Goal: Task Accomplishment & Management: Use online tool/utility

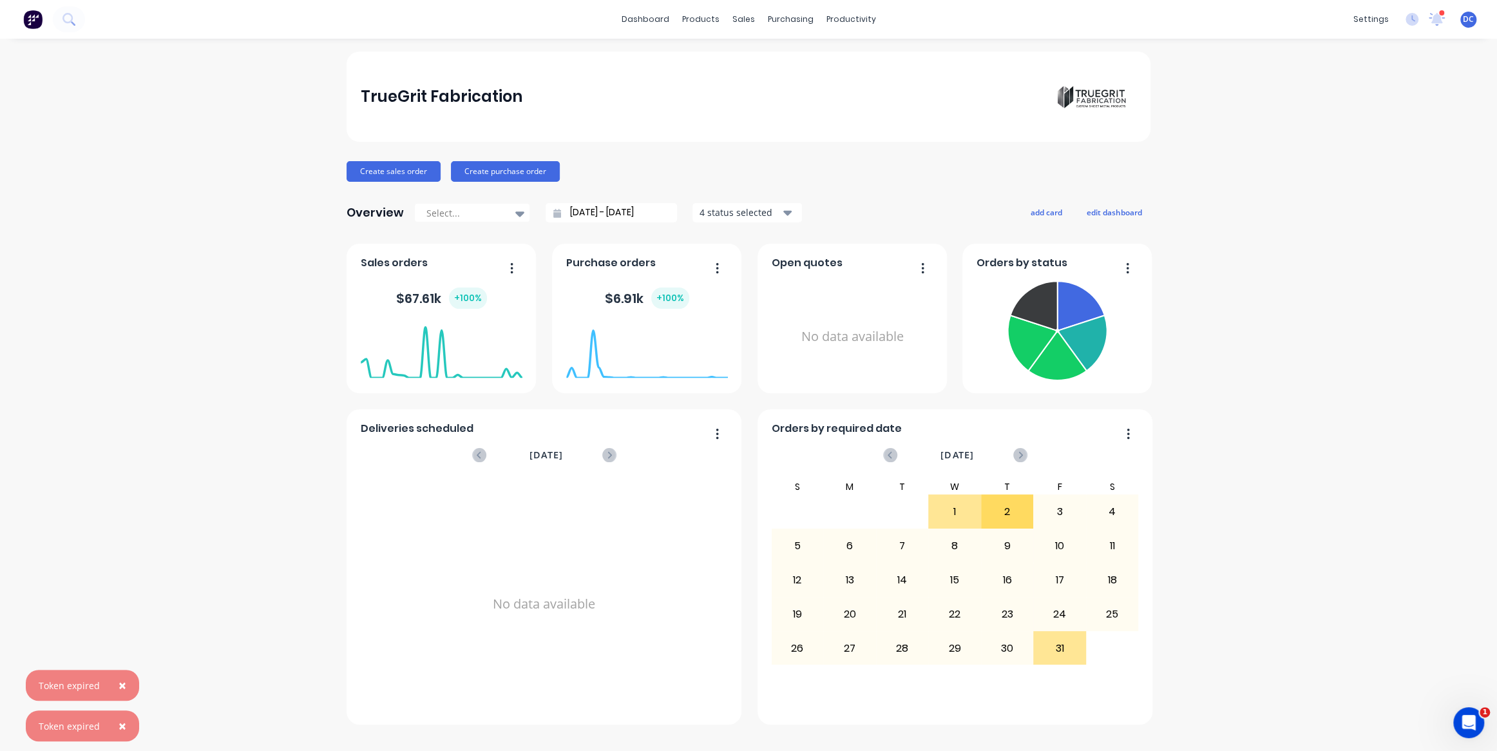
click at [120, 680] on span "×" at bounding box center [123, 685] width 8 height 18
click at [120, 724] on span "×" at bounding box center [123, 725] width 8 height 18
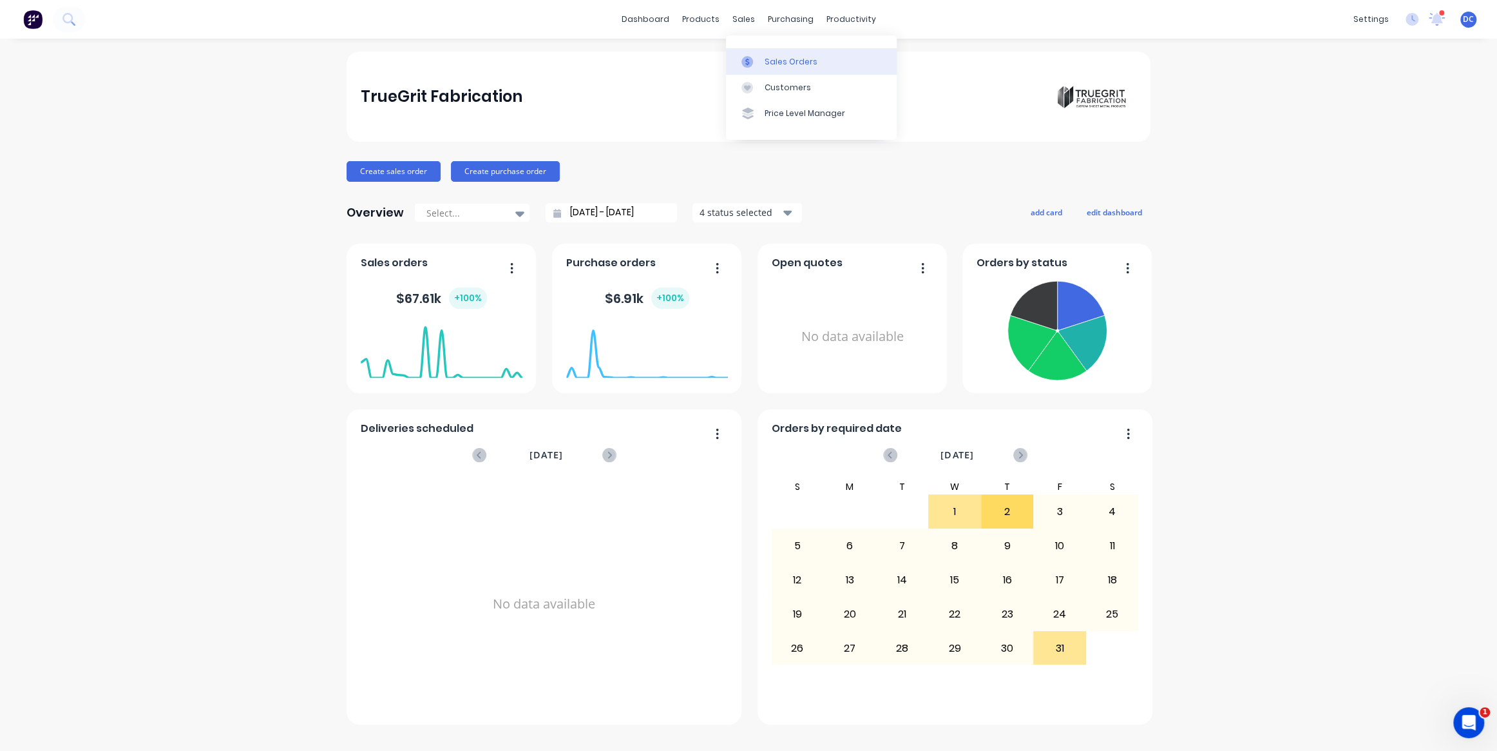
click at [774, 61] on div "Sales Orders" at bounding box center [791, 62] width 53 height 12
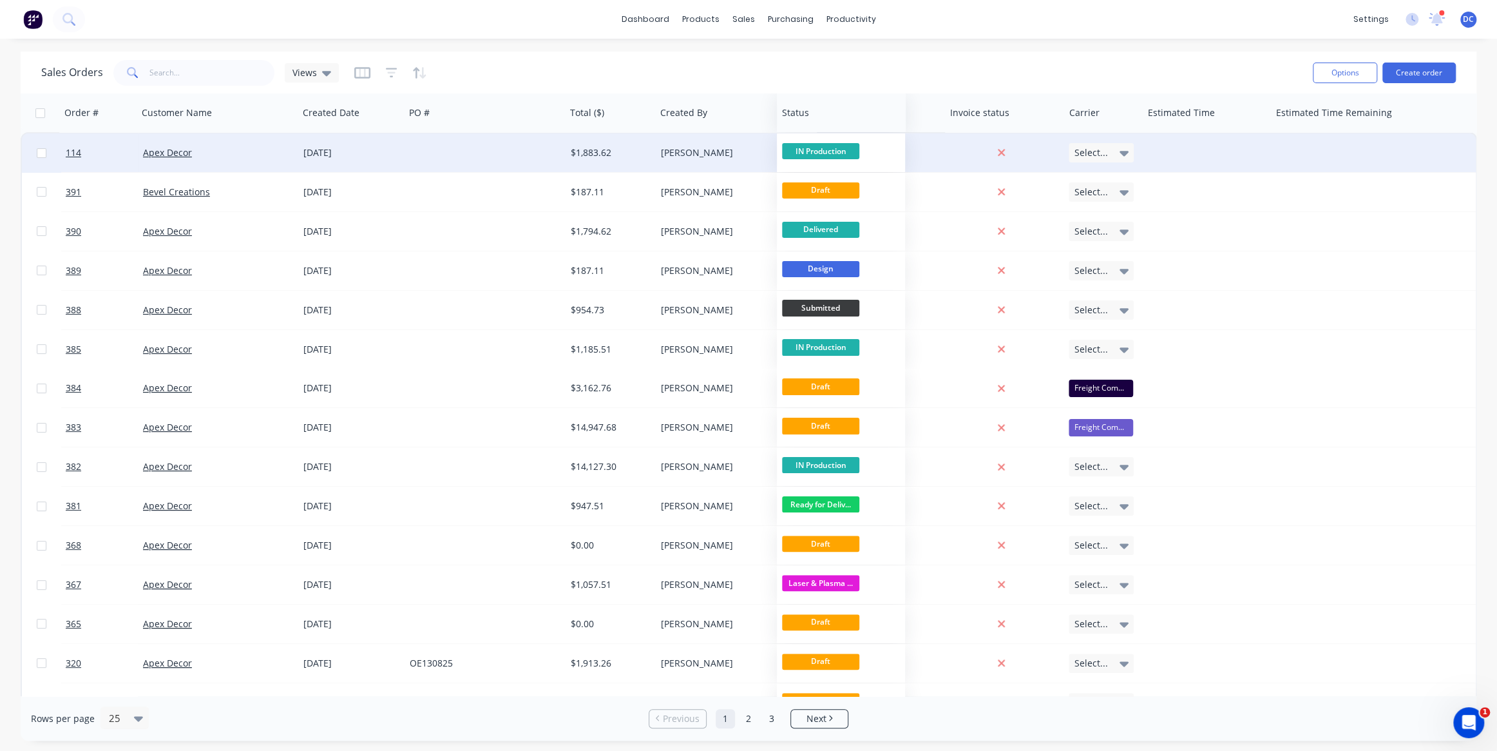
drag, startPoint x: 850, startPoint y: 110, endPoint x: 809, endPoint y: 139, distance: 49.9
click at [809, 139] on div "Order # Customer Name Created Date PO # Total ($) Created By Status Invoice sta…" at bounding box center [749, 603] width 1457 height 1020
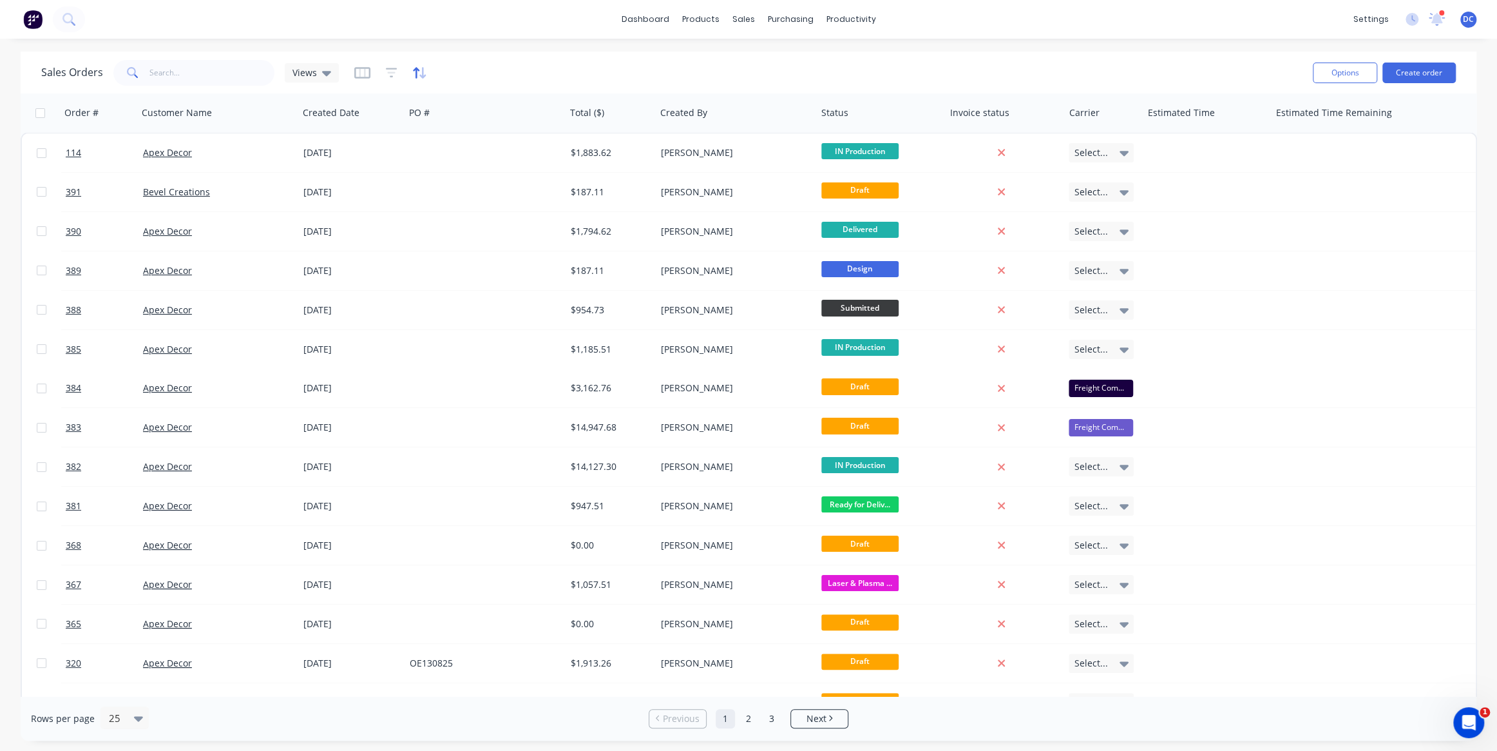
click at [421, 67] on icon "button" at bounding box center [422, 73] width 6 height 12
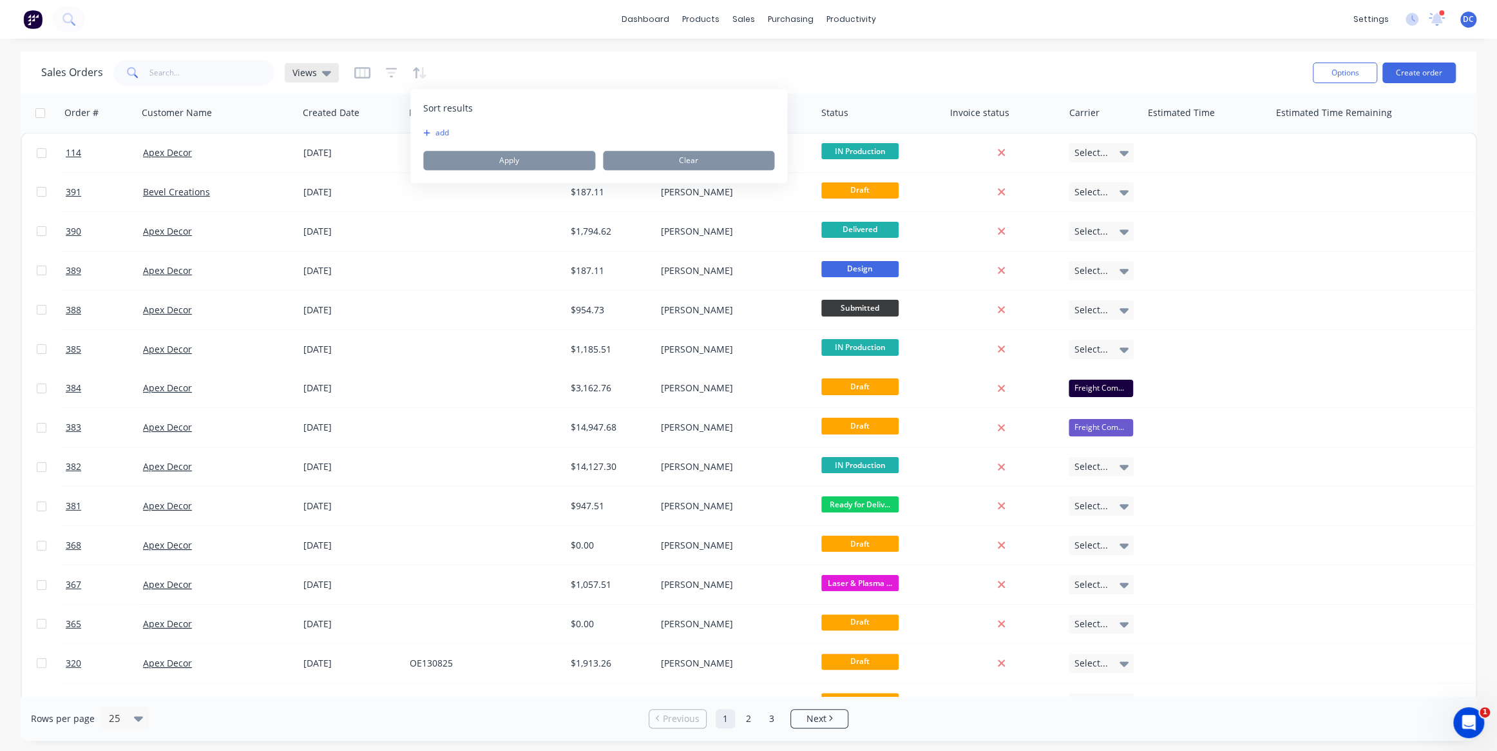
click at [322, 72] on icon at bounding box center [326, 73] width 9 height 5
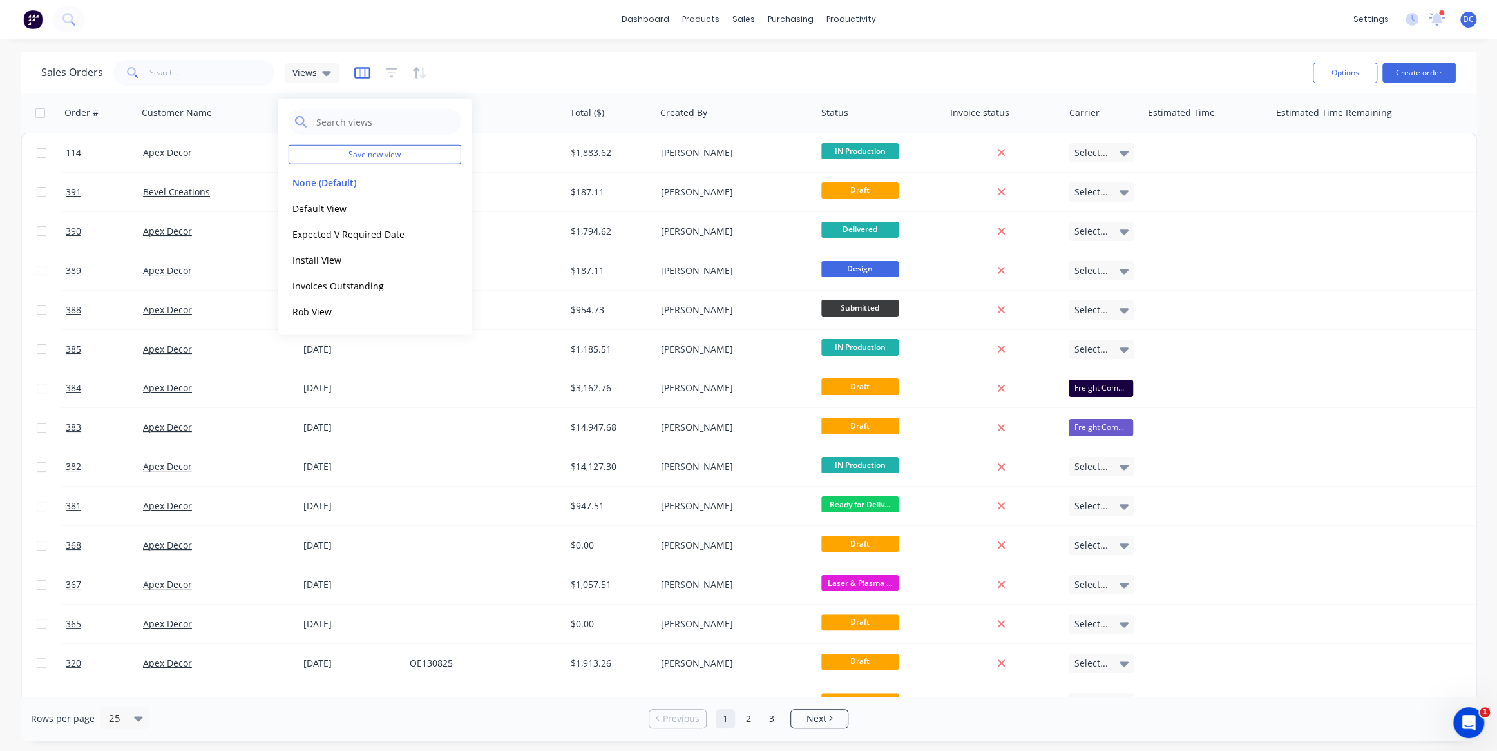
click at [362, 77] on icon "button" at bounding box center [362, 73] width 16 height 12
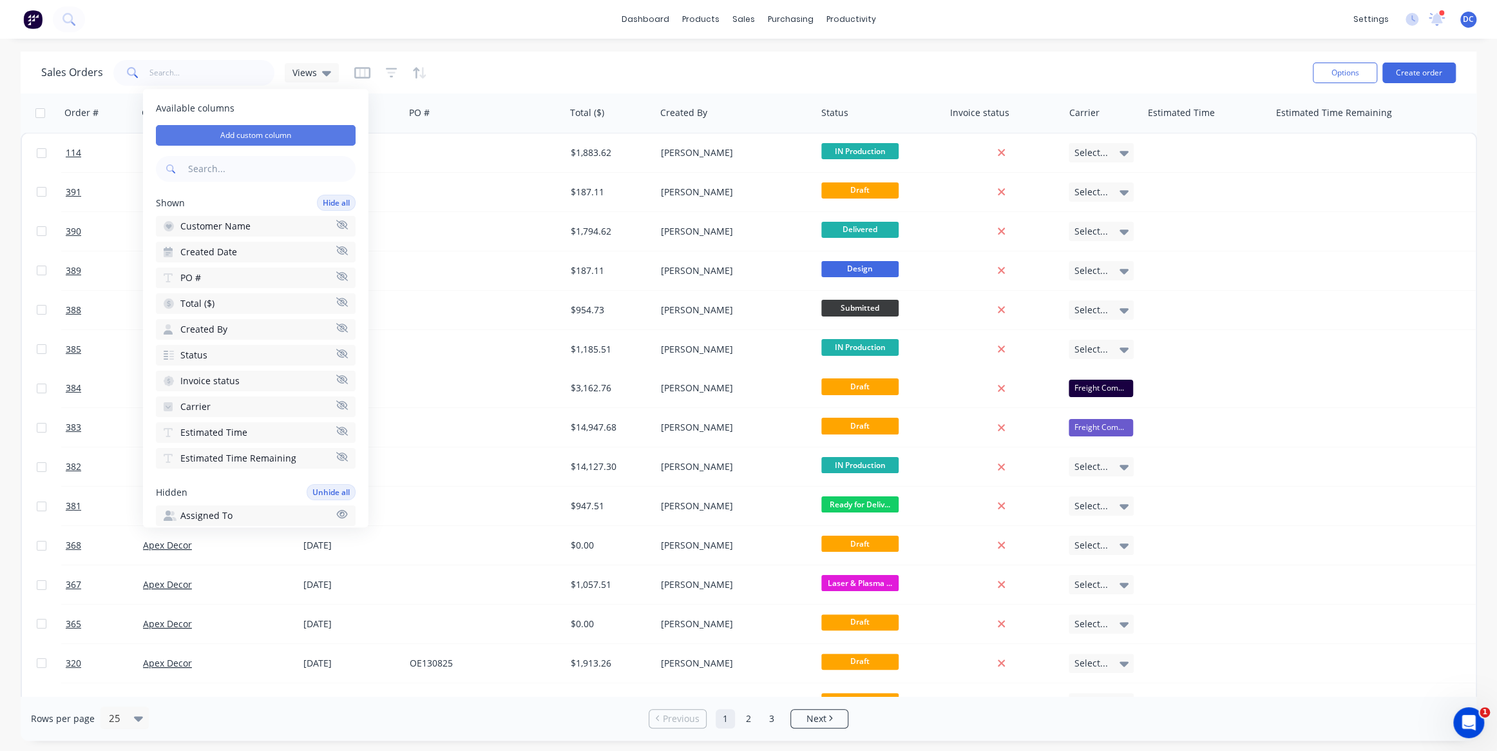
click at [267, 130] on button "Add custom column" at bounding box center [256, 135] width 200 height 21
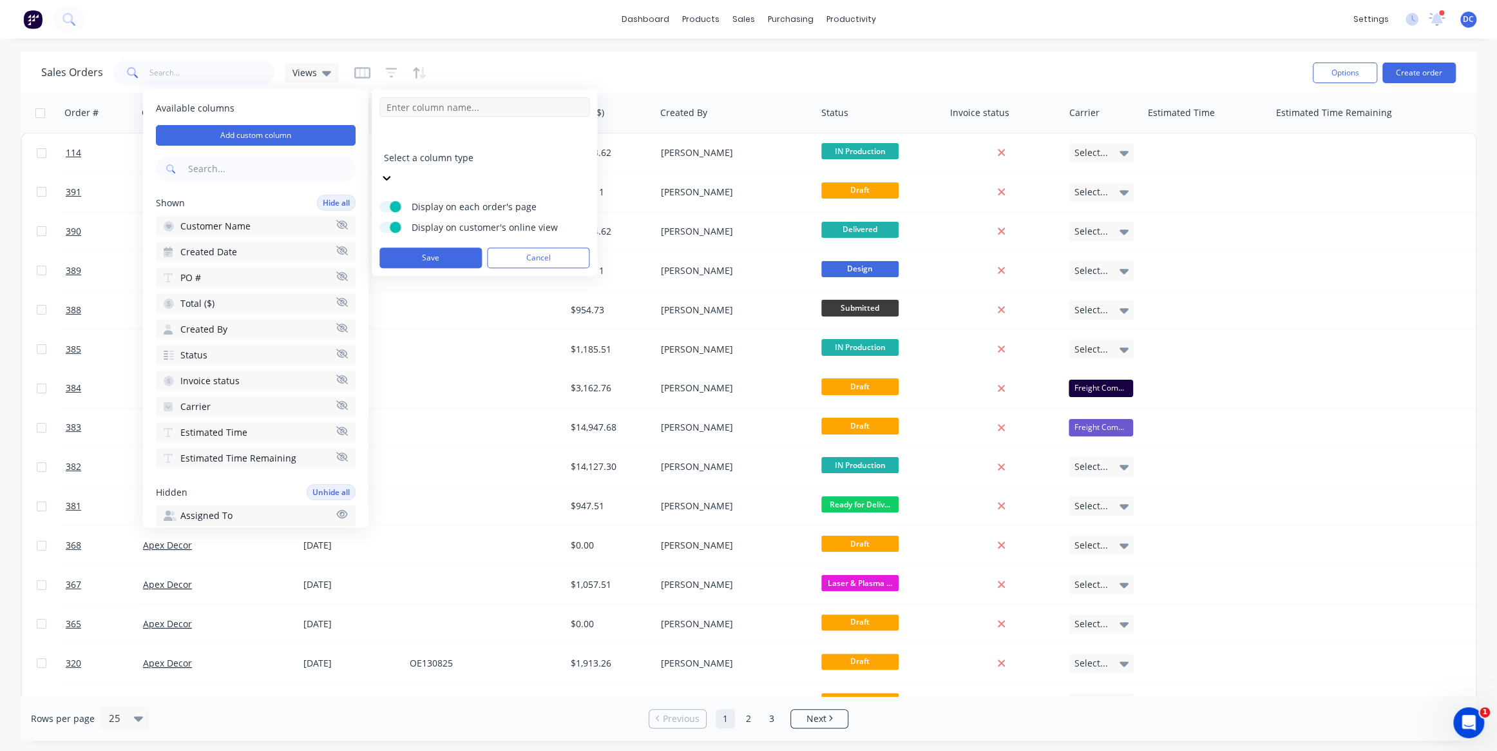
click at [408, 110] on input at bounding box center [485, 106] width 210 height 19
click at [446, 137] on div at bounding box center [477, 140] width 186 height 16
click at [283, 197] on div "Shown Hide all" at bounding box center [256, 203] width 200 height 16
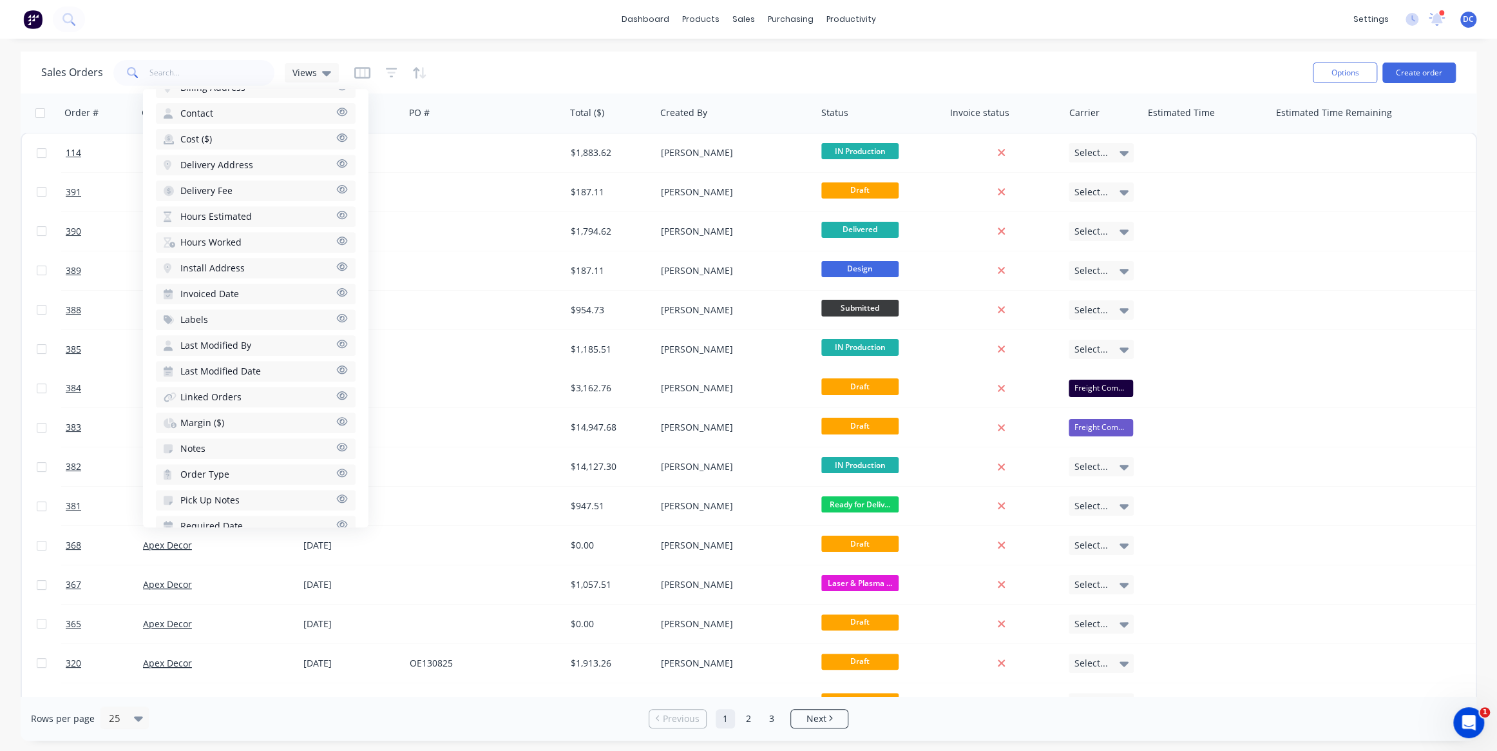
scroll to position [454, 0]
click at [225, 413] on button "Margin ($)" at bounding box center [256, 422] width 200 height 21
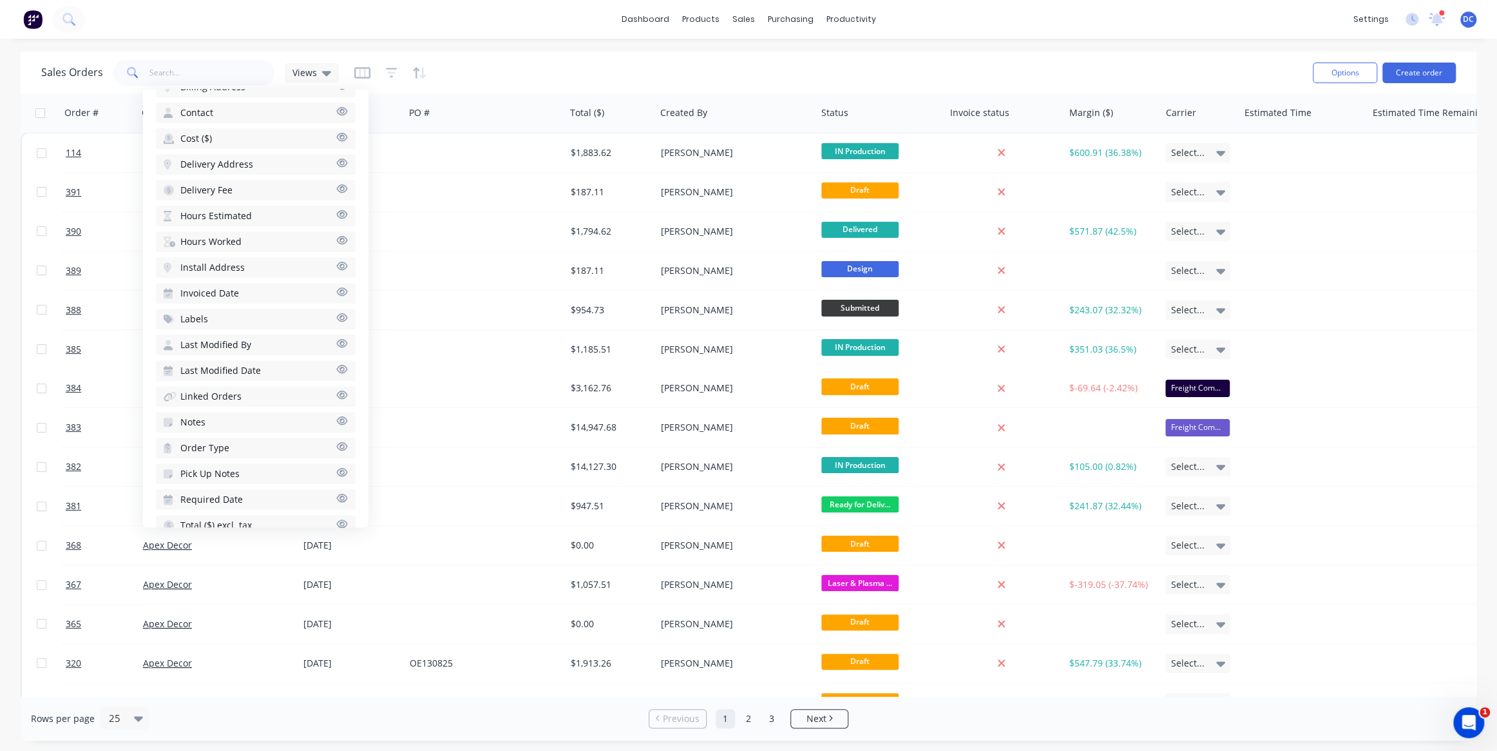
scroll to position [499, 0]
click at [250, 477] on button "Required Date" at bounding box center [256, 480] width 200 height 21
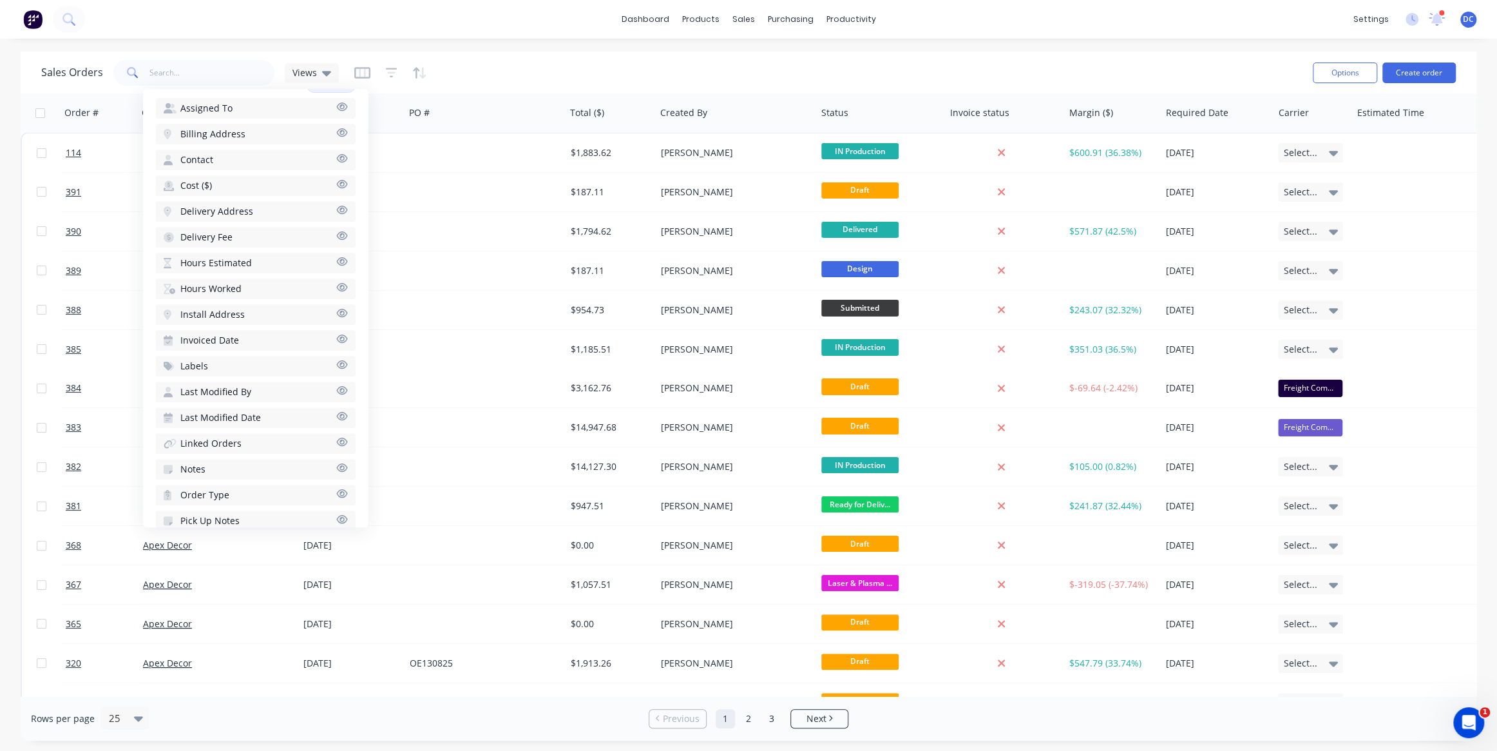
scroll to position [456, 0]
click at [731, 84] on div "Sales Orders Views" at bounding box center [672, 73] width 1262 height 32
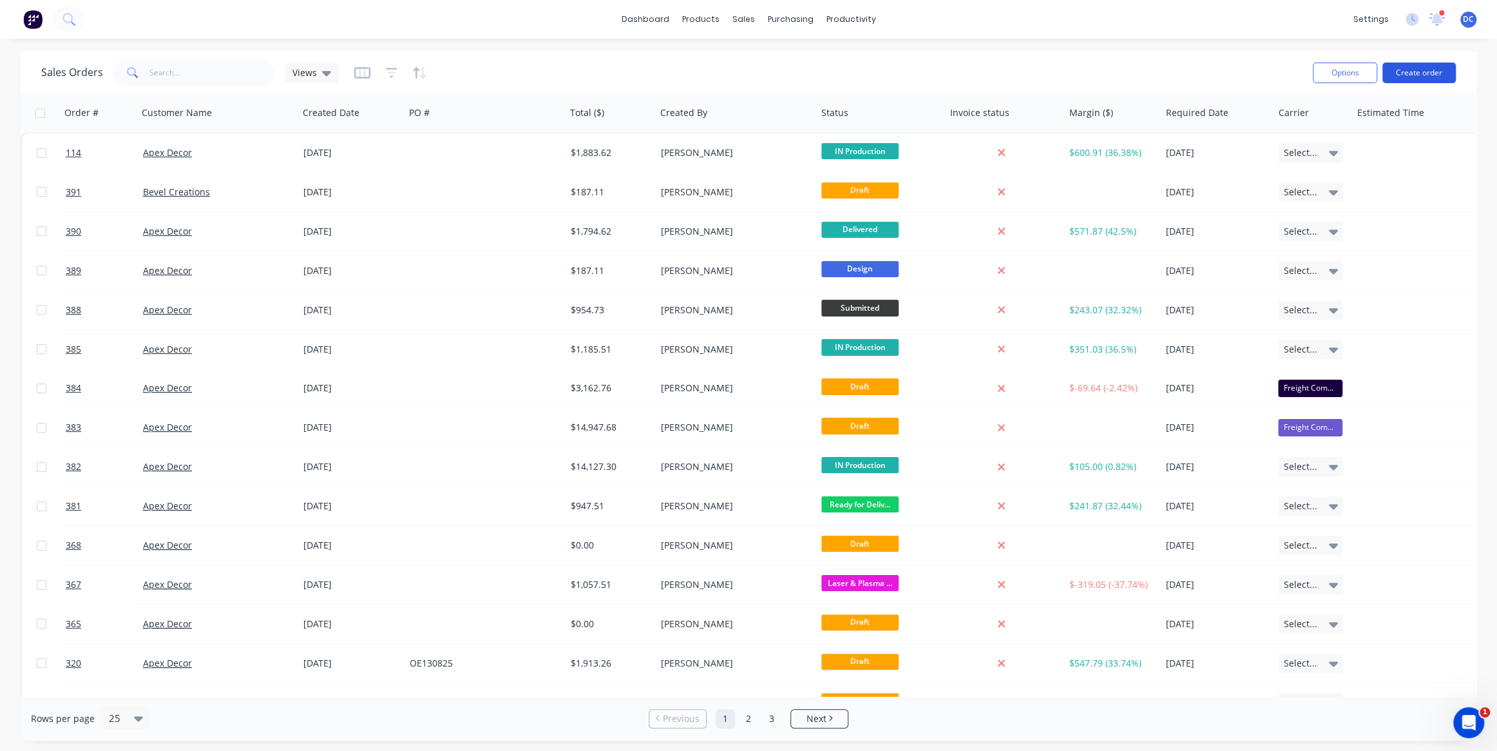
click at [1428, 62] on button "Create order" at bounding box center [1419, 72] width 73 height 21
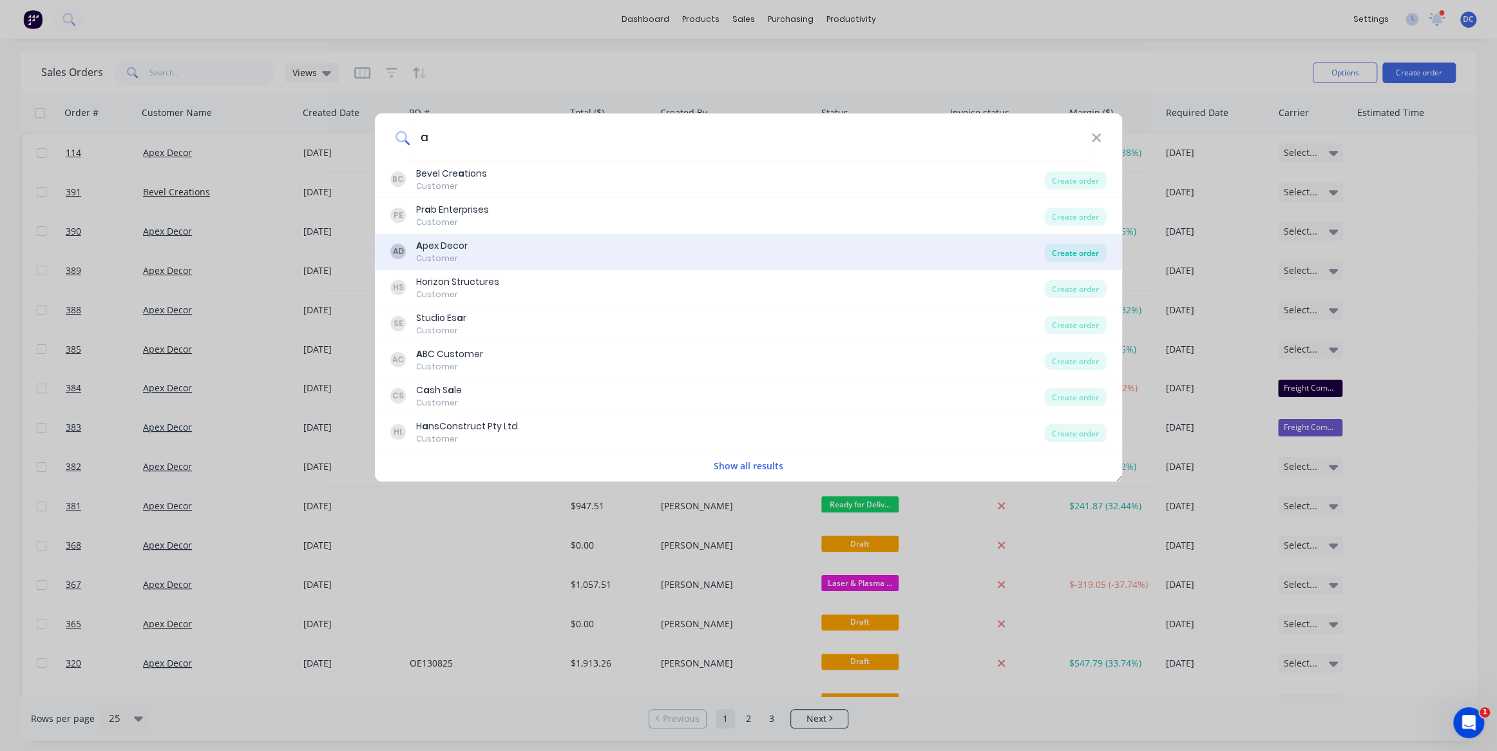
type input "a"
click at [1065, 253] on div "Create order" at bounding box center [1075, 253] width 62 height 18
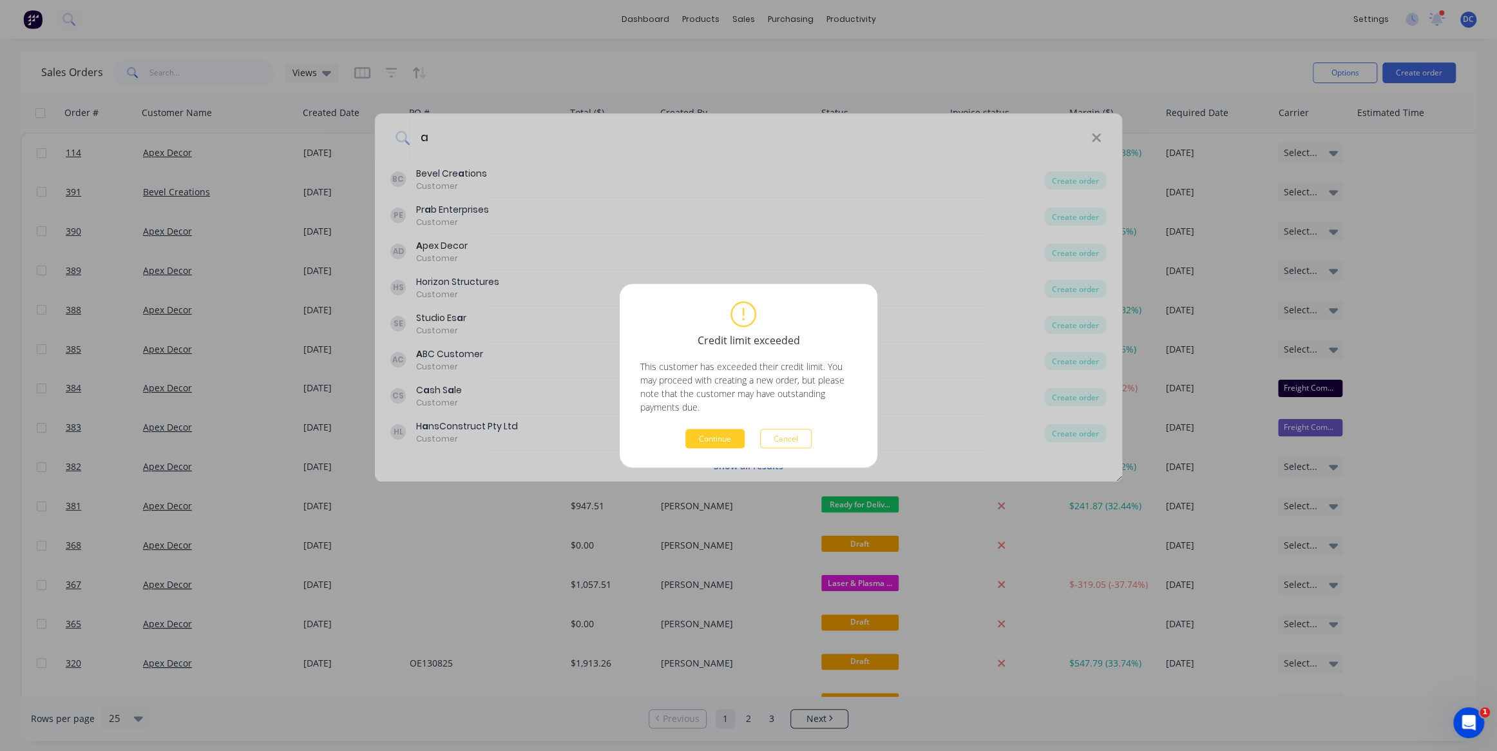
click at [710, 443] on button "Continue" at bounding box center [715, 437] width 59 height 19
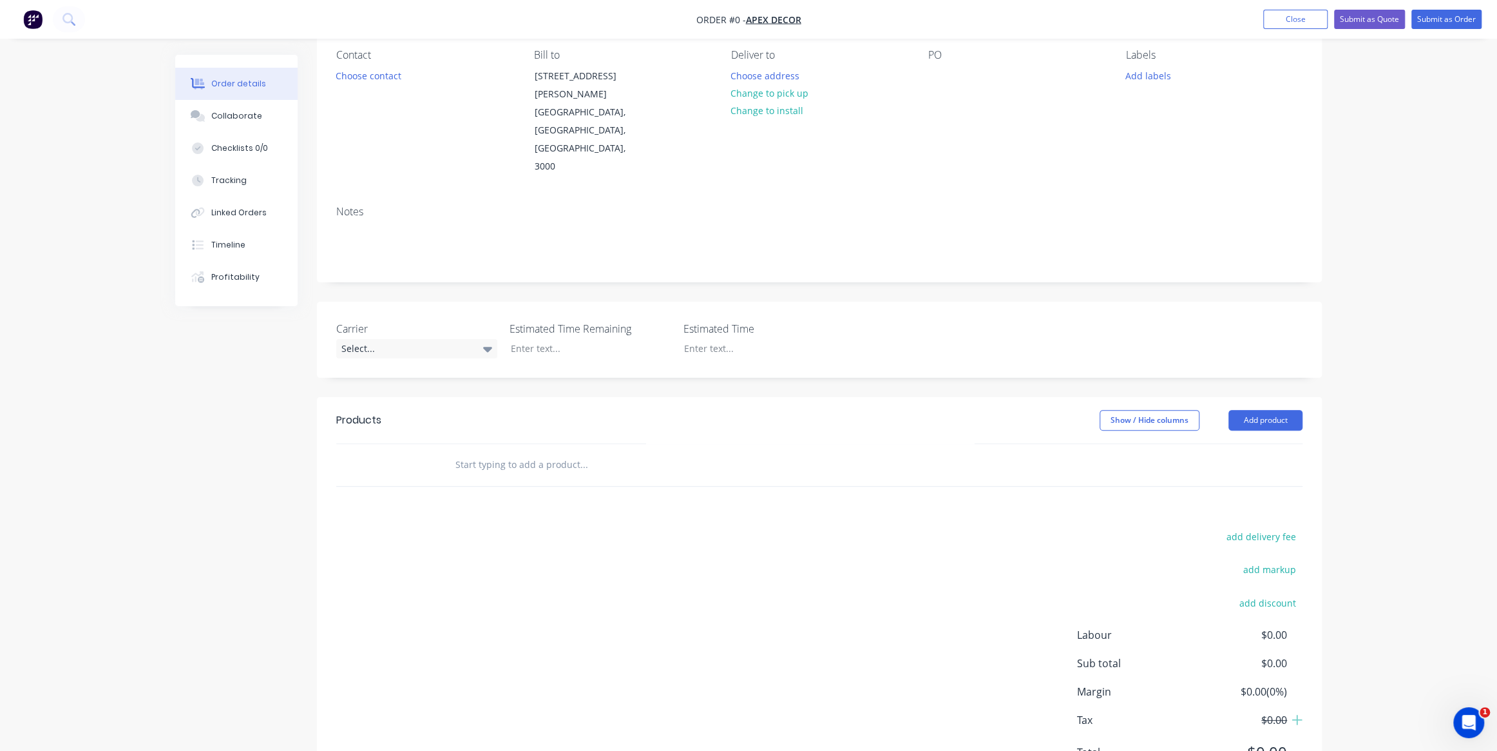
scroll to position [122, 0]
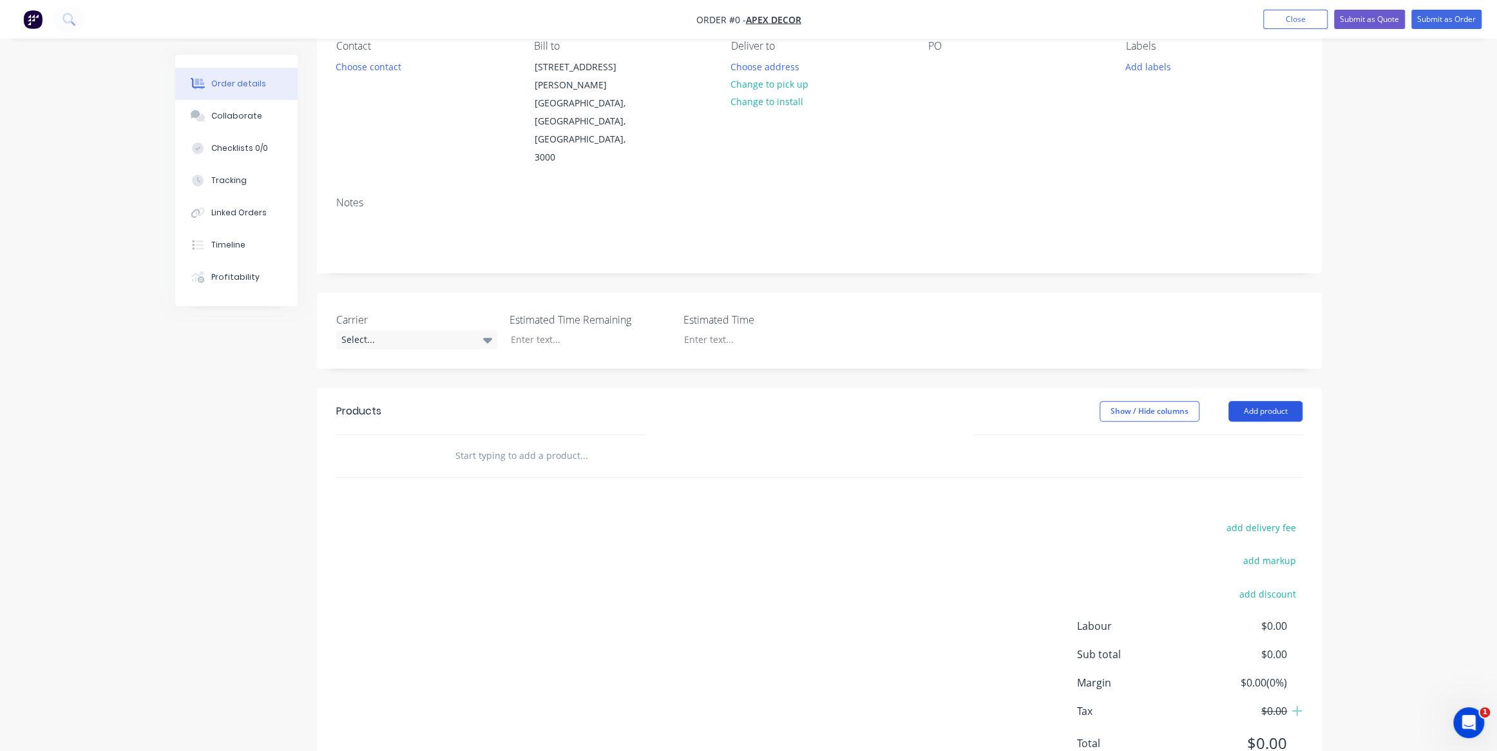
click at [1253, 401] on button "Add product" at bounding box center [1266, 411] width 74 height 21
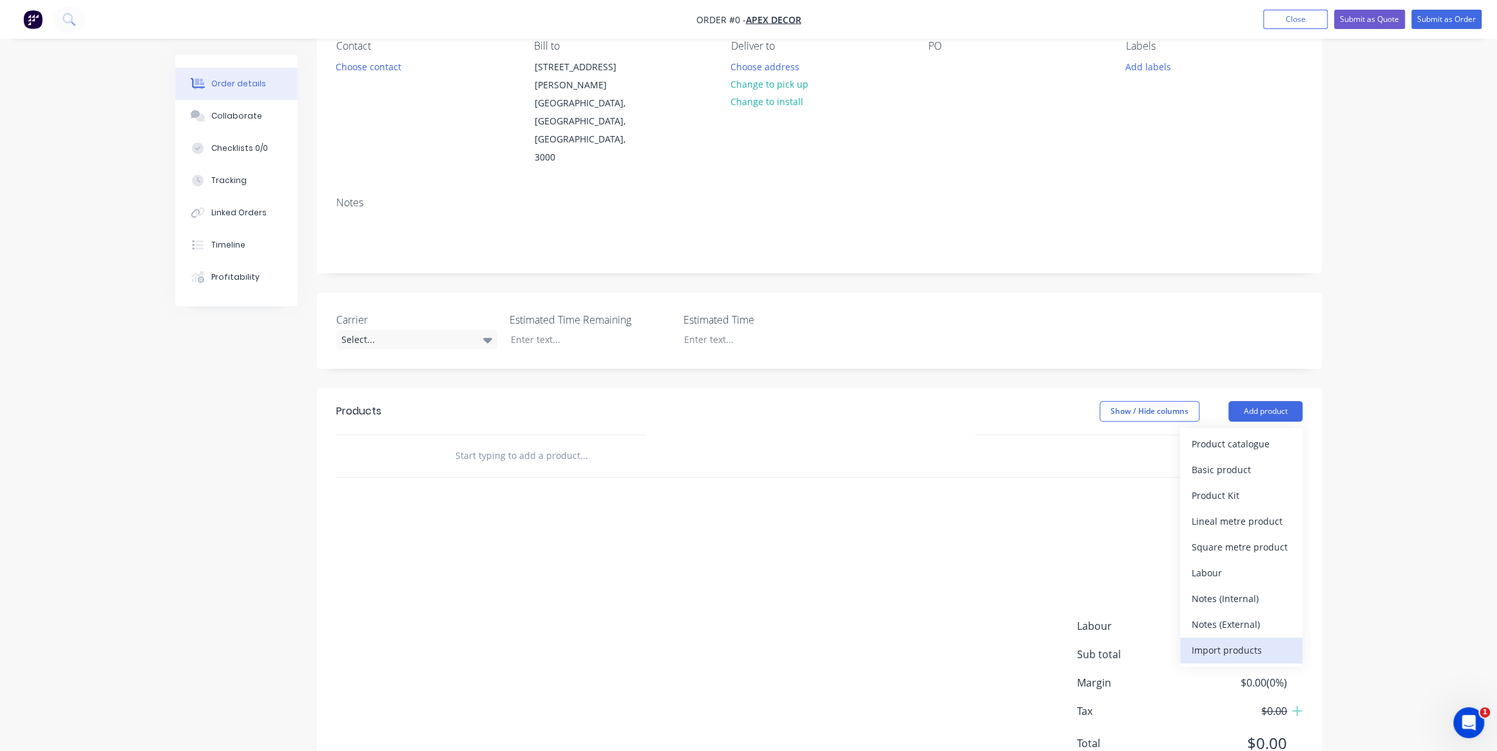
click at [1209, 640] on div "Import products" at bounding box center [1241, 649] width 99 height 19
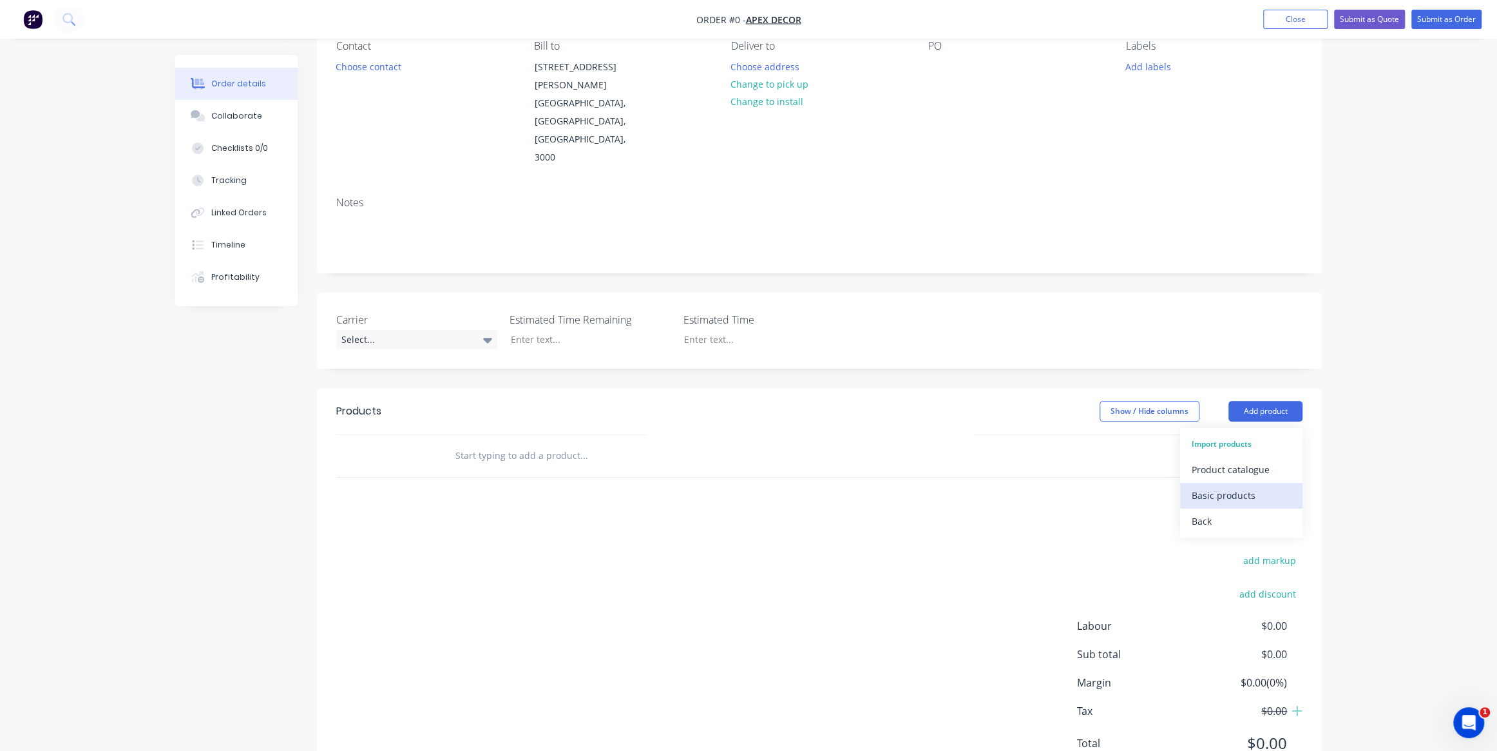
click at [1222, 486] on div "Basic products" at bounding box center [1241, 495] width 99 height 19
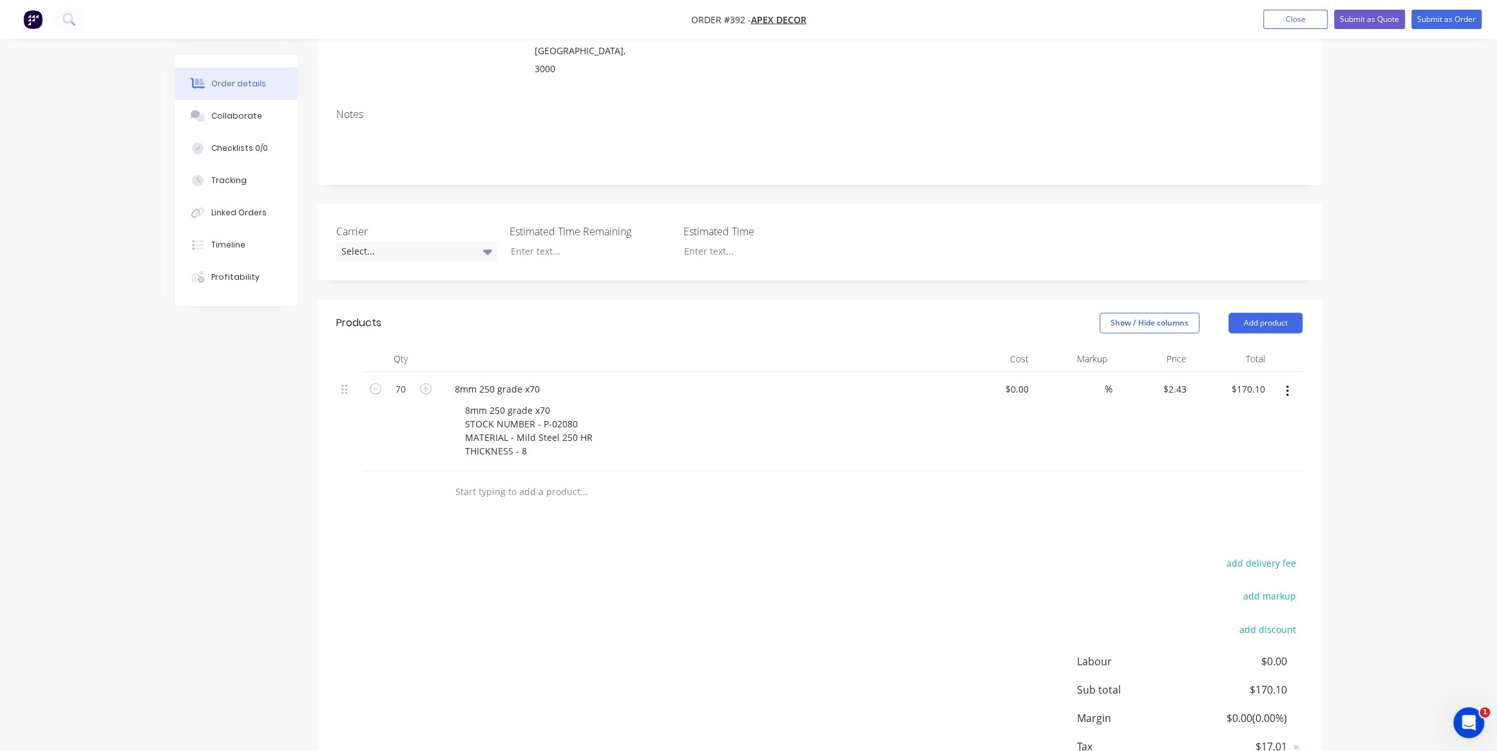
scroll to position [212, 0]
click at [535, 477] on input "text" at bounding box center [584, 490] width 258 height 26
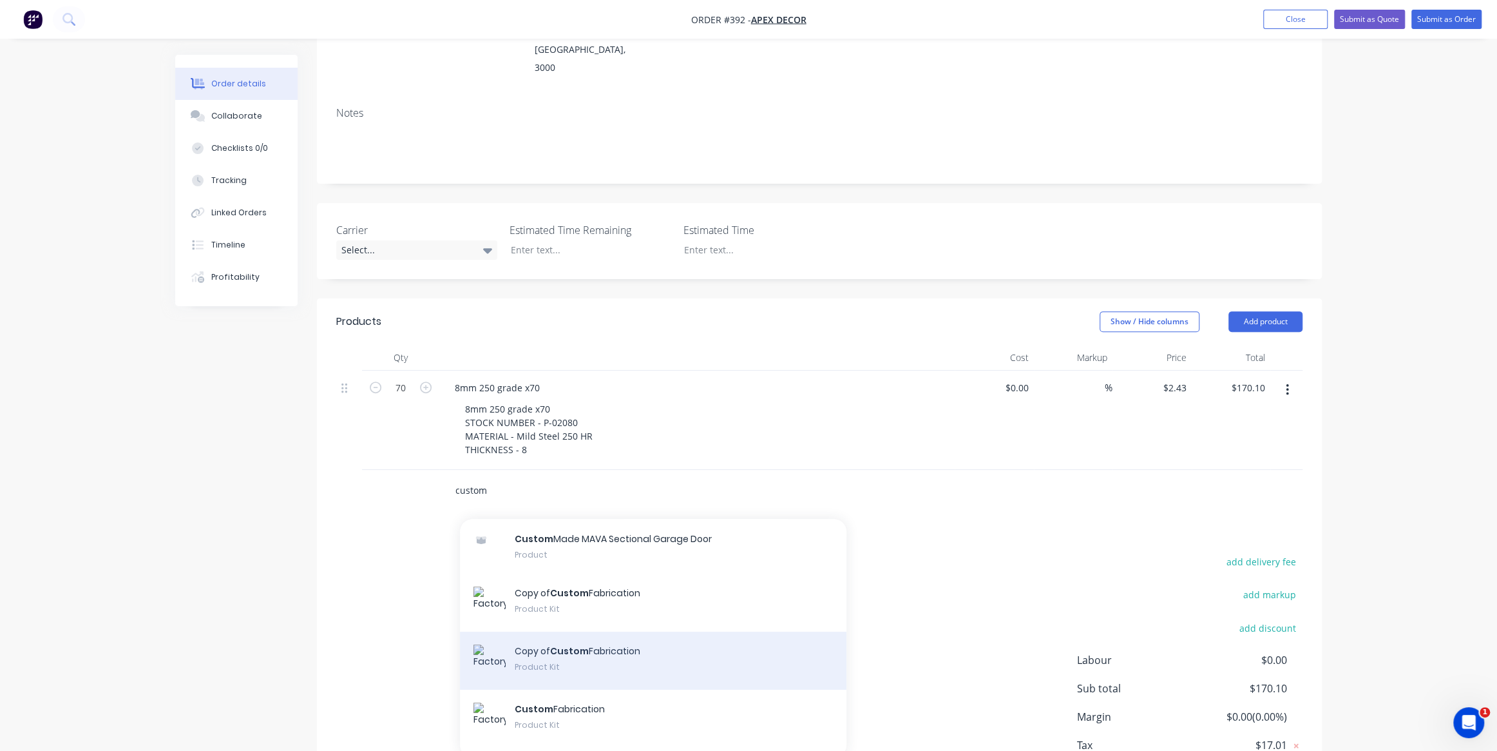
type input "custom"
click at [582, 631] on div "Copy of Custom Fabrication Product Kit" at bounding box center [653, 660] width 387 height 58
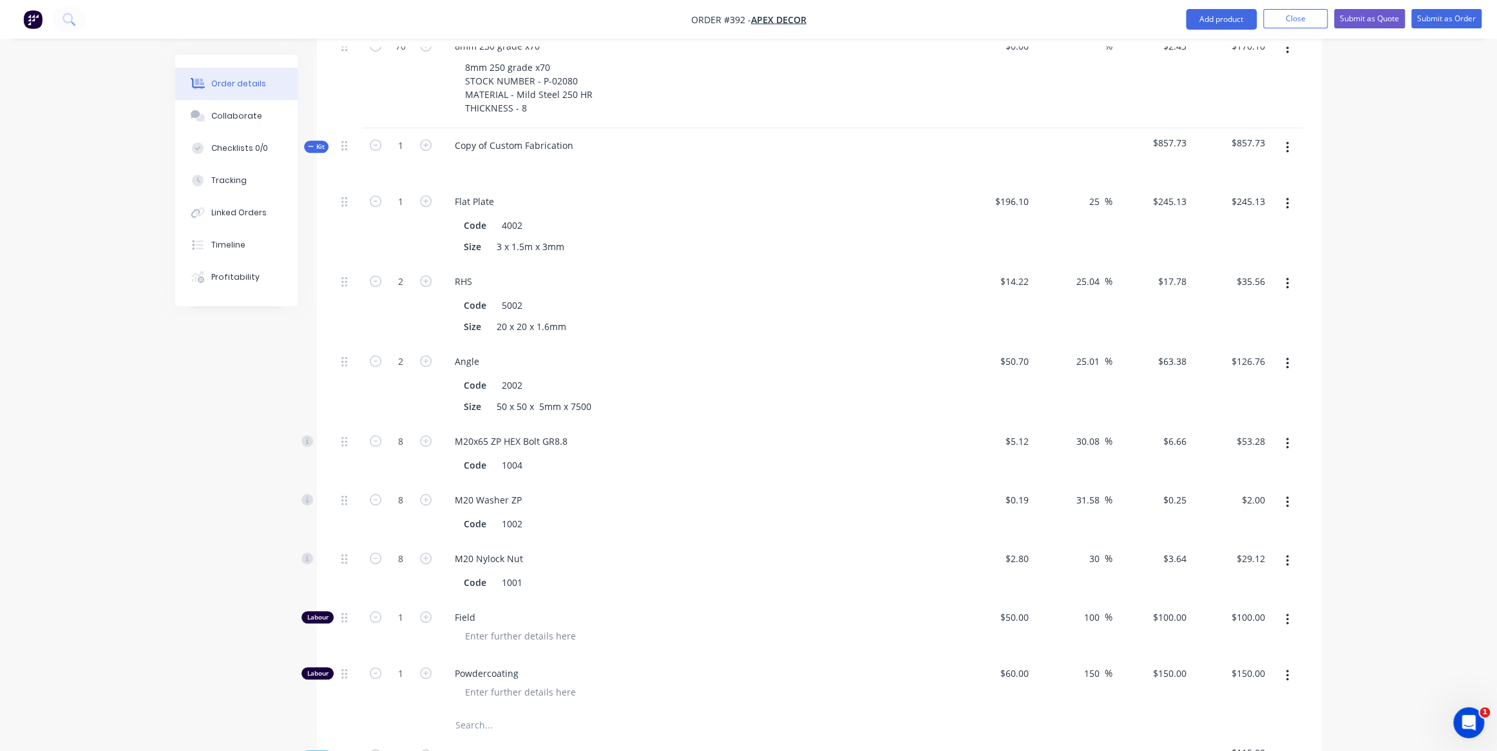
scroll to position [554, 0]
click at [312, 142] on icon "button" at bounding box center [311, 145] width 6 height 6
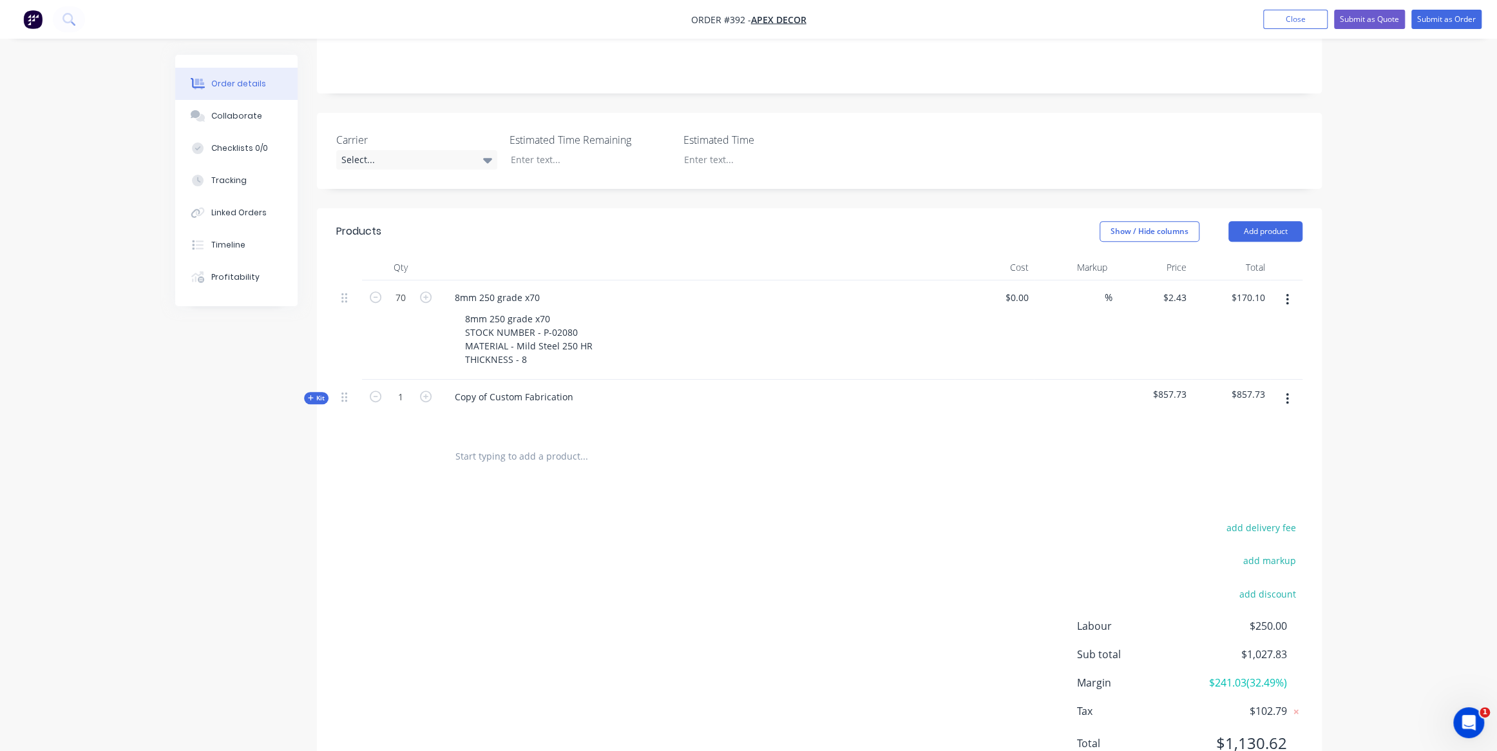
click at [309, 394] on icon "button" at bounding box center [311, 397] width 6 height 6
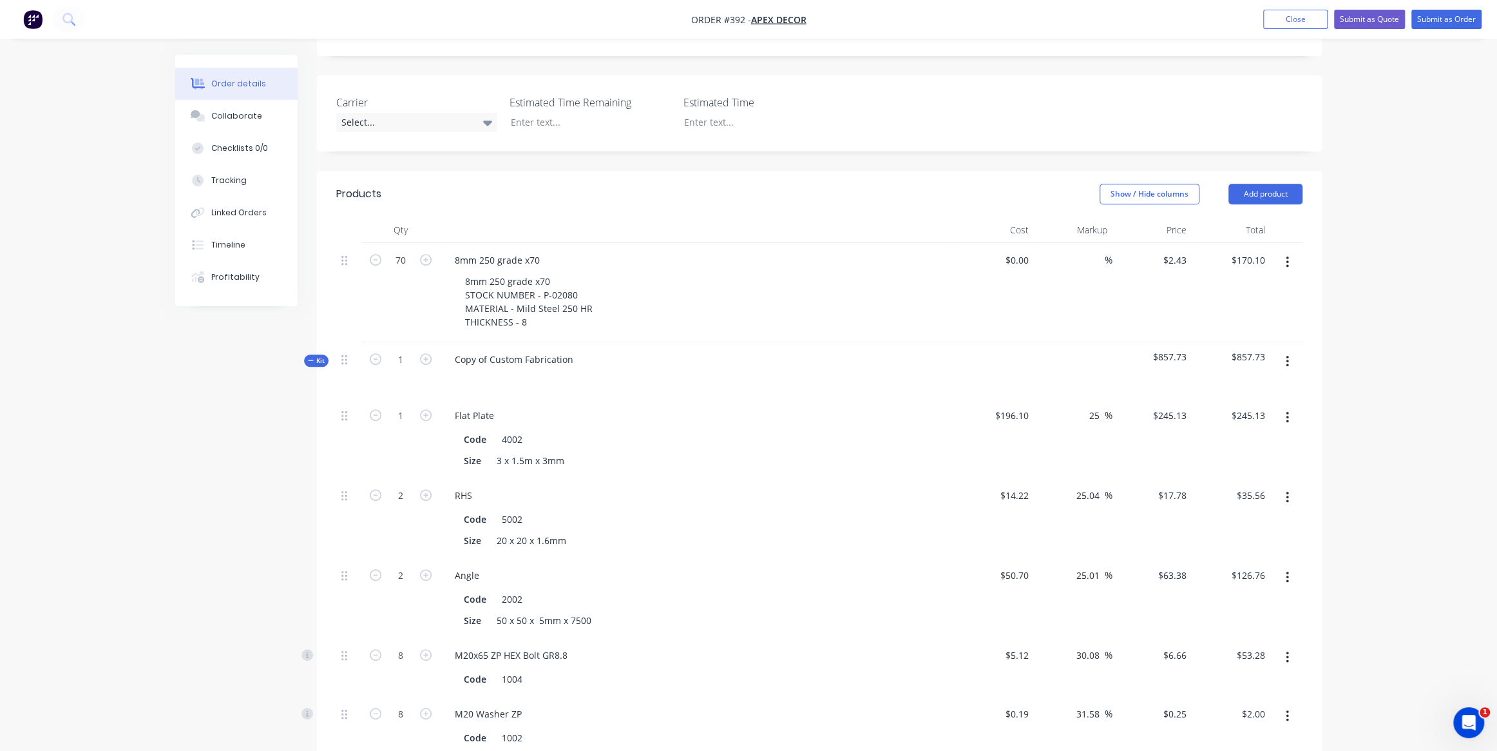
scroll to position [0, 0]
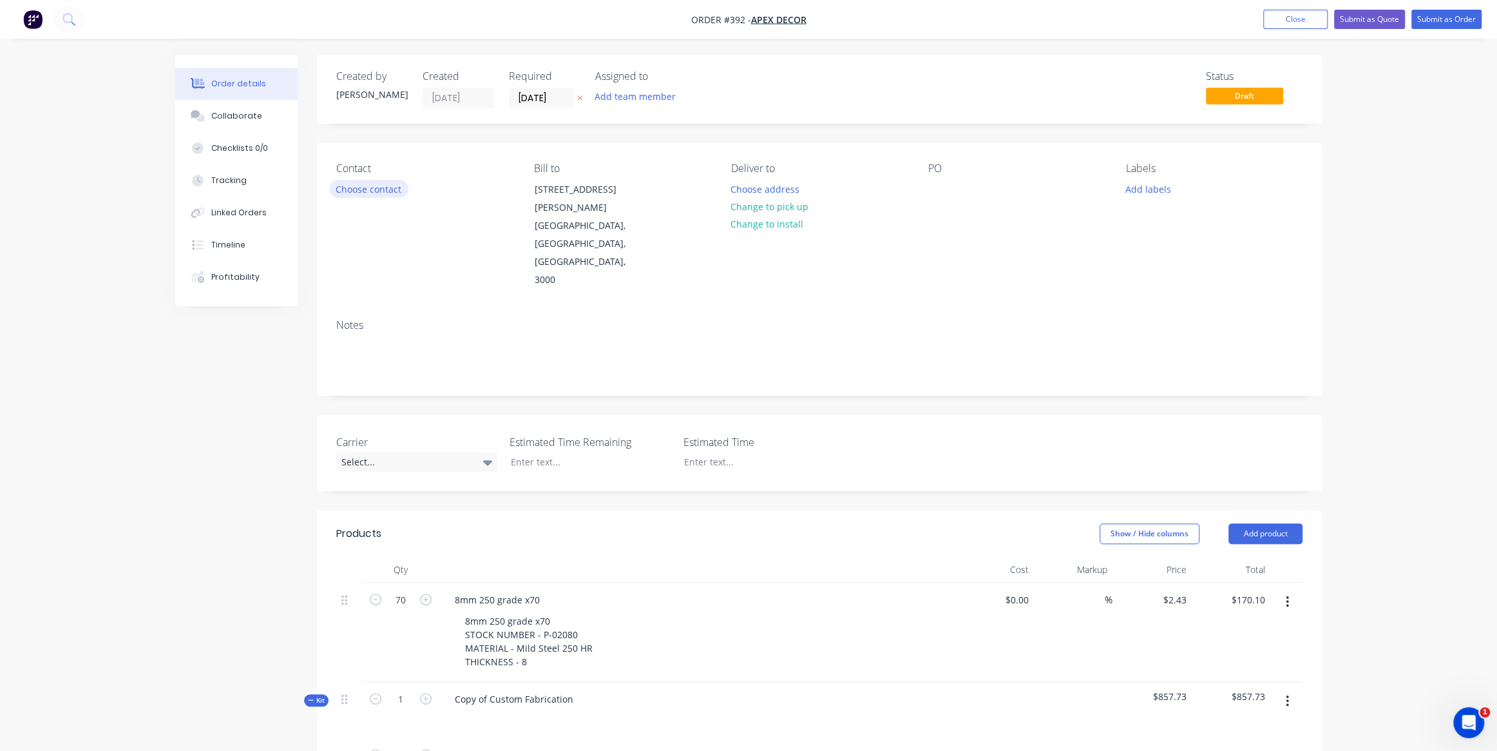
click at [366, 188] on button "Choose contact" at bounding box center [368, 188] width 79 height 17
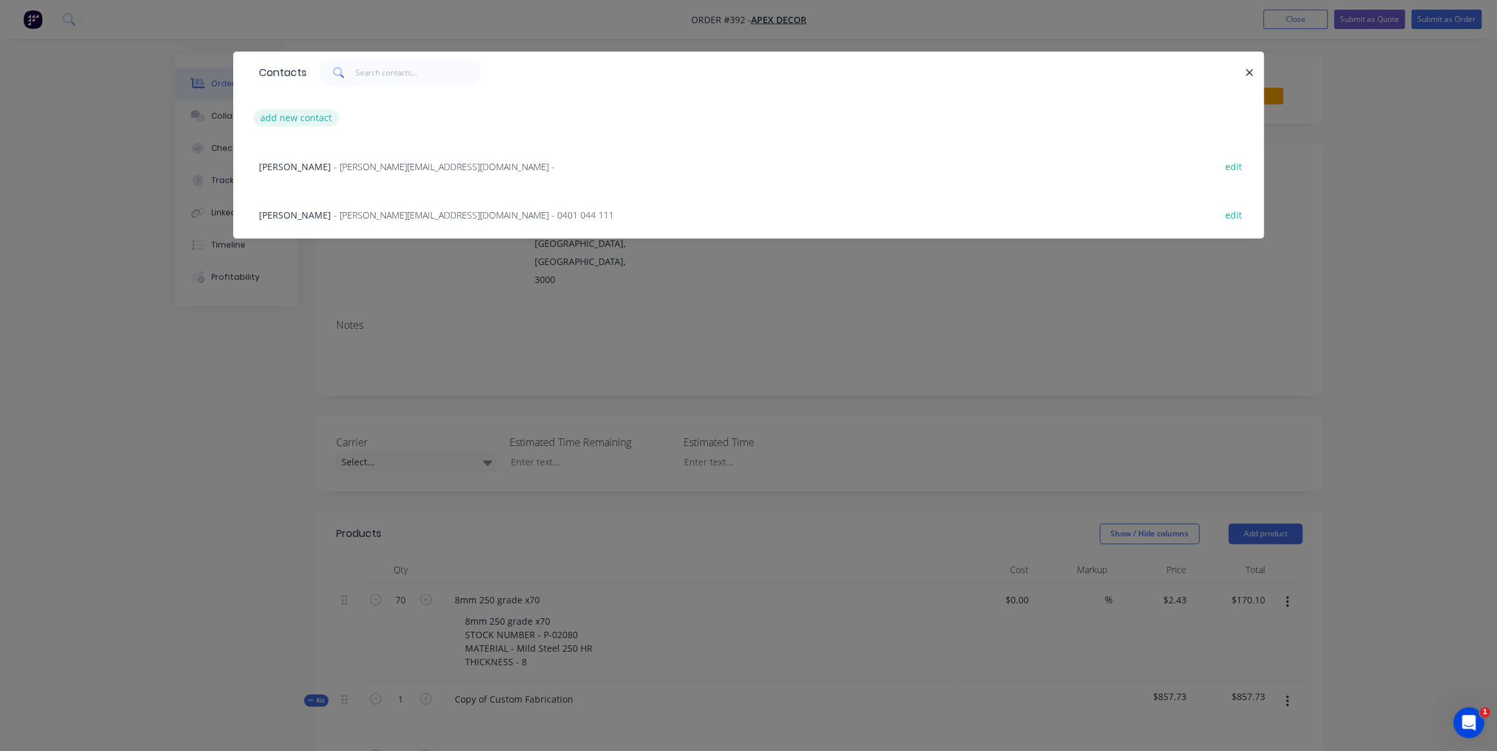
click at [312, 122] on button "add new contact" at bounding box center [296, 117] width 85 height 17
select select "AU"
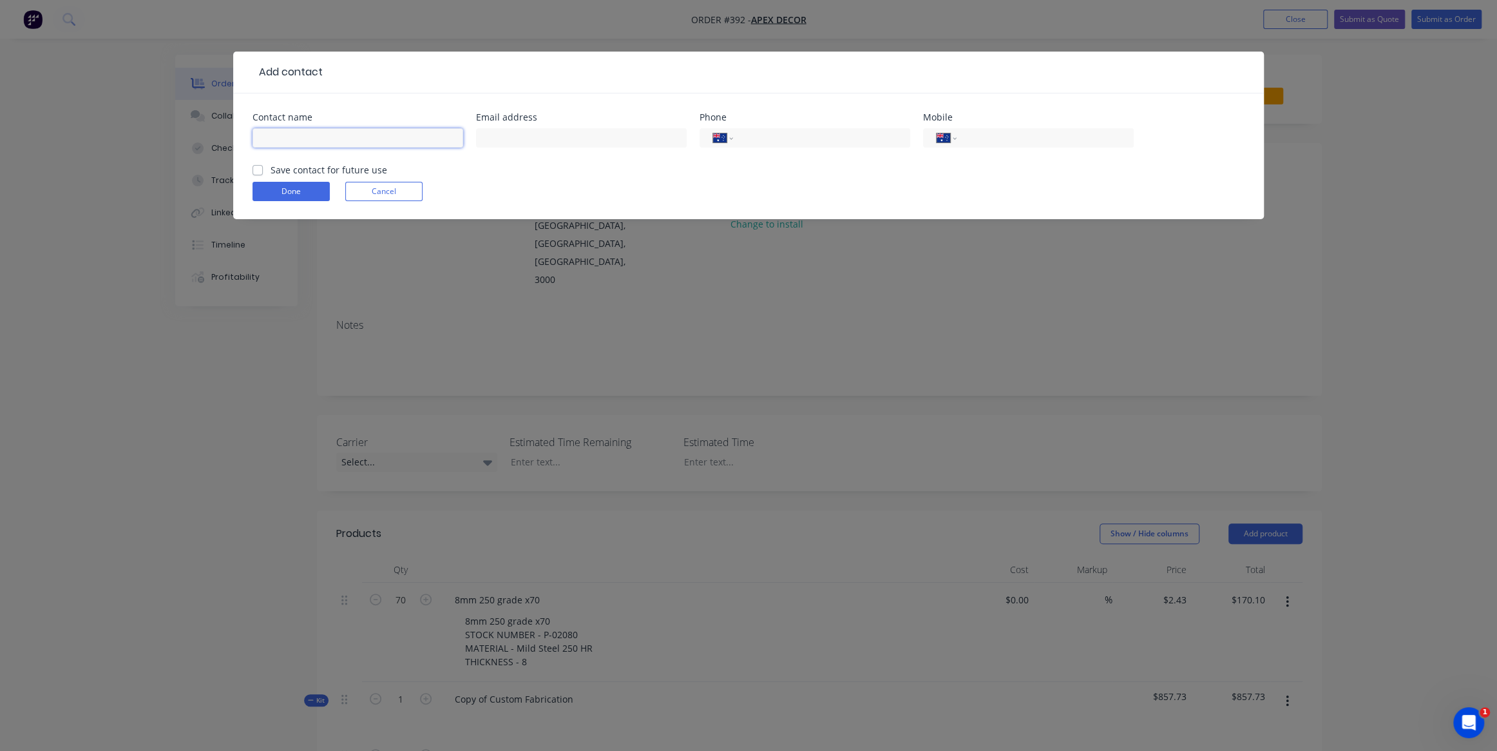
click at [336, 135] on input "text" at bounding box center [358, 137] width 211 height 19
type input "[PERSON_NAME]"
click at [1026, 134] on input "tel" at bounding box center [1043, 138] width 155 height 15
type input "0418 736 105"
click at [289, 184] on button "Done" at bounding box center [291, 191] width 77 height 19
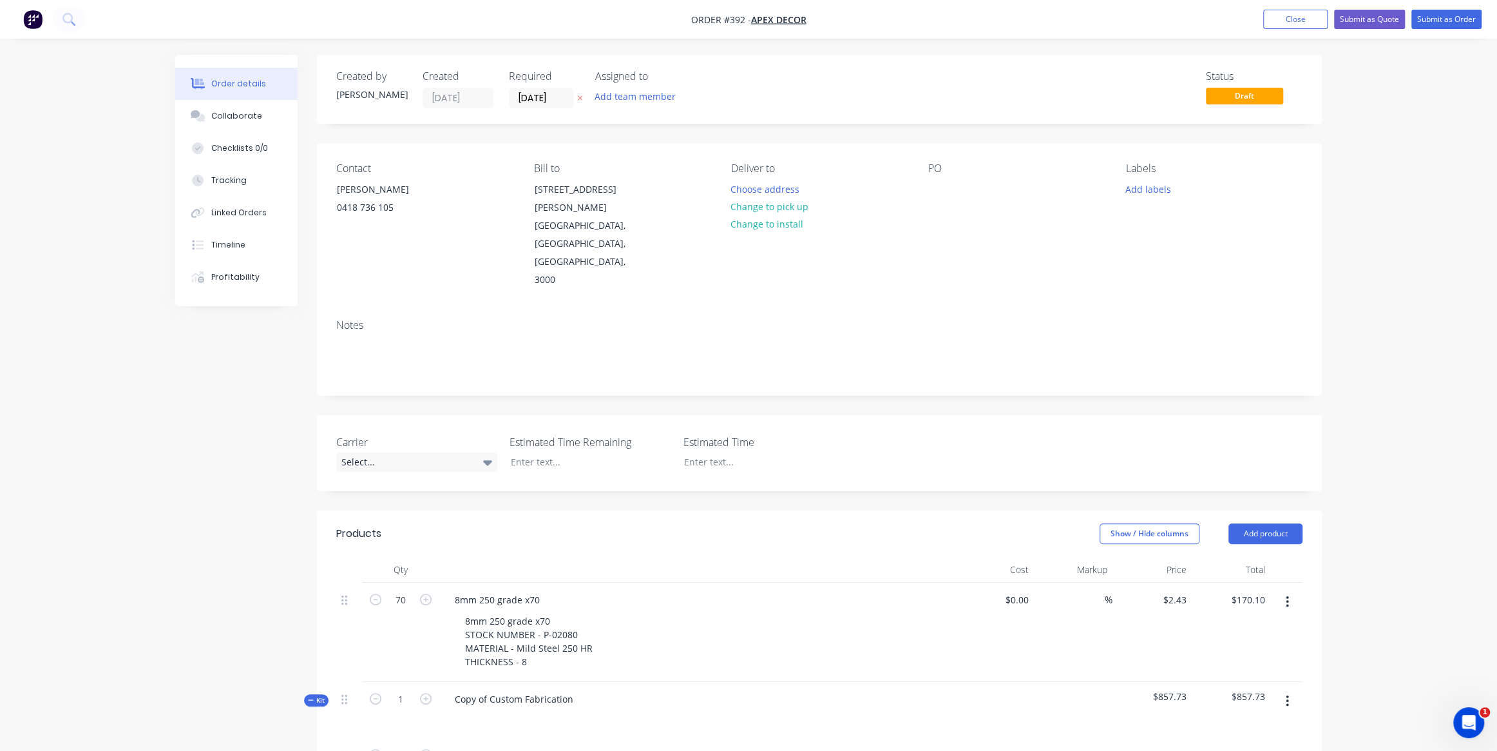
drag, startPoint x: 1144, startPoint y: 189, endPoint x: 1213, endPoint y: 8, distance: 193.7
click at [1144, 188] on button "Add labels" at bounding box center [1148, 188] width 59 height 17
drag, startPoint x: 1211, startPoint y: 225, endPoint x: 1211, endPoint y: 184, distance: 40.6
click at [1211, 225] on input "text" at bounding box center [1232, 227] width 135 height 26
click at [1148, 307] on div at bounding box center [1149, 304] width 26 height 26
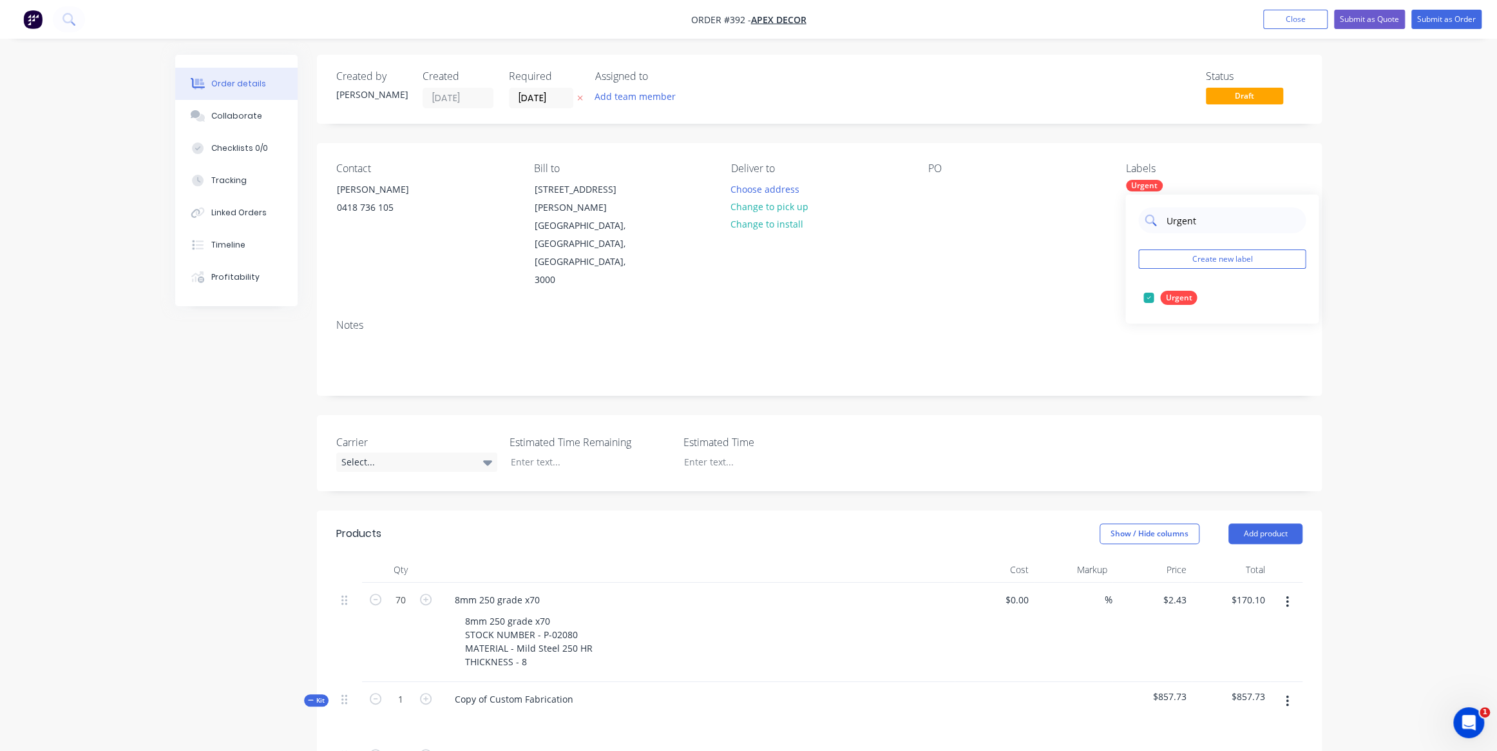
drag, startPoint x: 1199, startPoint y: 225, endPoint x: 1168, endPoint y: 225, distance: 31.6
click at [1168, 225] on input "Urgent" at bounding box center [1232, 220] width 135 height 26
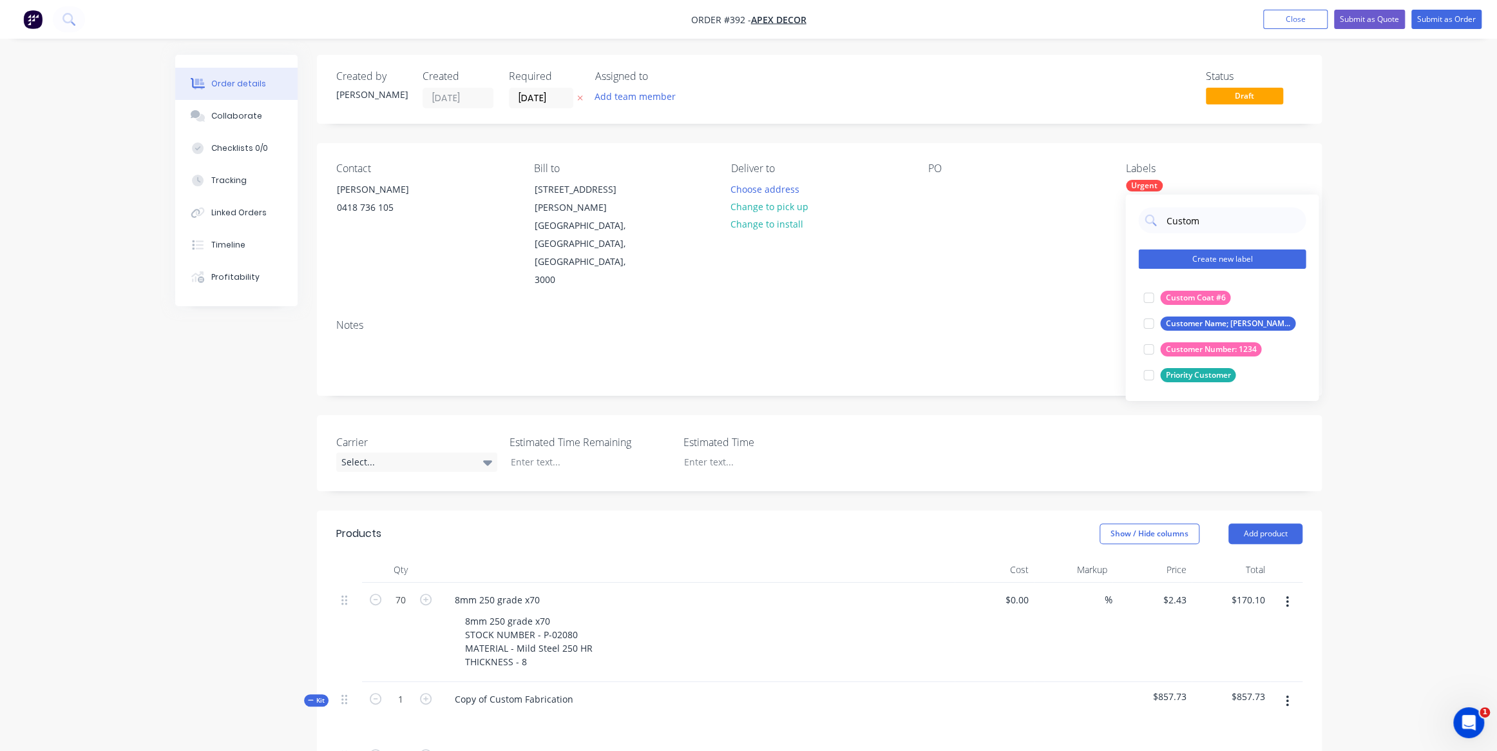
type input "Custom"
click at [1210, 264] on button "Create new label" at bounding box center [1223, 258] width 168 height 19
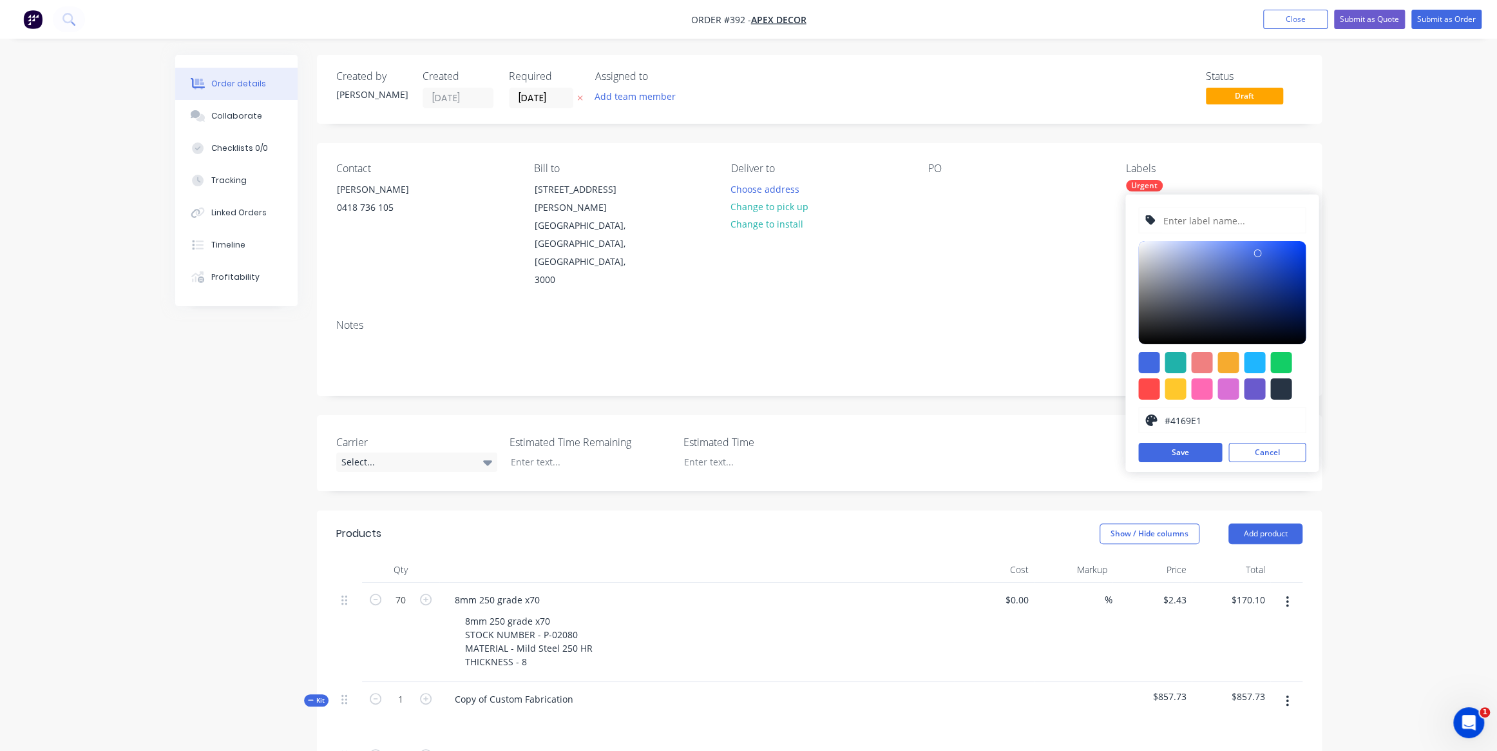
click at [1206, 215] on input "text" at bounding box center [1230, 220] width 137 height 24
type input "Custom Components"
click at [1142, 353] on div at bounding box center [1149, 362] width 21 height 21
click at [1166, 452] on button "Save" at bounding box center [1181, 452] width 84 height 19
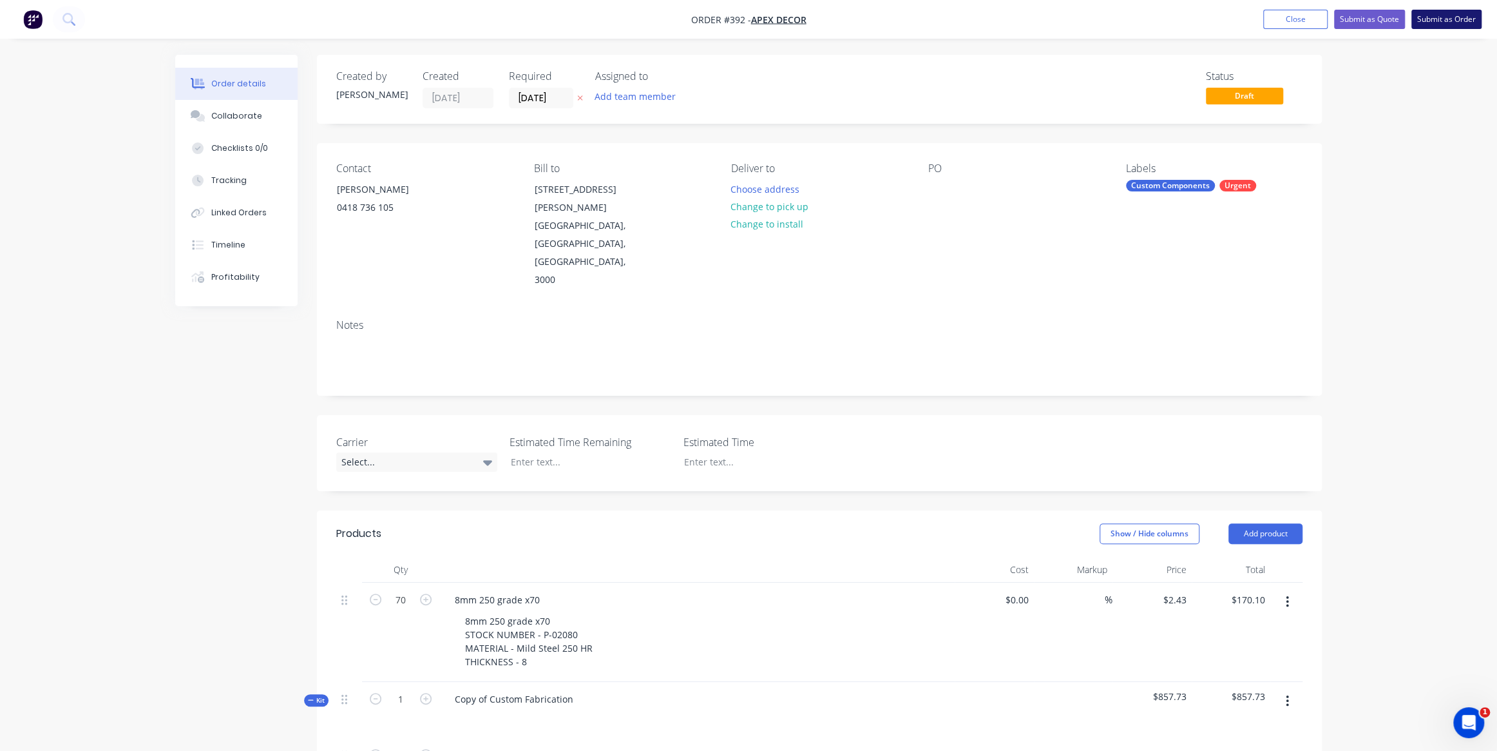
click at [1451, 23] on button "Submit as Order" at bounding box center [1447, 19] width 70 height 19
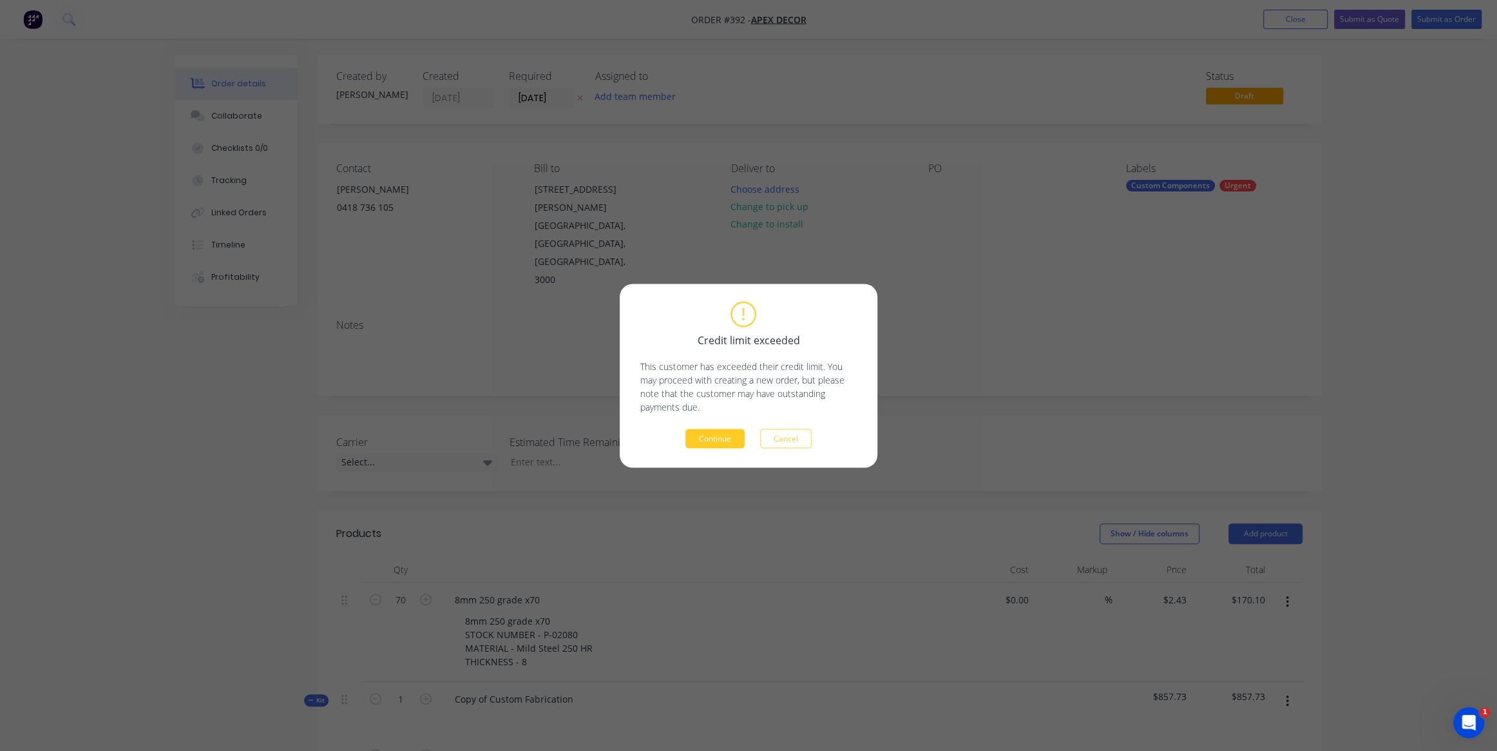
click at [722, 439] on button "Continue" at bounding box center [715, 437] width 59 height 19
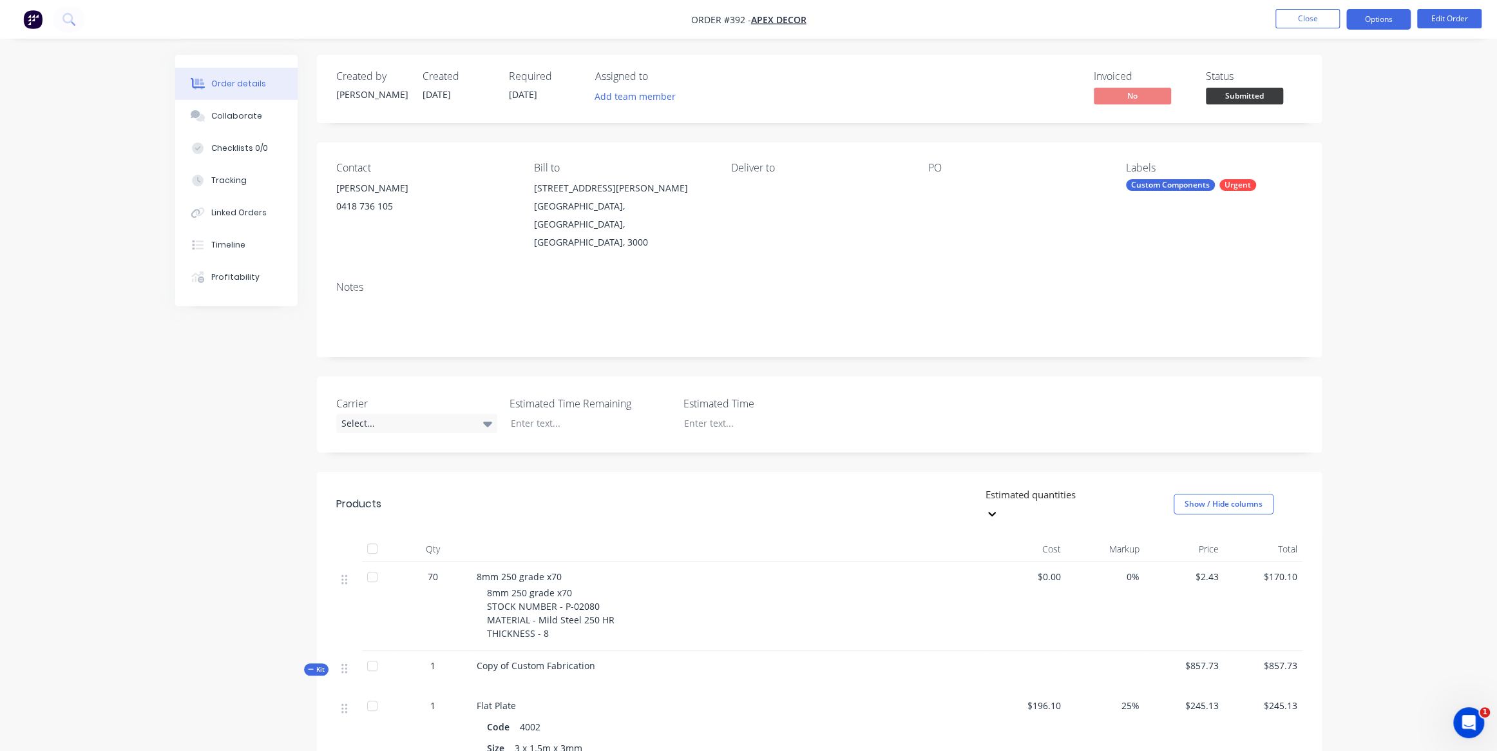
click at [1385, 19] on button "Options" at bounding box center [1379, 19] width 64 height 21
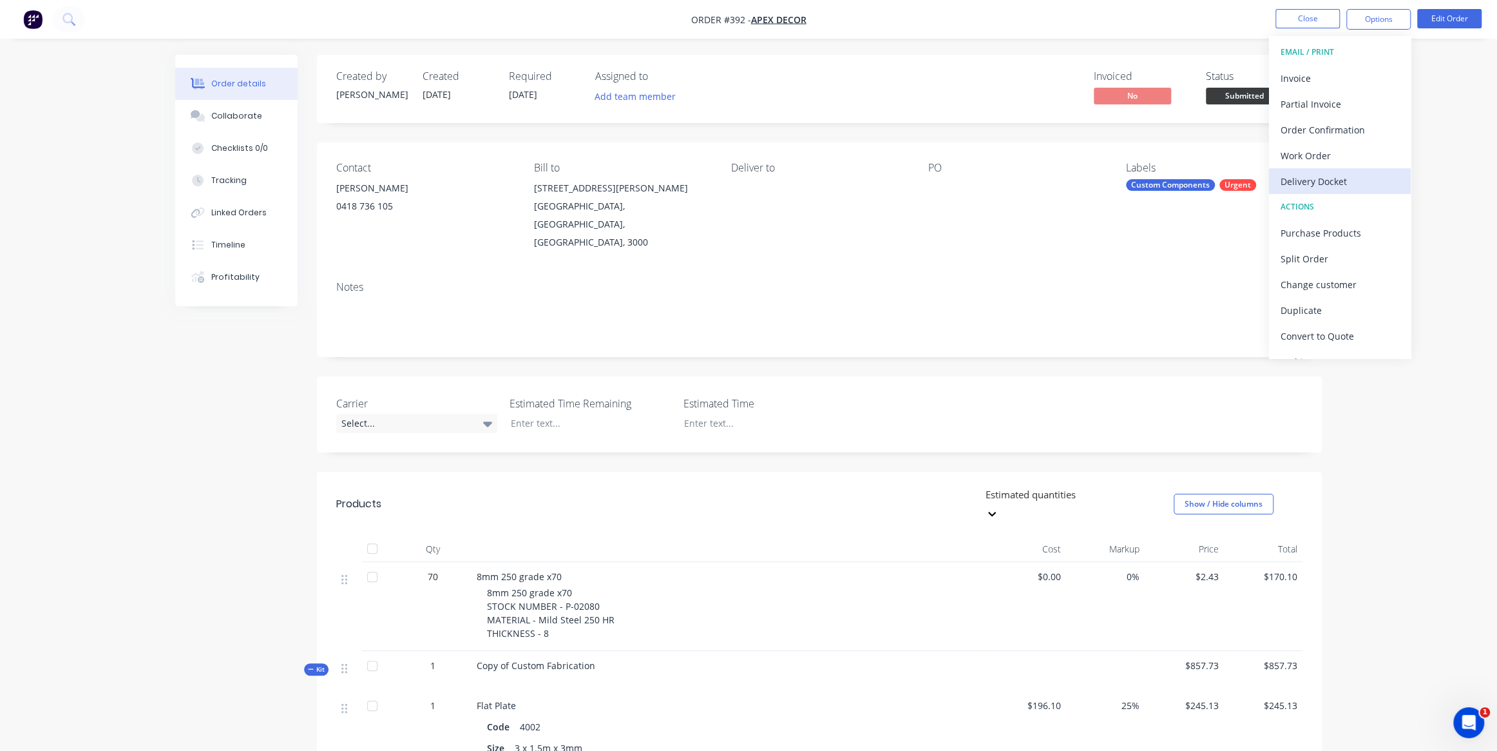
scroll to position [19, 0]
click at [1329, 218] on div "Purchase Products" at bounding box center [1340, 213] width 119 height 19
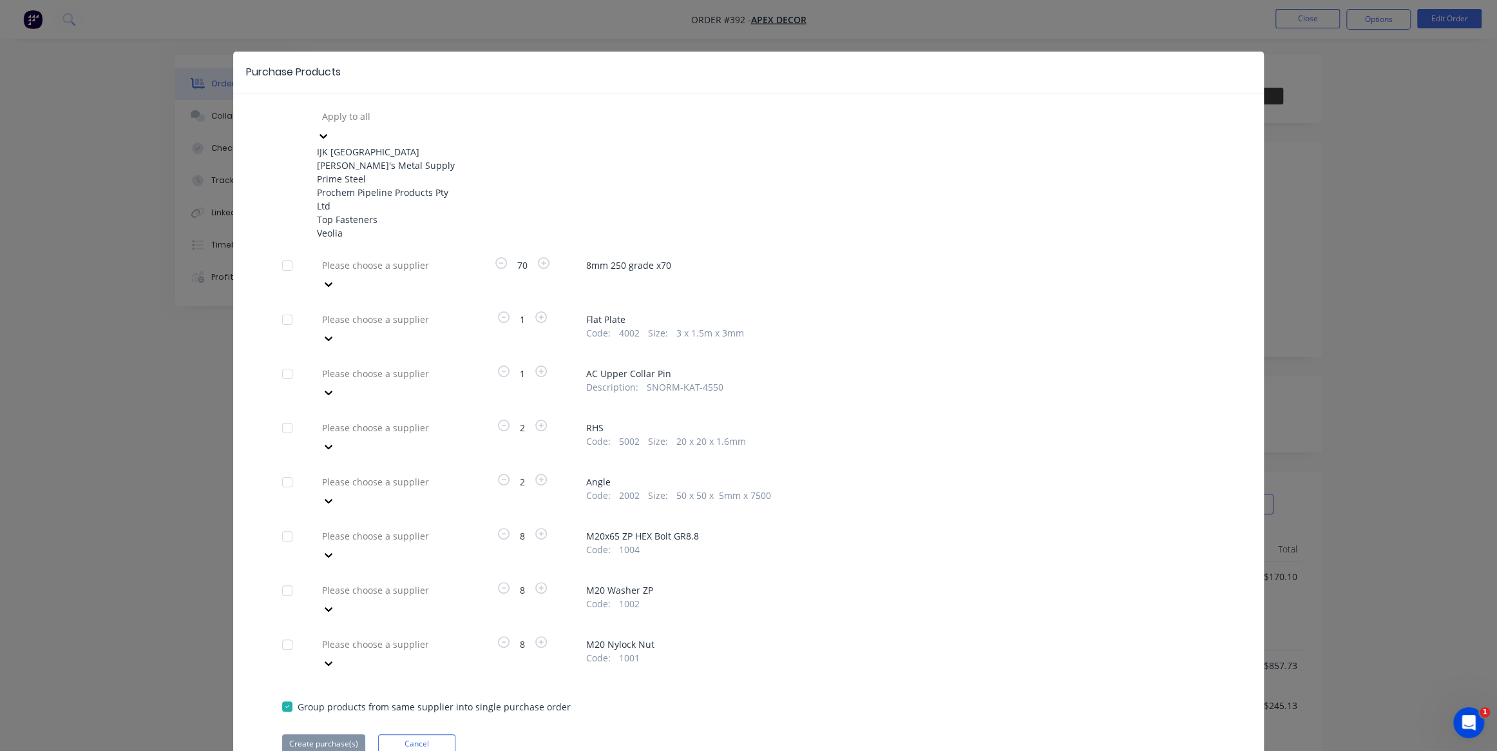
click at [408, 122] on div at bounding box center [414, 116] width 186 height 16
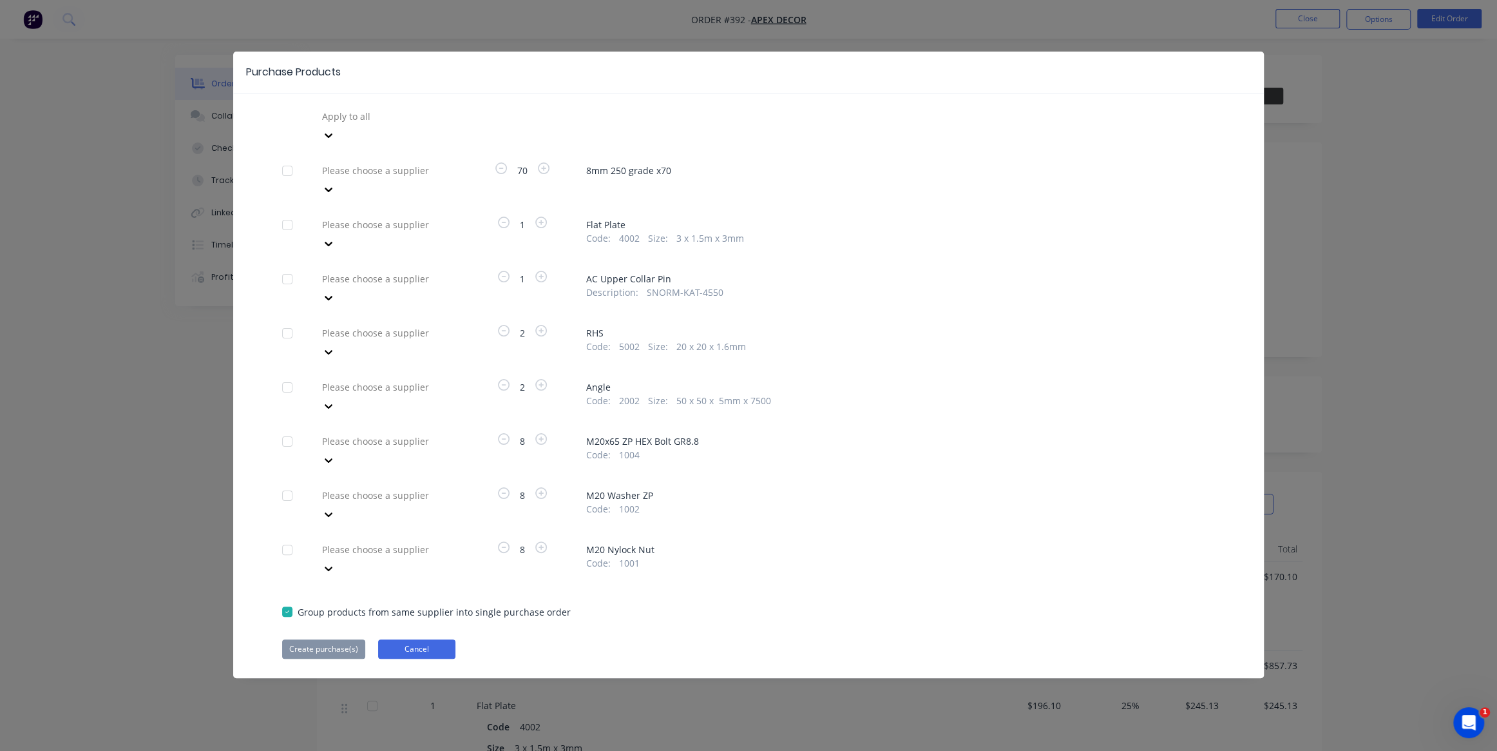
click at [413, 639] on button "Cancel" at bounding box center [416, 648] width 77 height 19
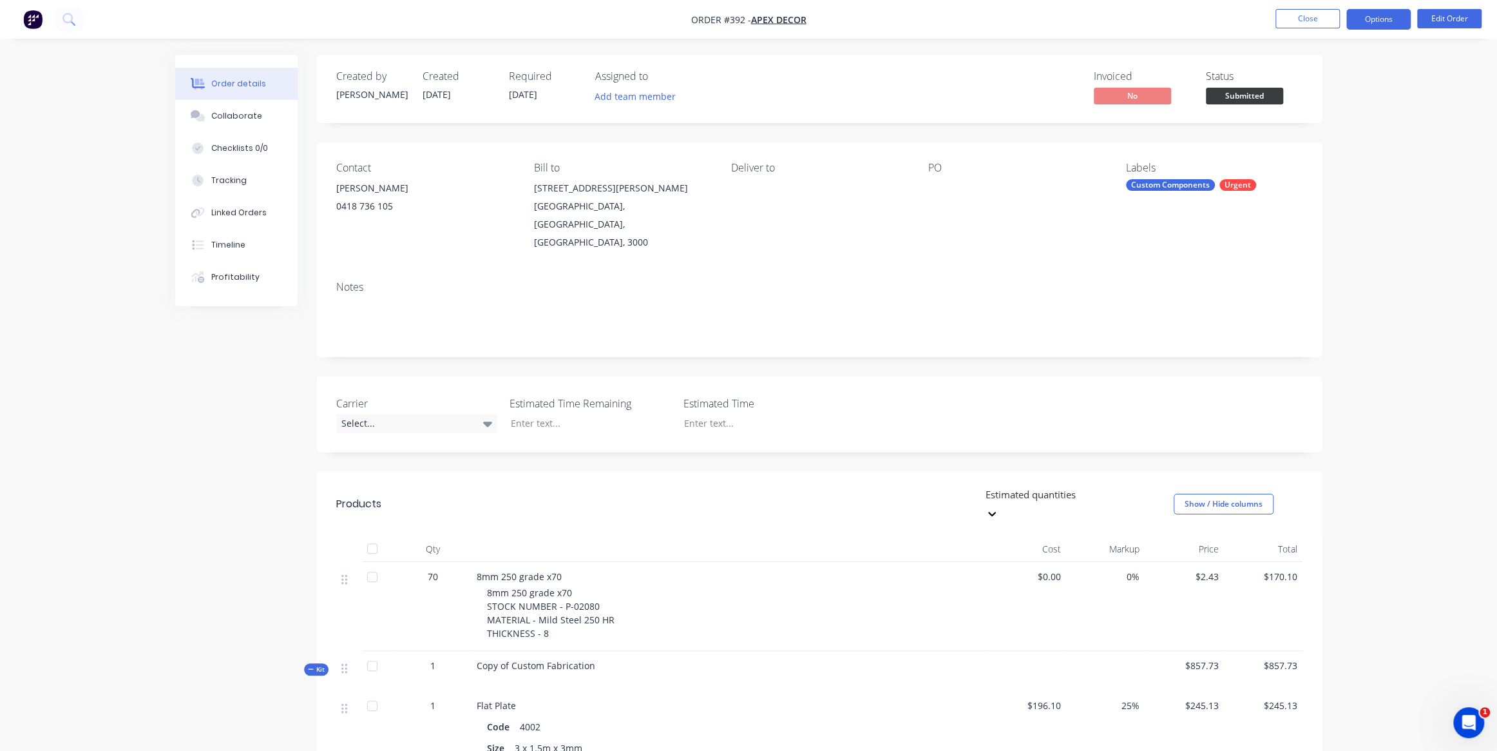
click at [1360, 17] on button "Options" at bounding box center [1379, 19] width 64 height 21
click at [333, 328] on div "Created by [PERSON_NAME] Created [DATE] Required [DATE] Assigned to Add team me…" at bounding box center [819, 747] width 1005 height 1385
click at [258, 124] on button "Collaborate" at bounding box center [236, 116] width 122 height 32
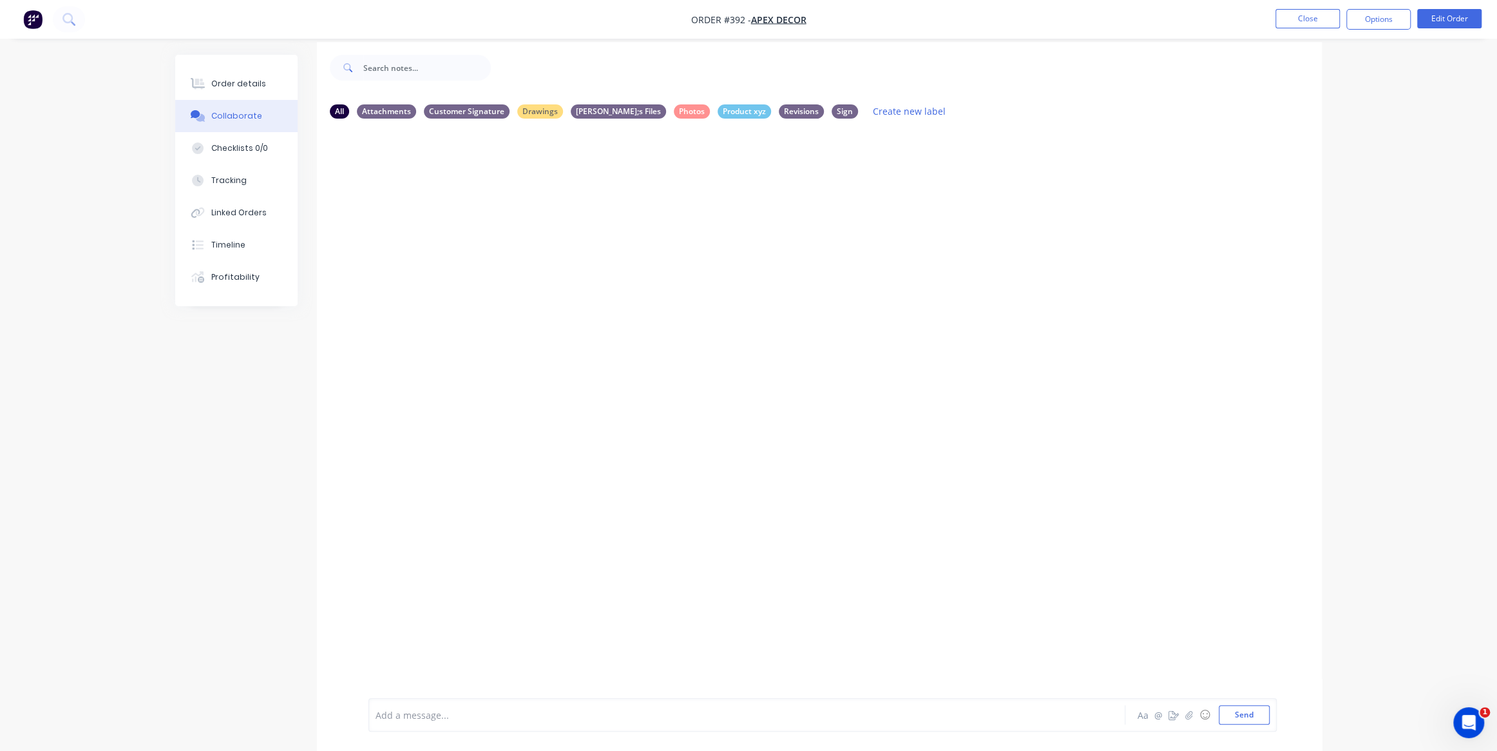
scroll to position [15, 0]
click at [432, 711] on div at bounding box center [711, 715] width 670 height 14
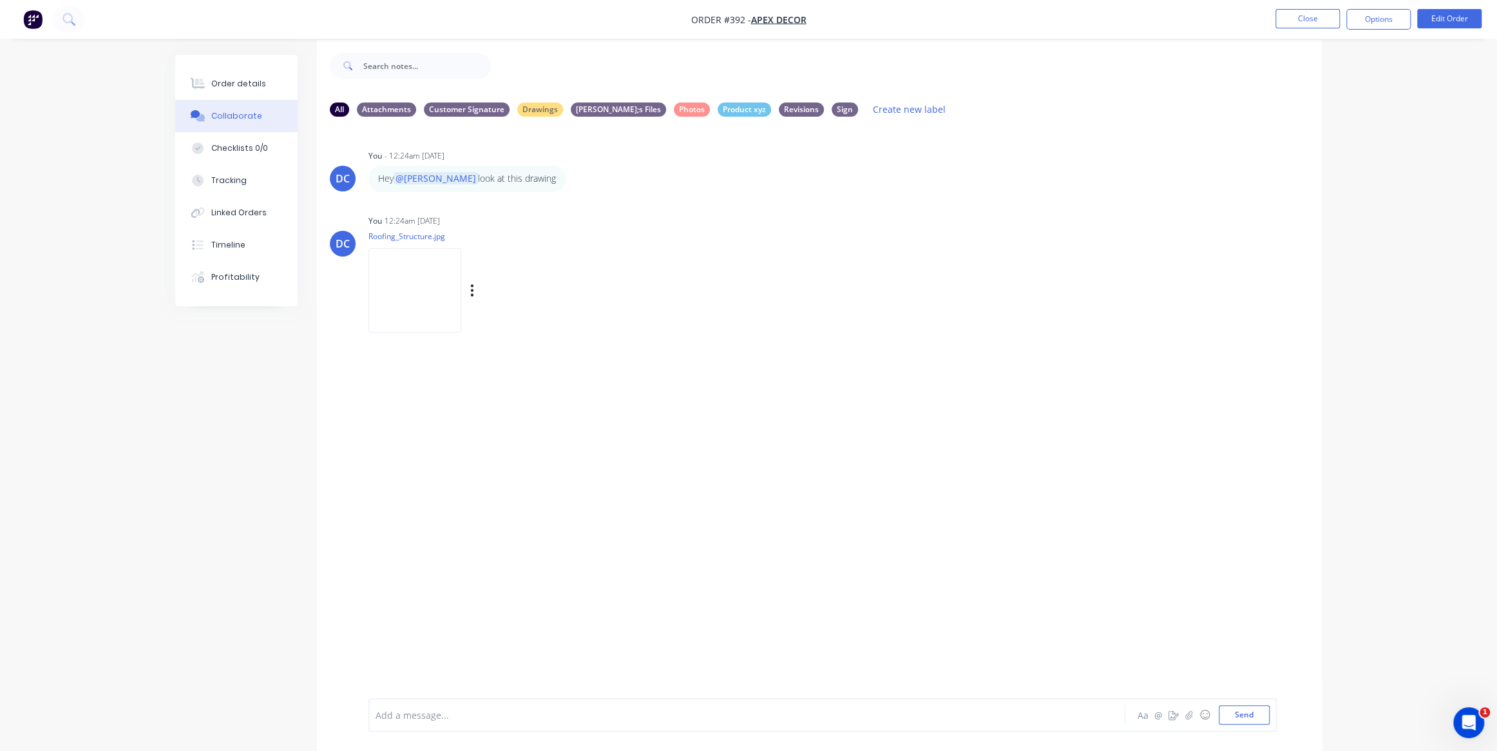
click at [432, 282] on img at bounding box center [415, 290] width 93 height 84
click at [234, 144] on div "Checklists 0/0" at bounding box center [239, 148] width 57 height 12
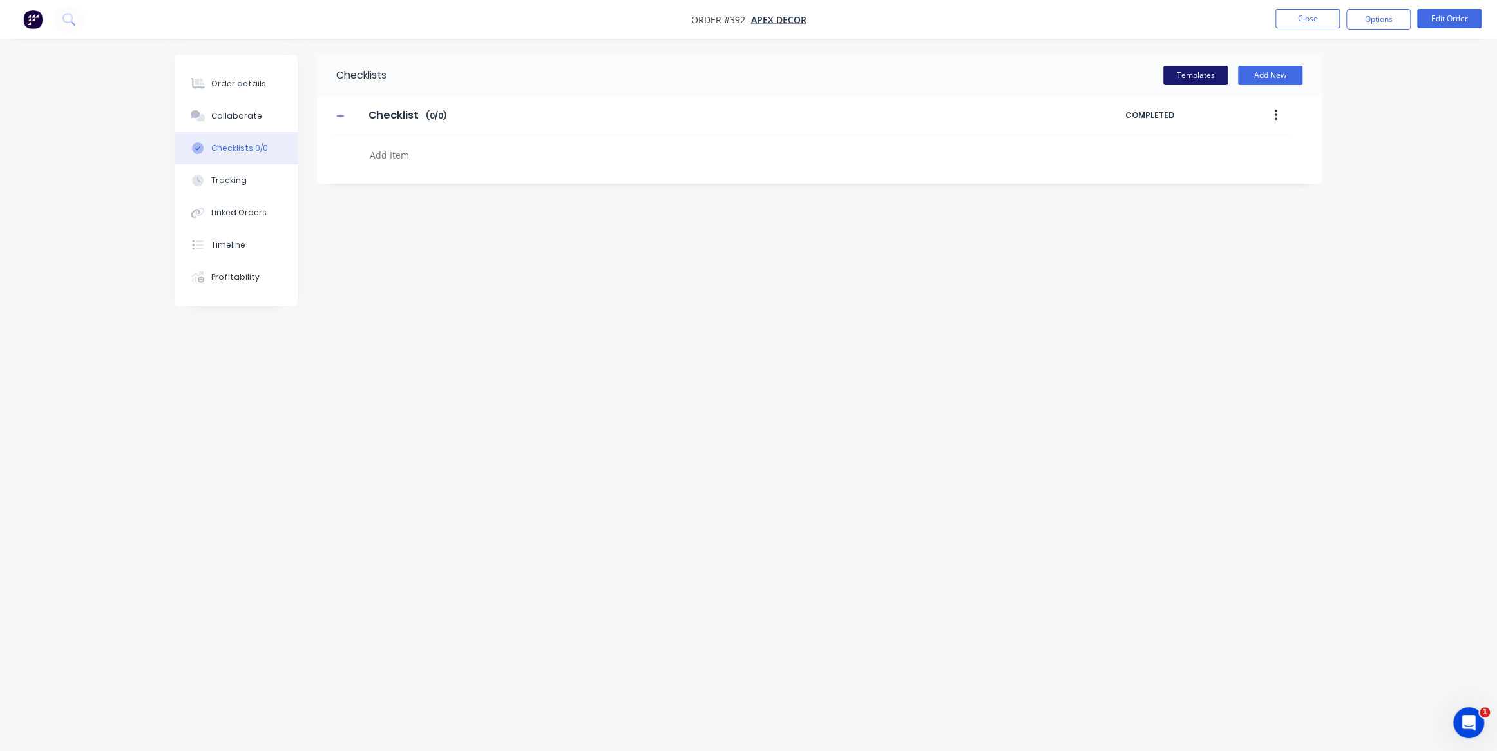
click at [1198, 81] on button "Templates" at bounding box center [1196, 75] width 64 height 19
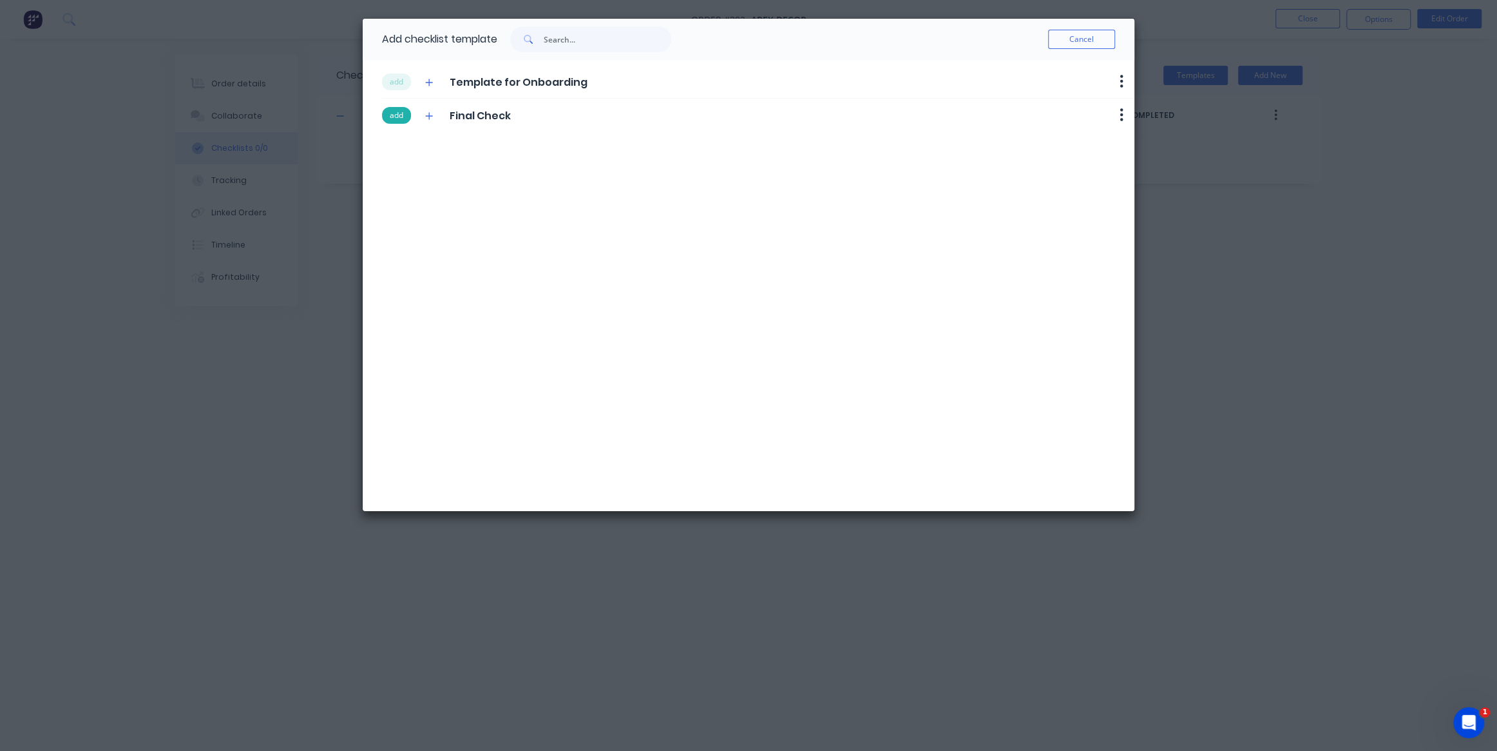
click at [391, 120] on button "add" at bounding box center [396, 115] width 29 height 17
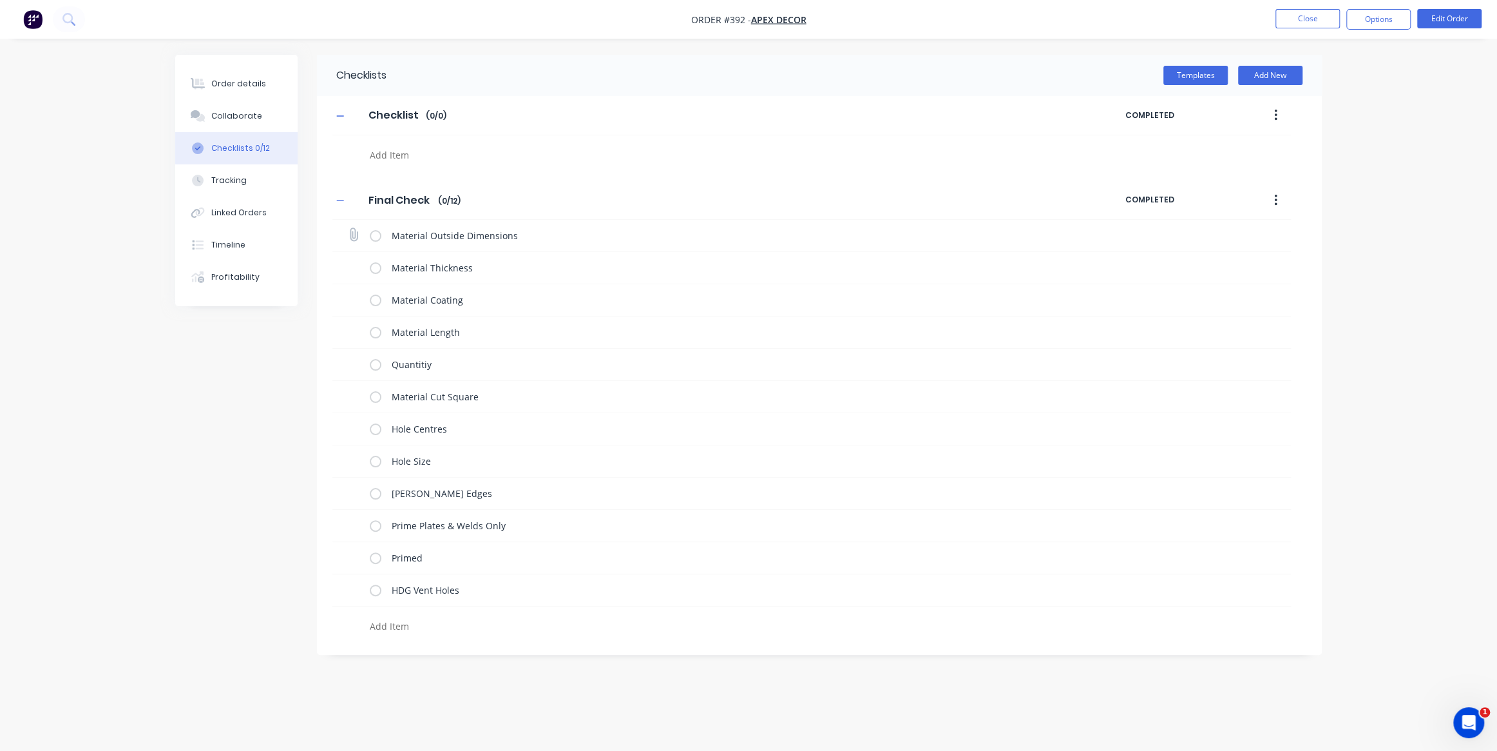
click at [378, 238] on label at bounding box center [376, 236] width 12 height 14
click at [0, 0] on input "checkbox" at bounding box center [0, 0] width 0 height 0
click at [373, 266] on label at bounding box center [376, 268] width 12 height 14
click at [0, 0] on input "checkbox" at bounding box center [0, 0] width 0 height 0
click at [379, 300] on label at bounding box center [376, 300] width 12 height 14
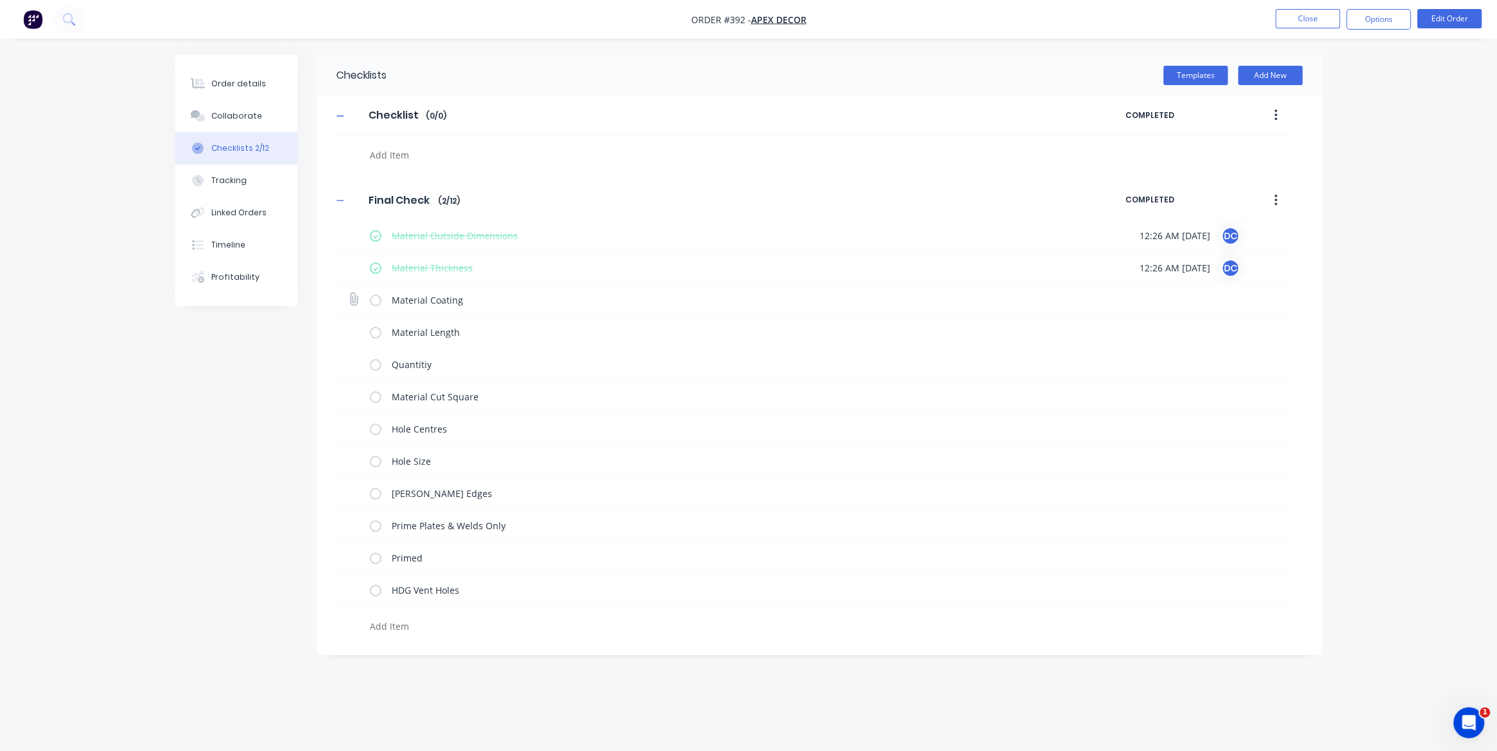
click at [0, 0] on input "checkbox" at bounding box center [0, 0] width 0 height 0
click at [377, 328] on label at bounding box center [376, 332] width 12 height 14
click at [0, 0] on input "checkbox" at bounding box center [0, 0] width 0 height 0
click at [376, 369] on label at bounding box center [376, 365] width 12 height 14
click at [0, 0] on input "checkbox" at bounding box center [0, 0] width 0 height 0
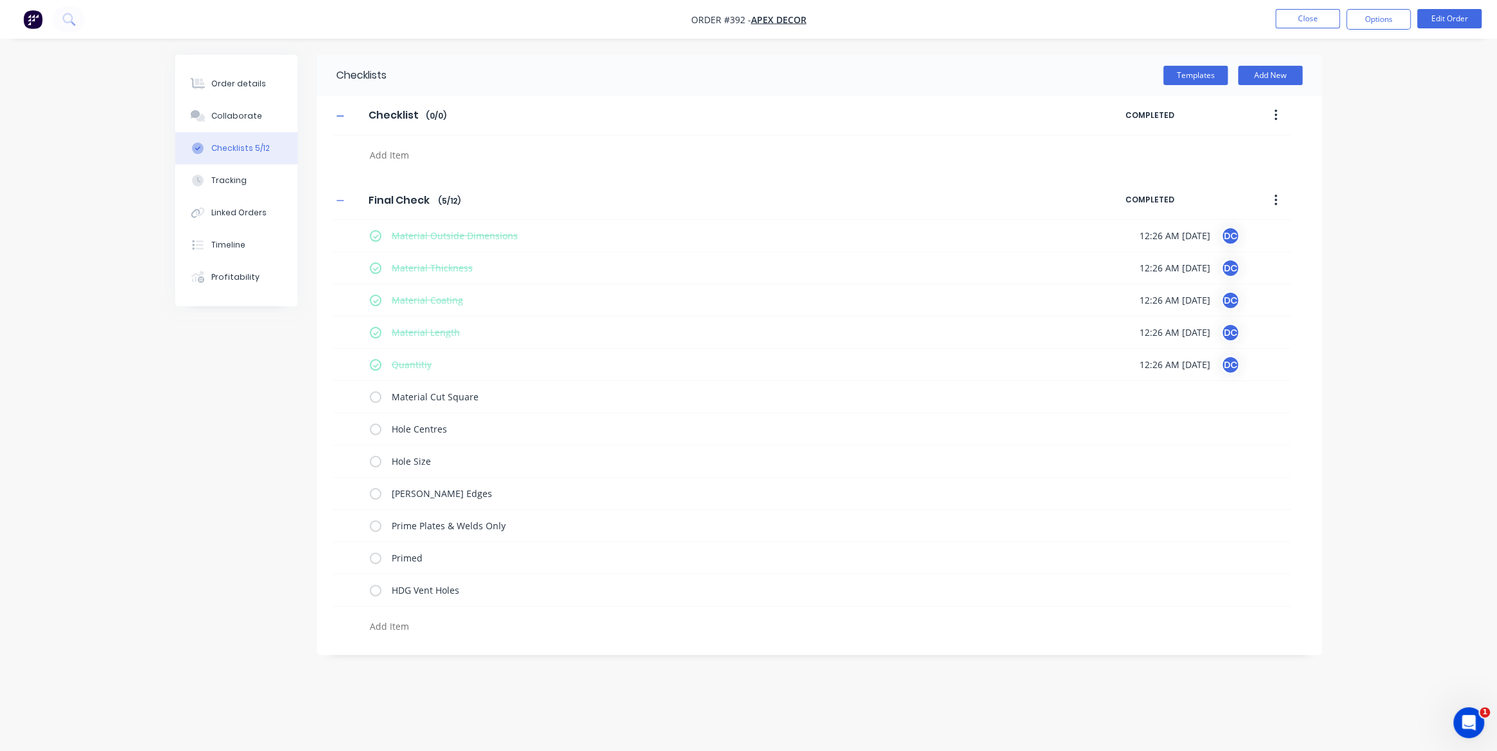
type textarea "x"
click at [223, 120] on div "Collaborate" at bounding box center [236, 116] width 51 height 12
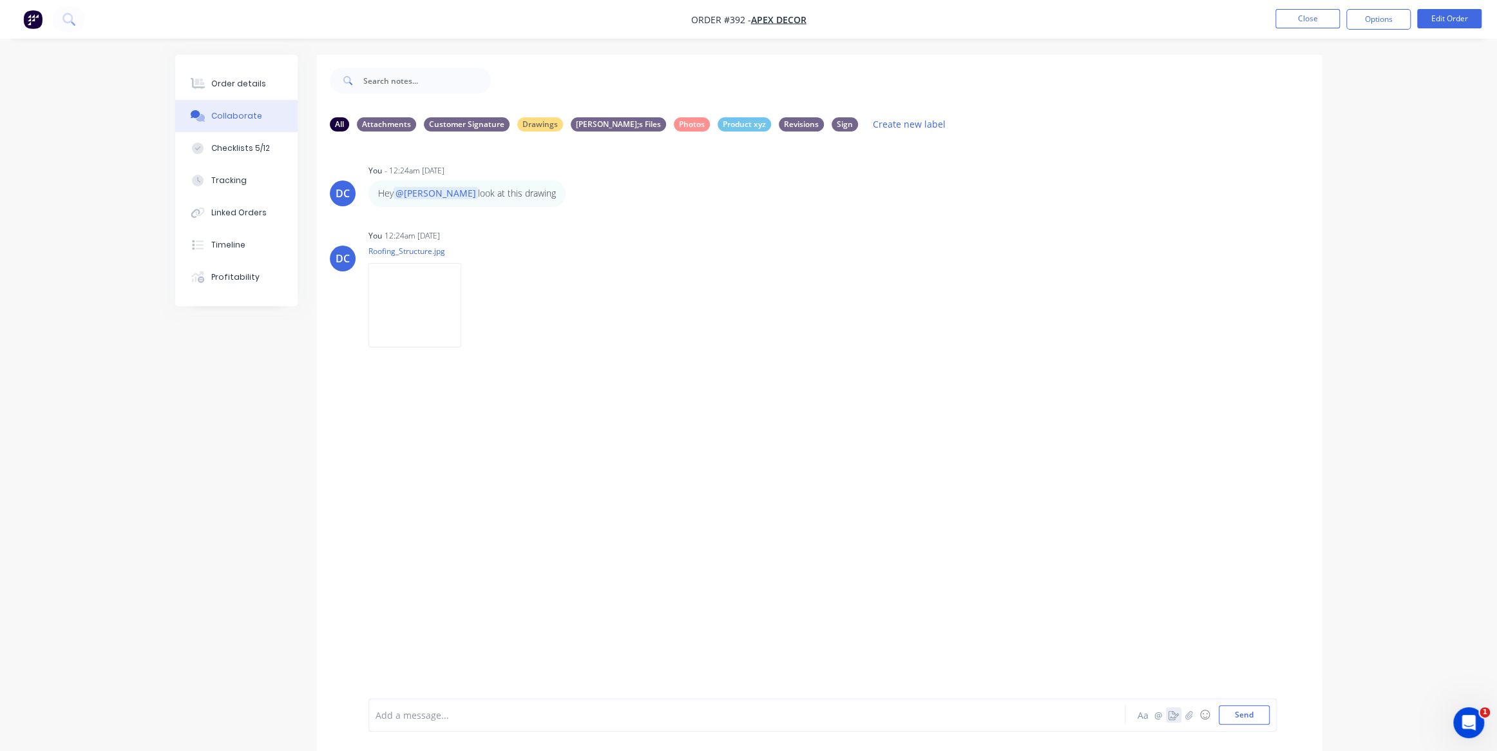
click at [1177, 715] on icon "button" at bounding box center [1174, 714] width 10 height 9
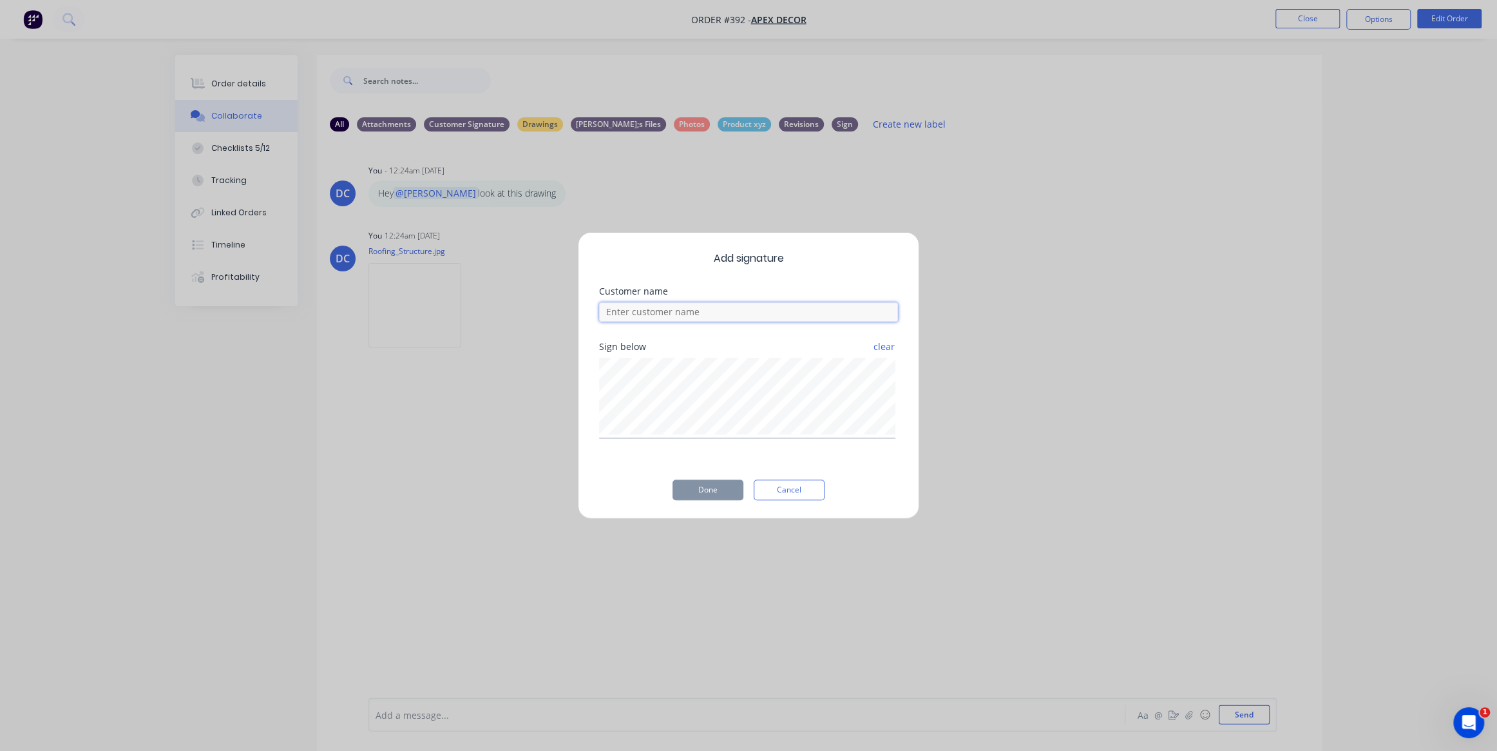
click at [686, 312] on input at bounding box center [748, 311] width 299 height 19
type input "[PERSON_NAME]"
click at [713, 492] on button "Done" at bounding box center [708, 489] width 71 height 21
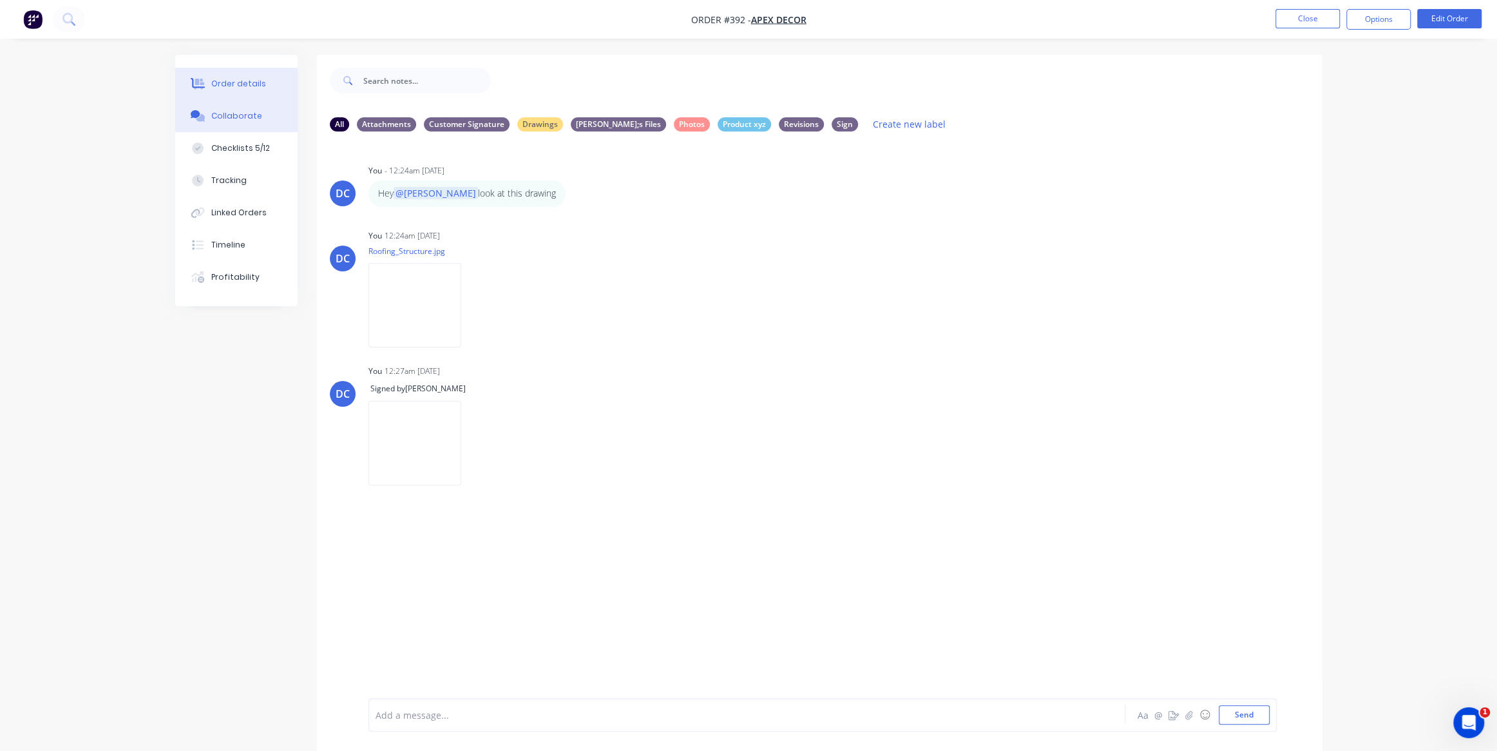
click at [227, 83] on div "Order details" at bounding box center [238, 84] width 55 height 12
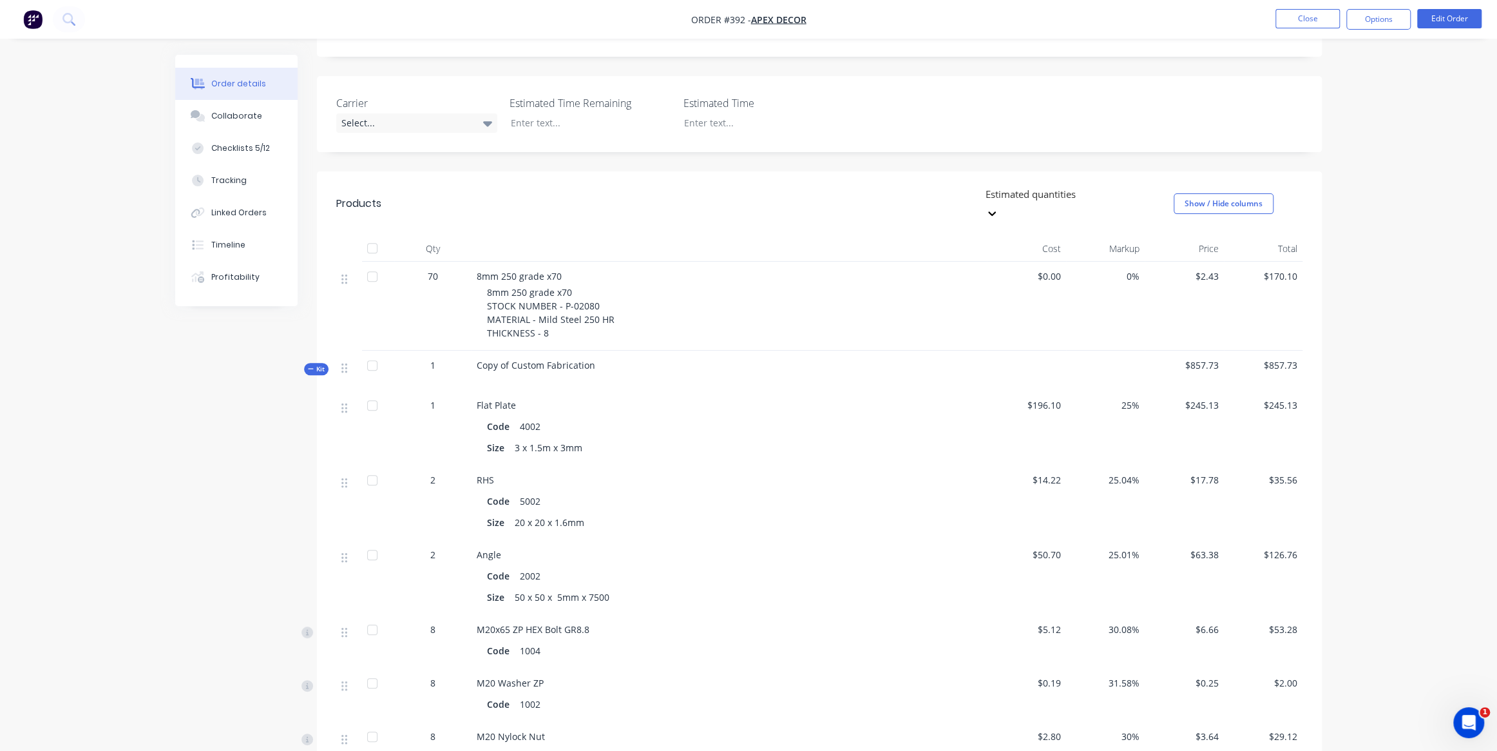
scroll to position [295, 0]
click at [371, 269] on div at bounding box center [373, 282] width 26 height 26
click at [372, 358] on div at bounding box center [373, 371] width 26 height 26
click at [372, 398] on div at bounding box center [373, 411] width 26 height 26
click at [373, 398] on div at bounding box center [373, 411] width 26 height 26
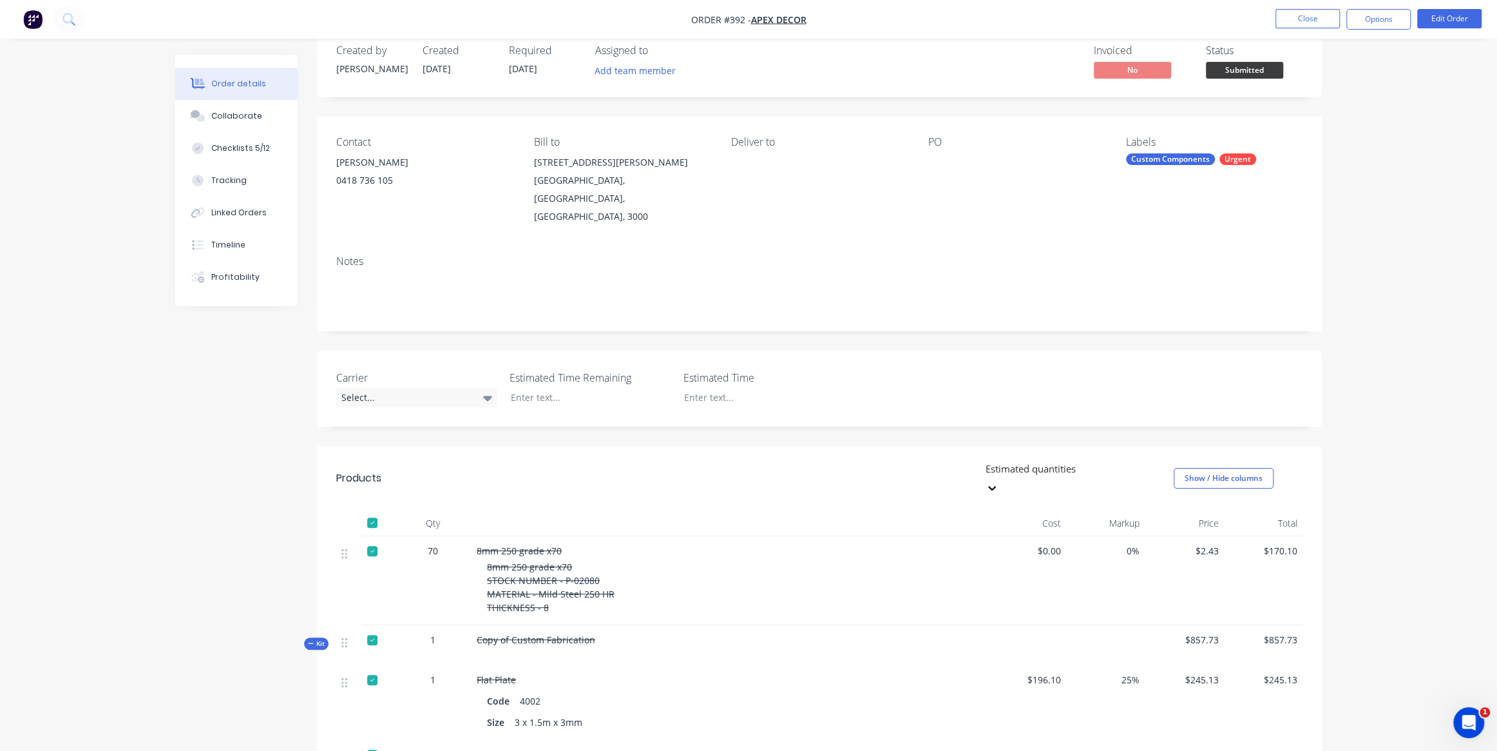
scroll to position [0, 0]
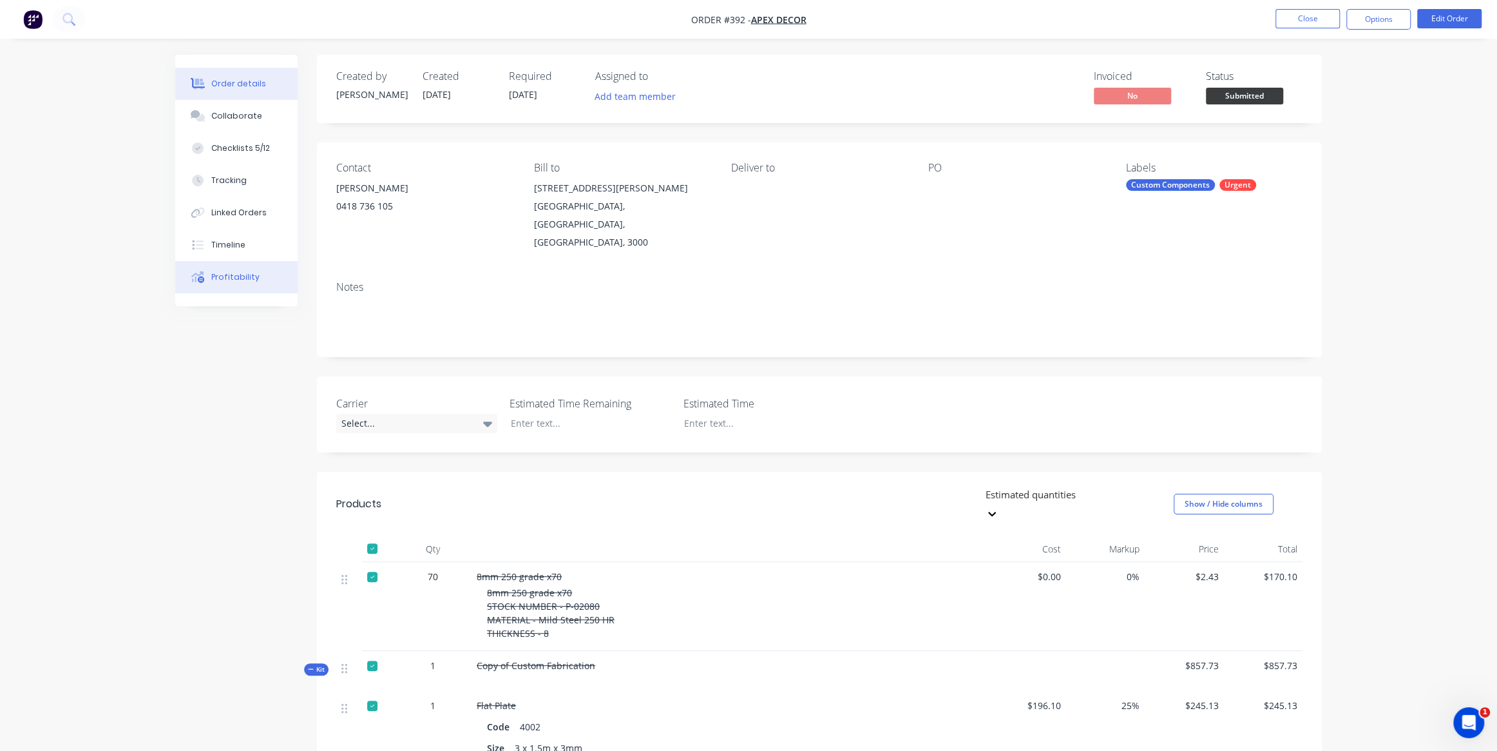
click at [256, 269] on button "Profitability" at bounding box center [236, 277] width 122 height 32
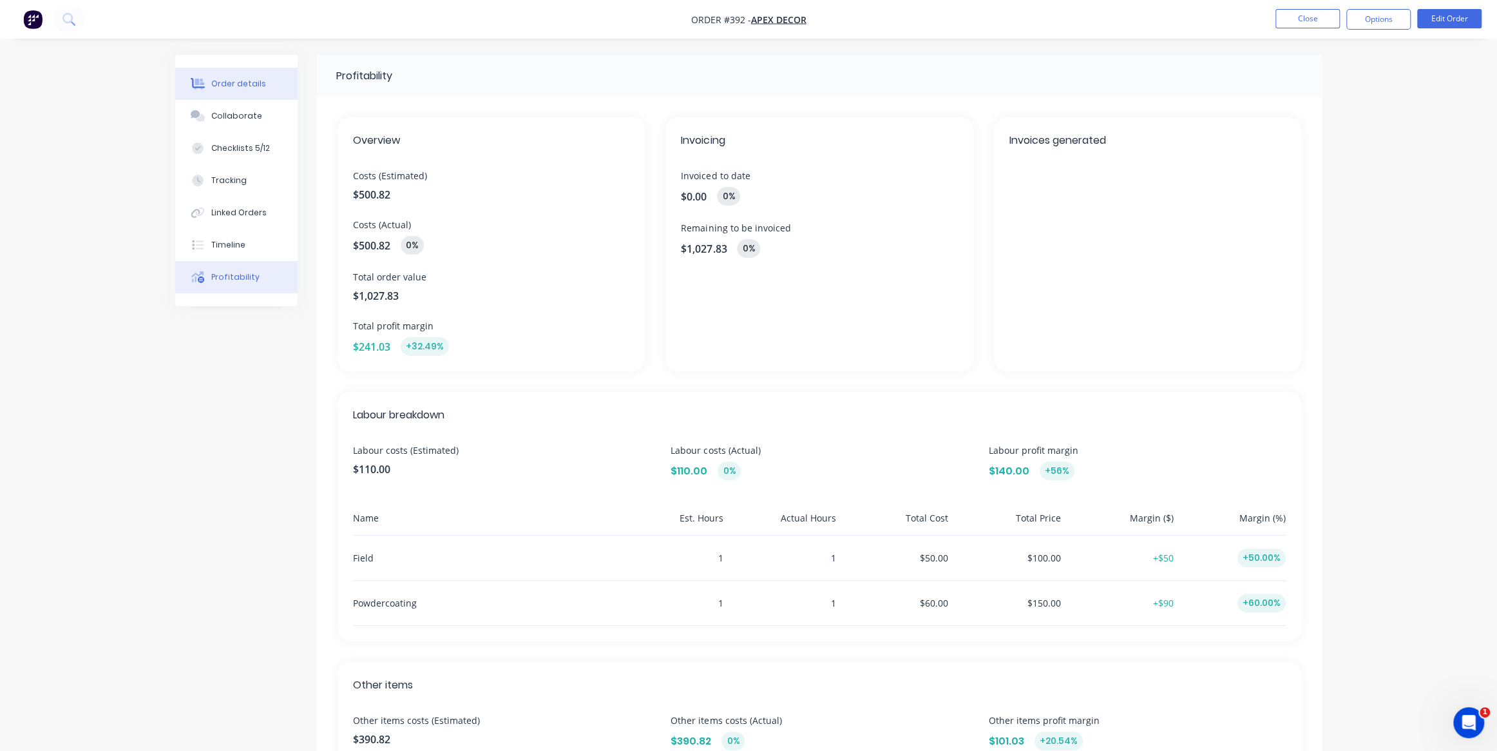
click at [270, 71] on button "Order details" at bounding box center [236, 84] width 122 height 32
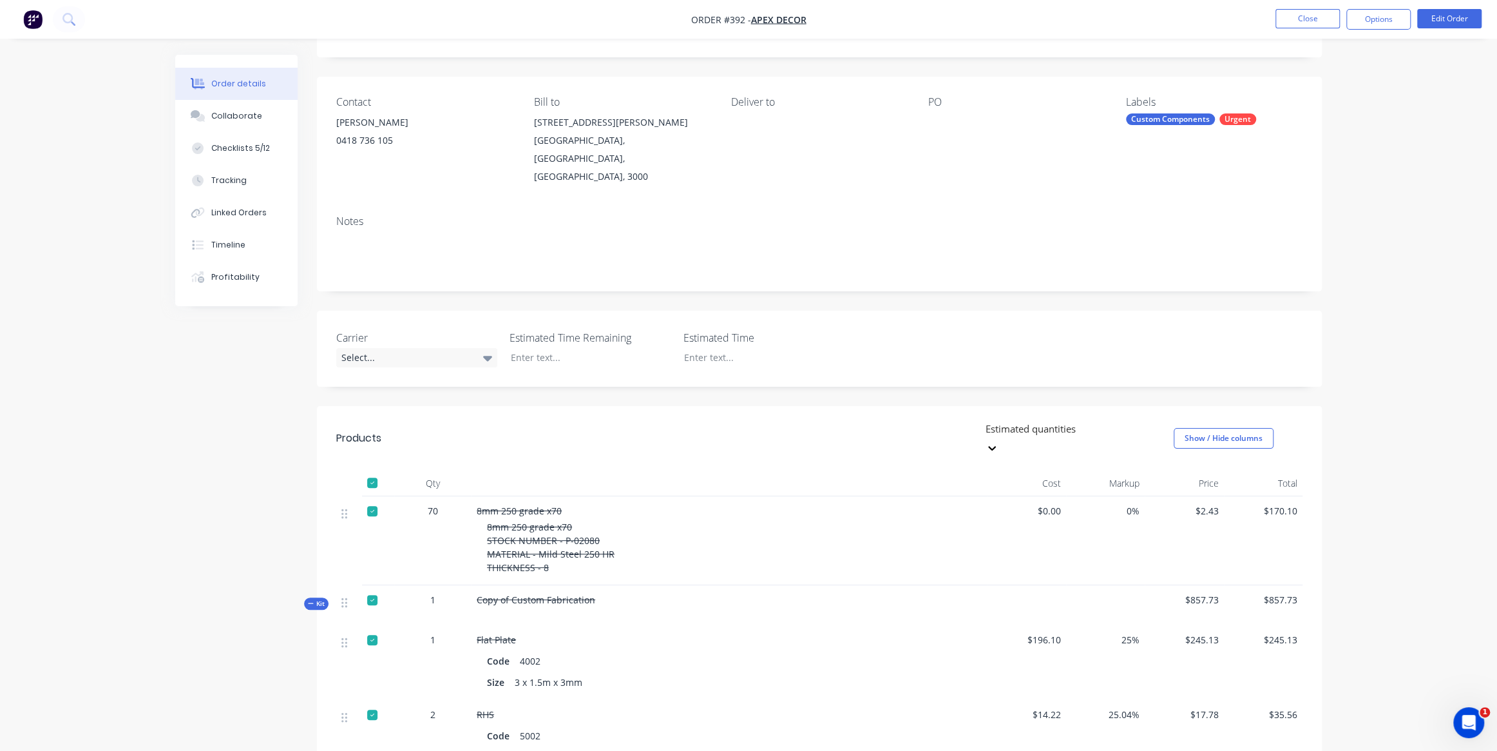
scroll to position [68, 0]
click at [237, 280] on div "Profitability" at bounding box center [235, 277] width 48 height 12
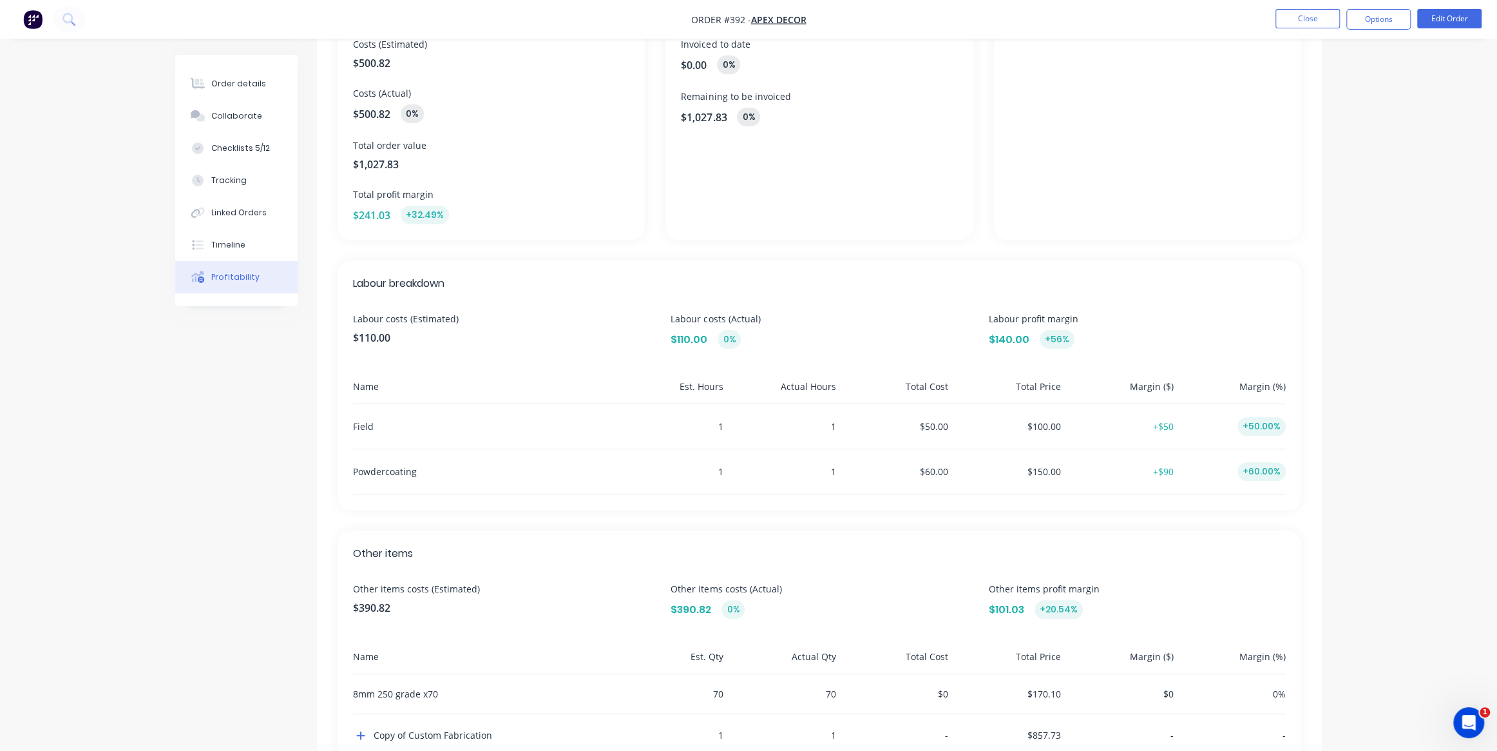
scroll to position [111, 0]
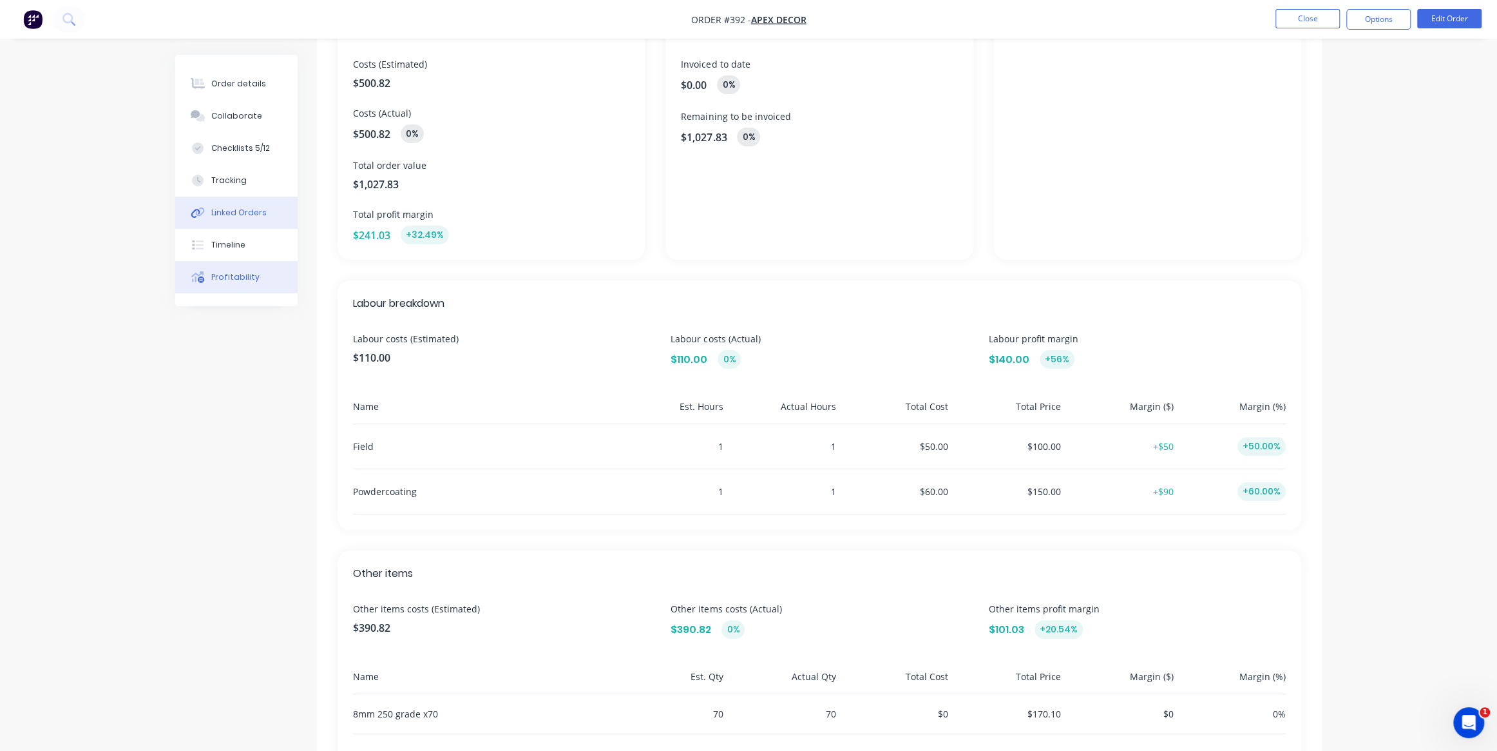
click at [244, 210] on div "Linked Orders" at bounding box center [238, 213] width 55 height 12
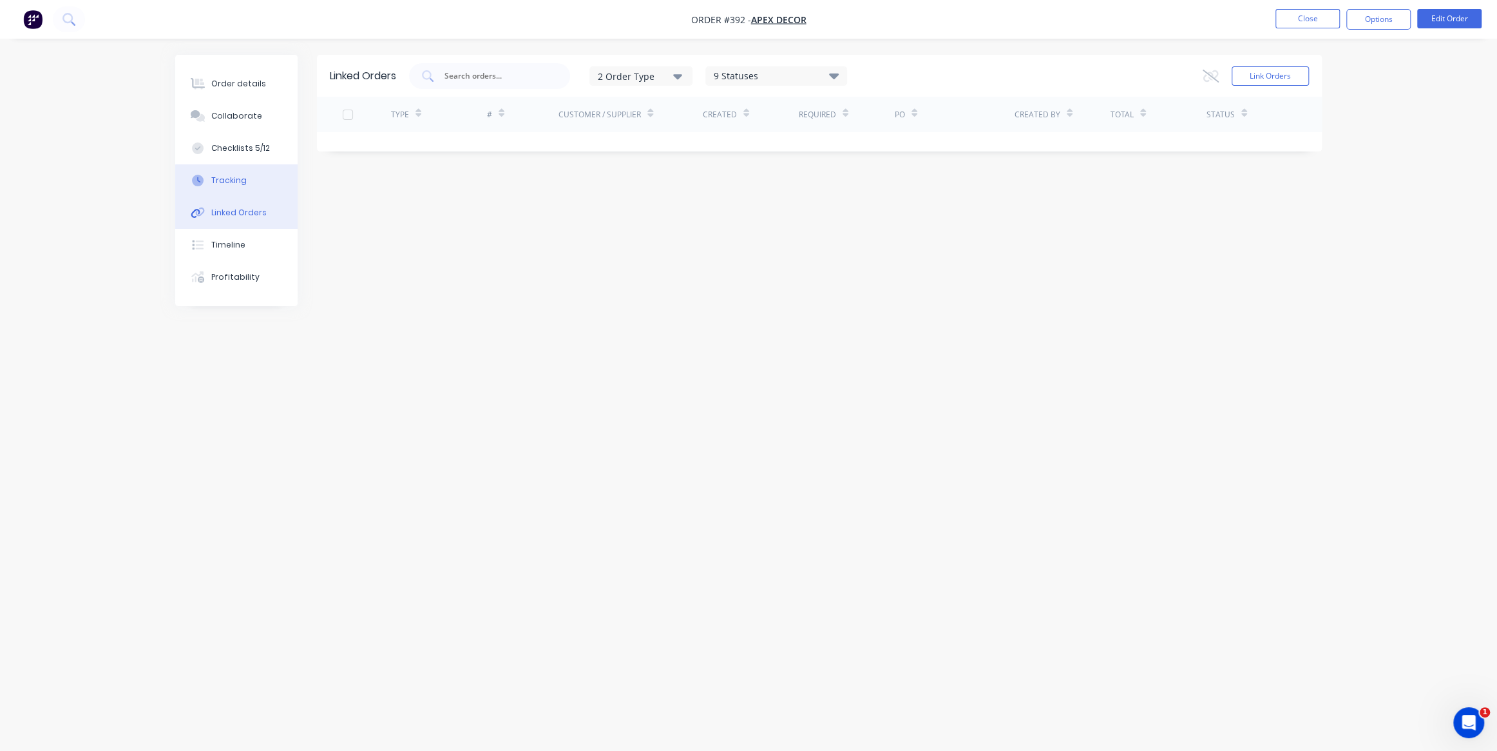
click at [257, 169] on button "Tracking" at bounding box center [236, 180] width 122 height 32
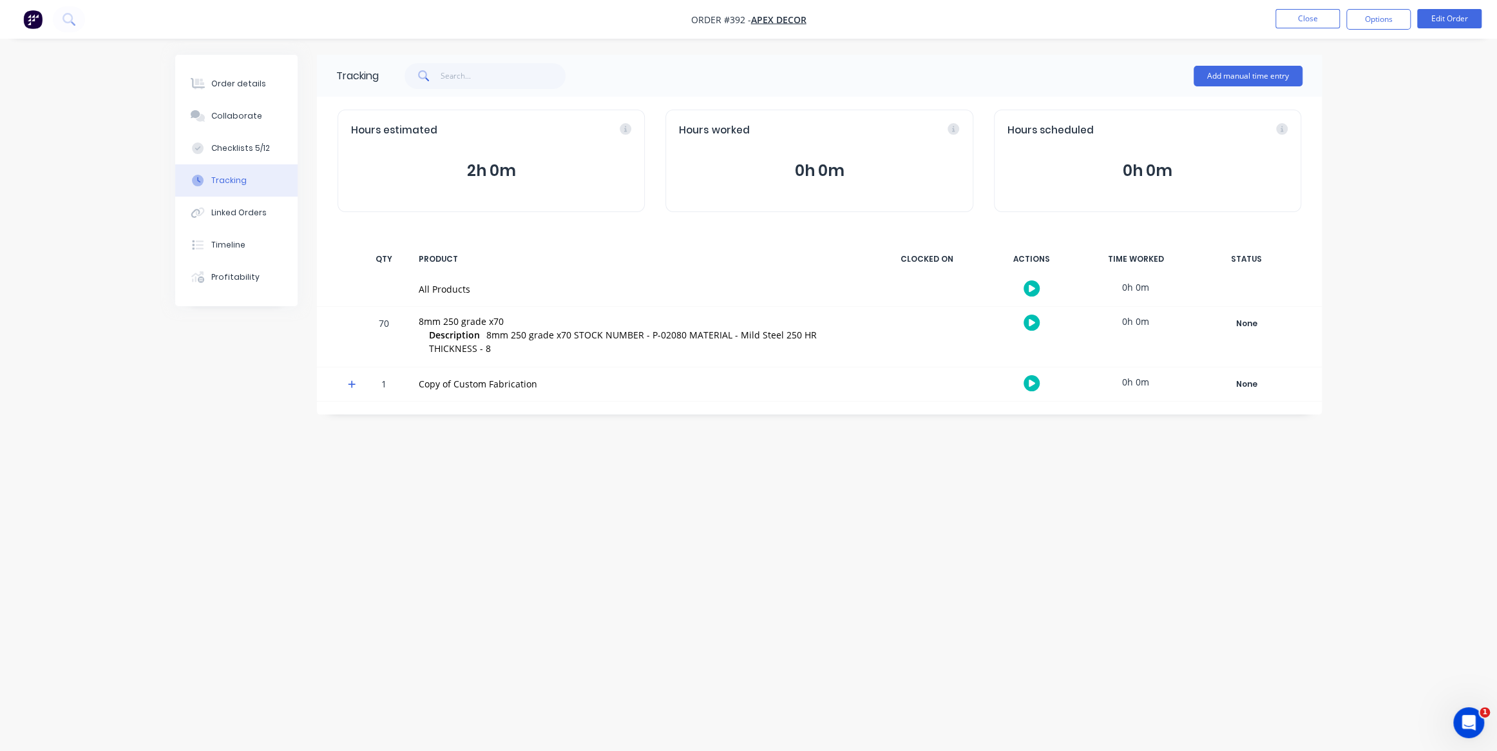
click at [1030, 322] on icon "button" at bounding box center [1032, 322] width 6 height 7
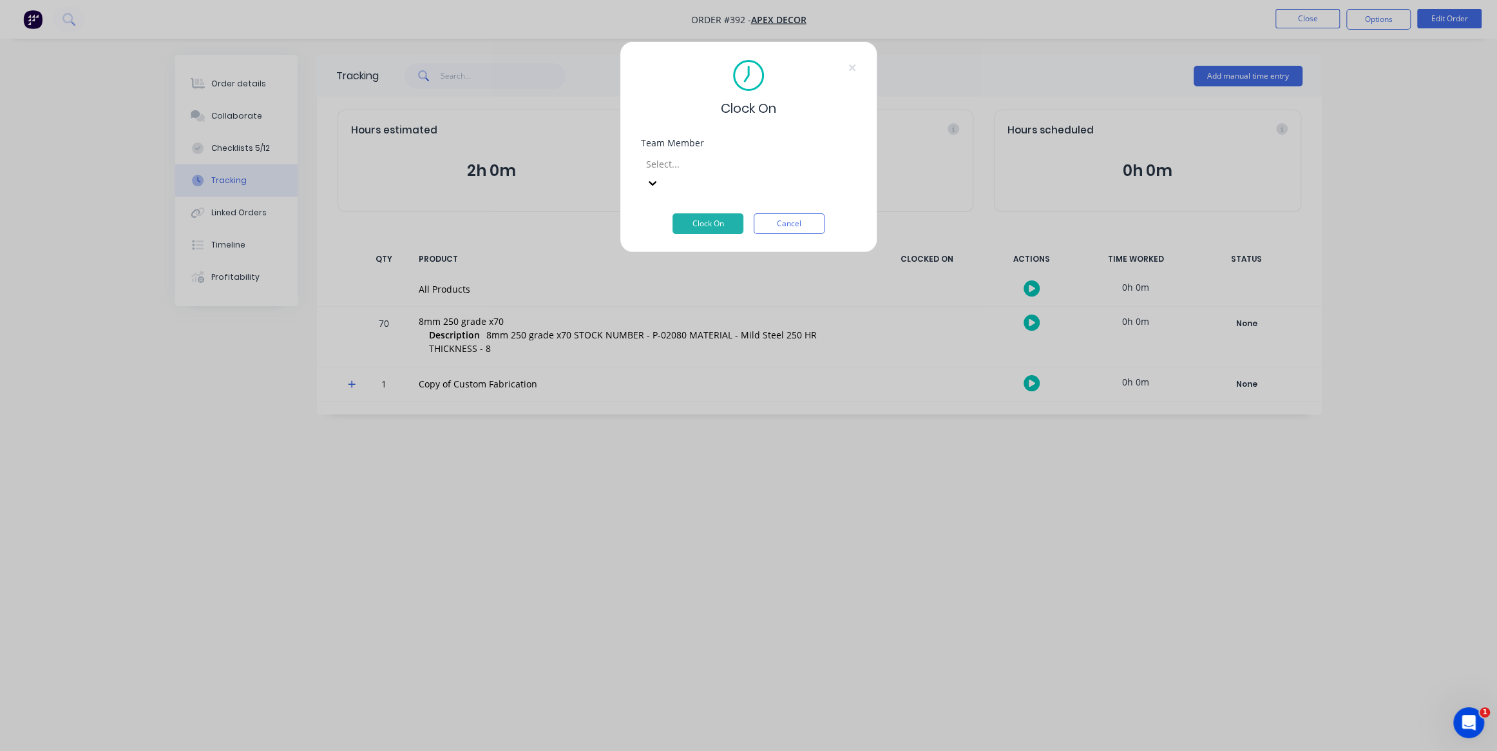
click at [803, 173] on div "Select..." at bounding box center [737, 163] width 193 height 19
click at [729, 213] on button "Clock On" at bounding box center [708, 223] width 71 height 21
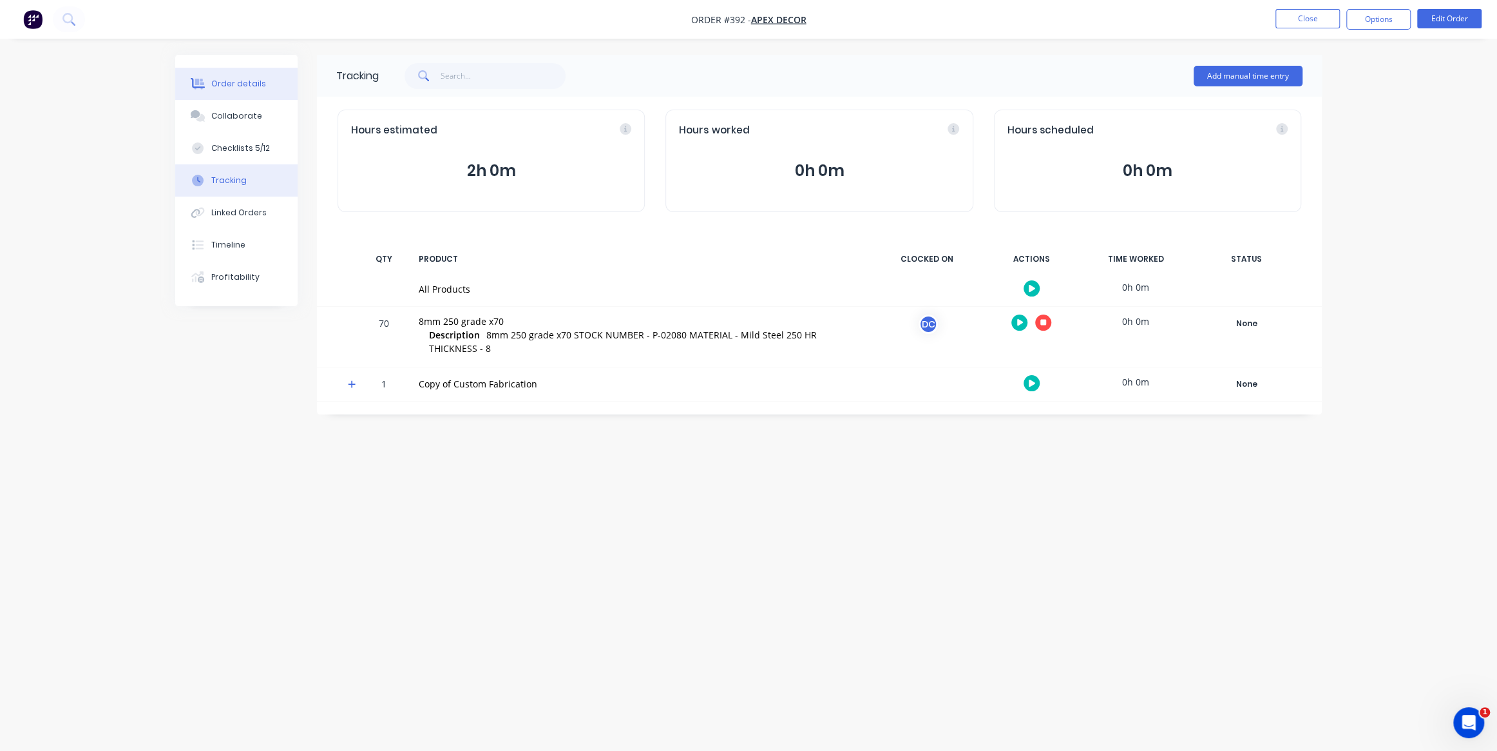
click at [209, 76] on button "Order details" at bounding box center [236, 84] width 122 height 32
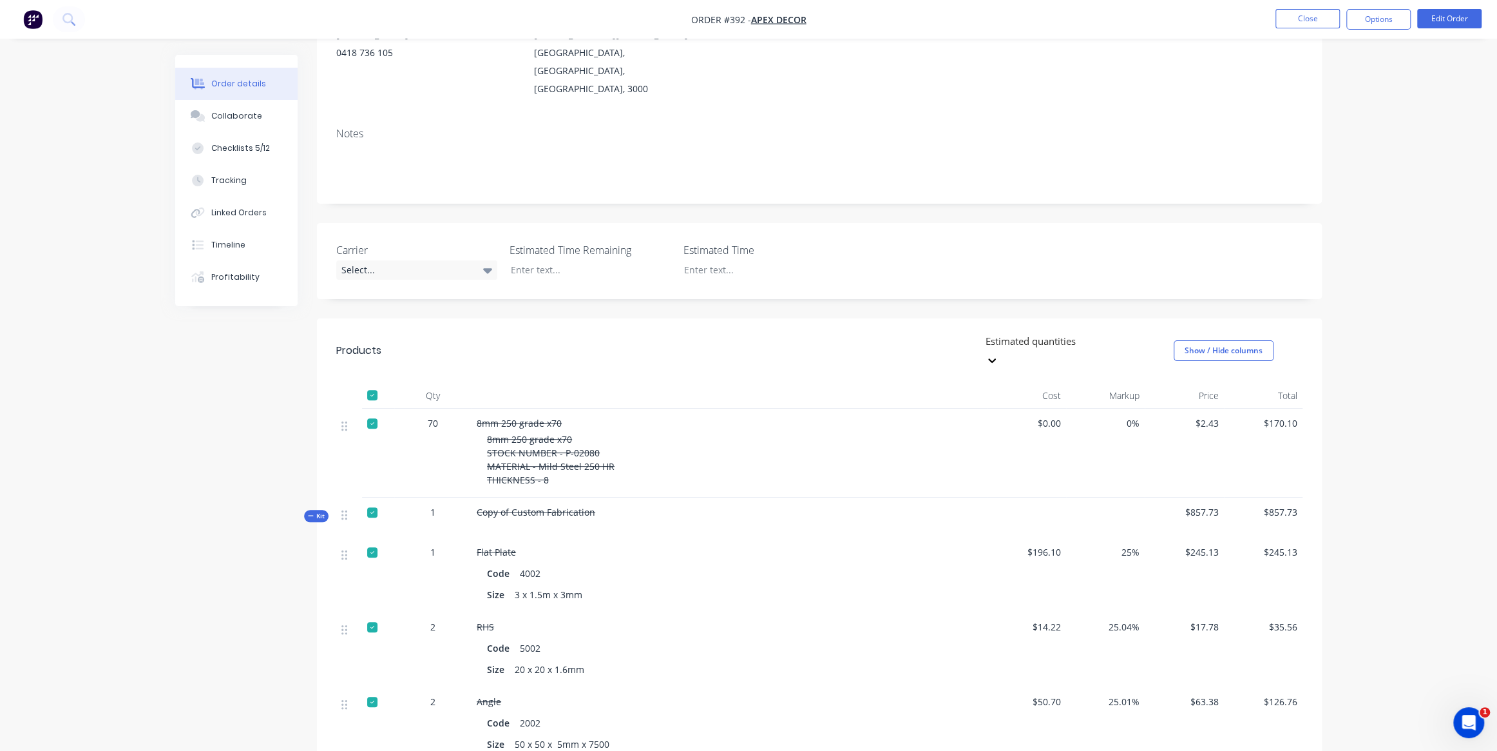
scroll to position [388, 0]
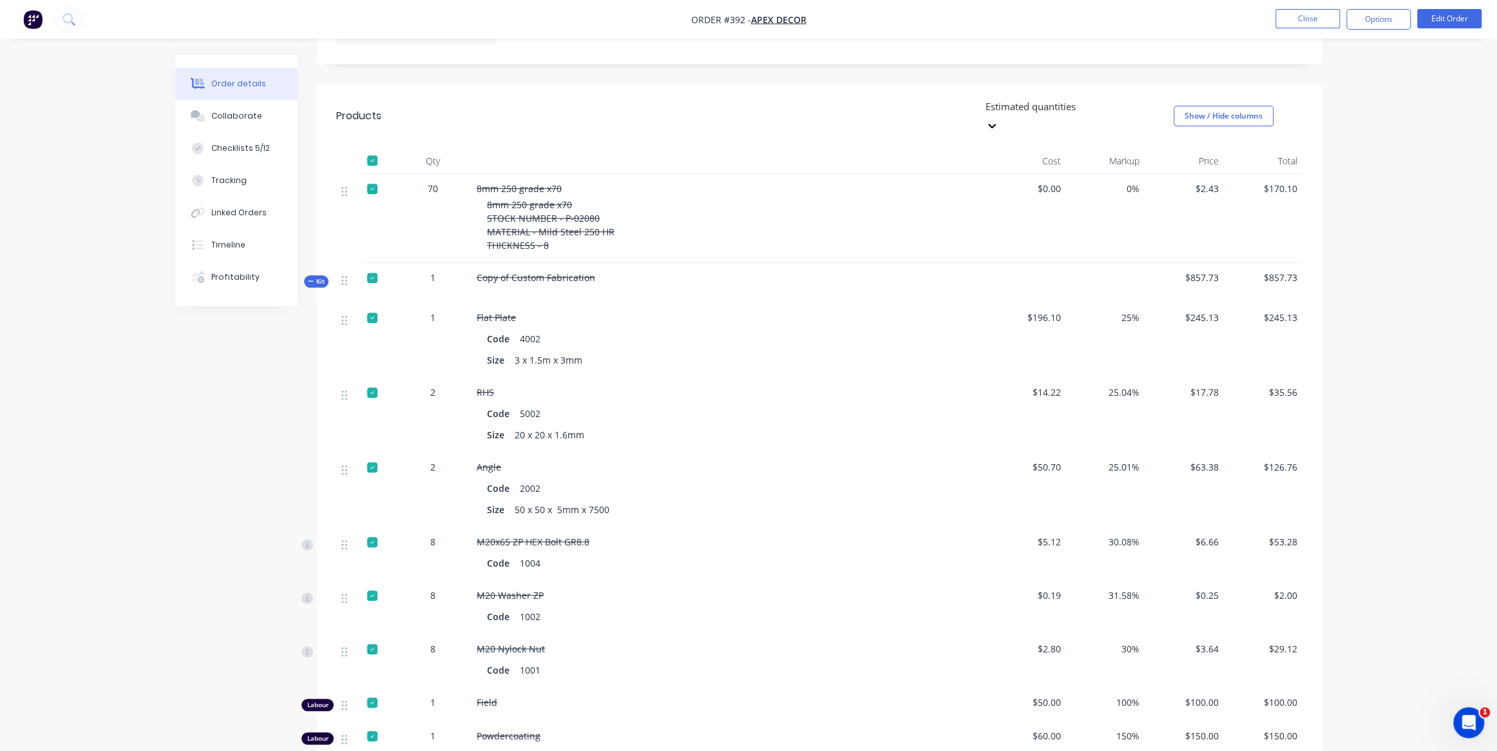
click at [310, 278] on icon "button" at bounding box center [311, 281] width 6 height 6
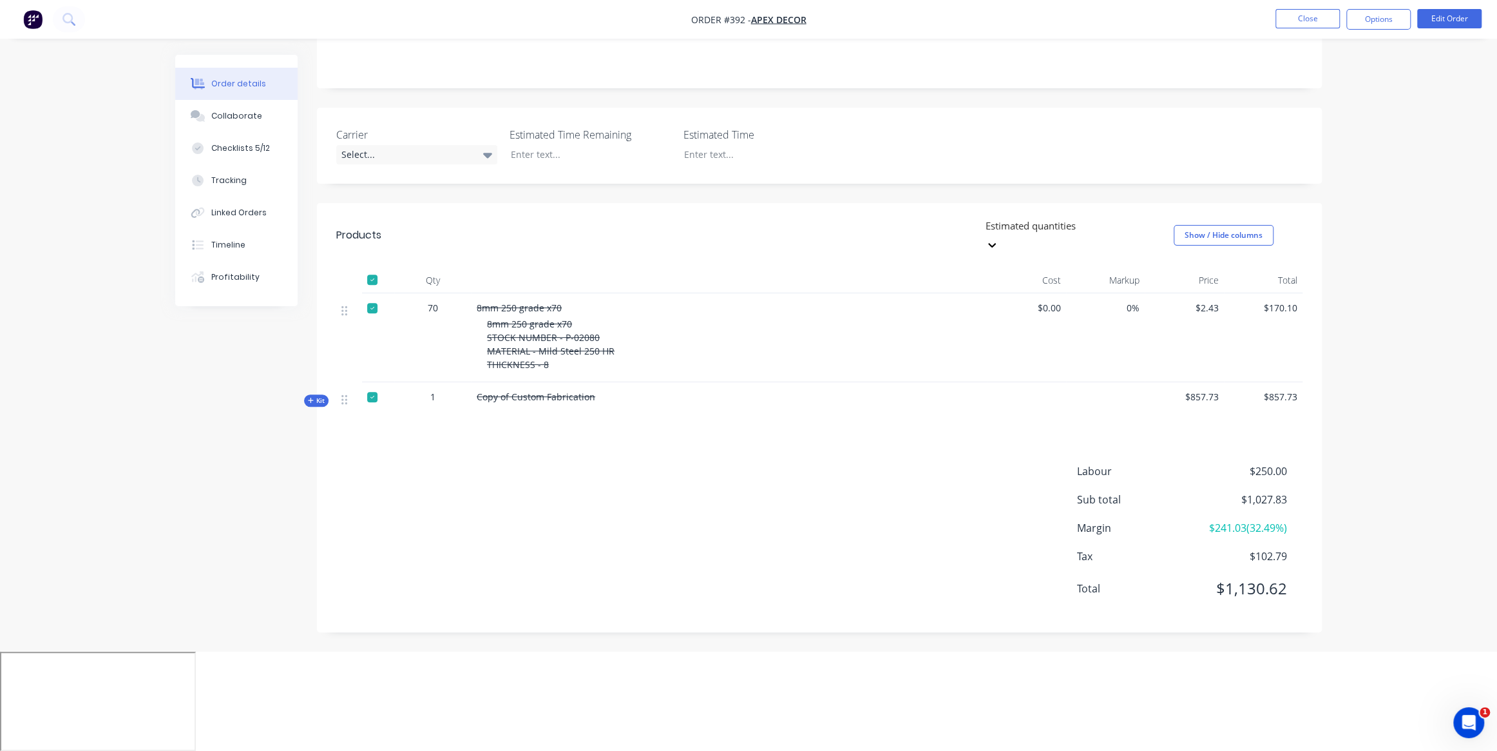
scroll to position [120, 0]
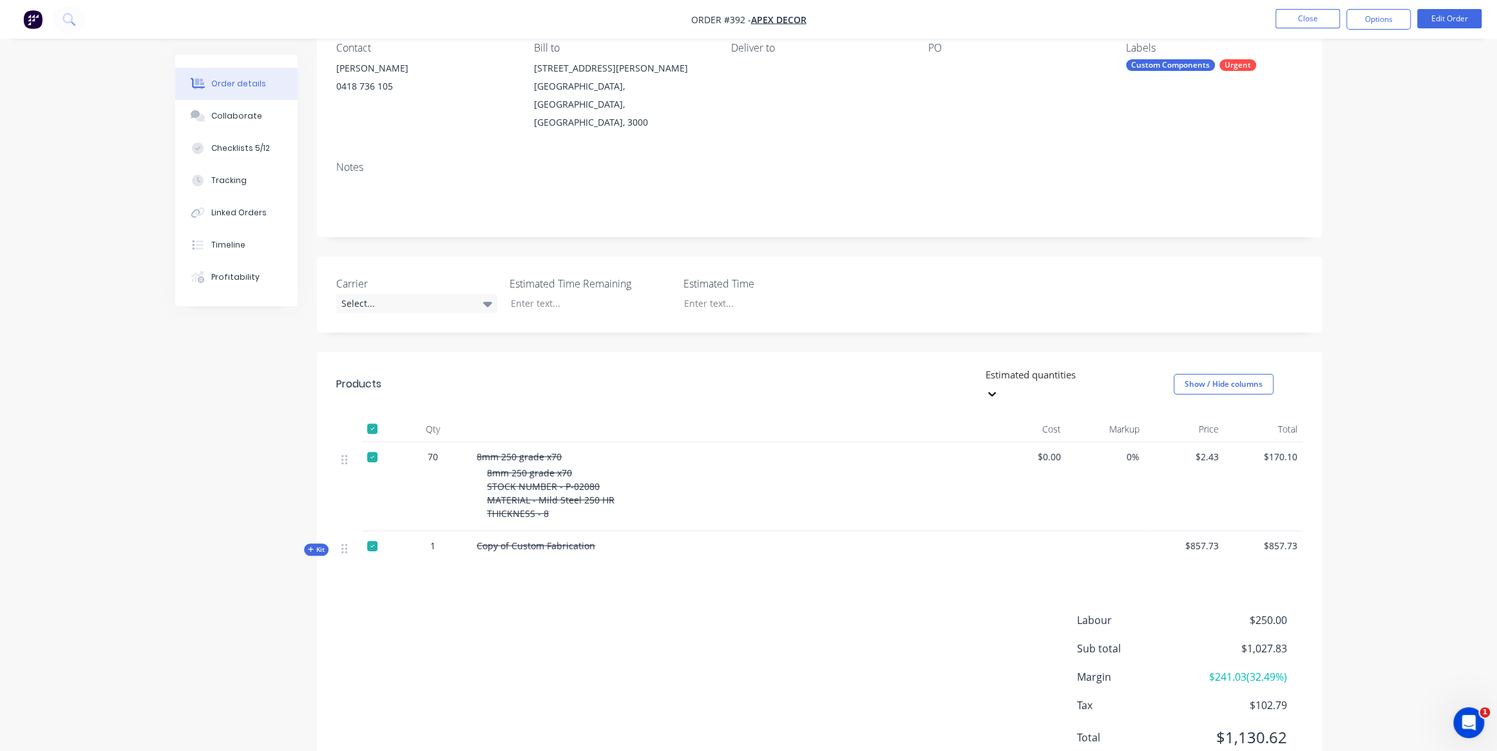
click at [309, 546] on icon "button" at bounding box center [311, 549] width 6 height 6
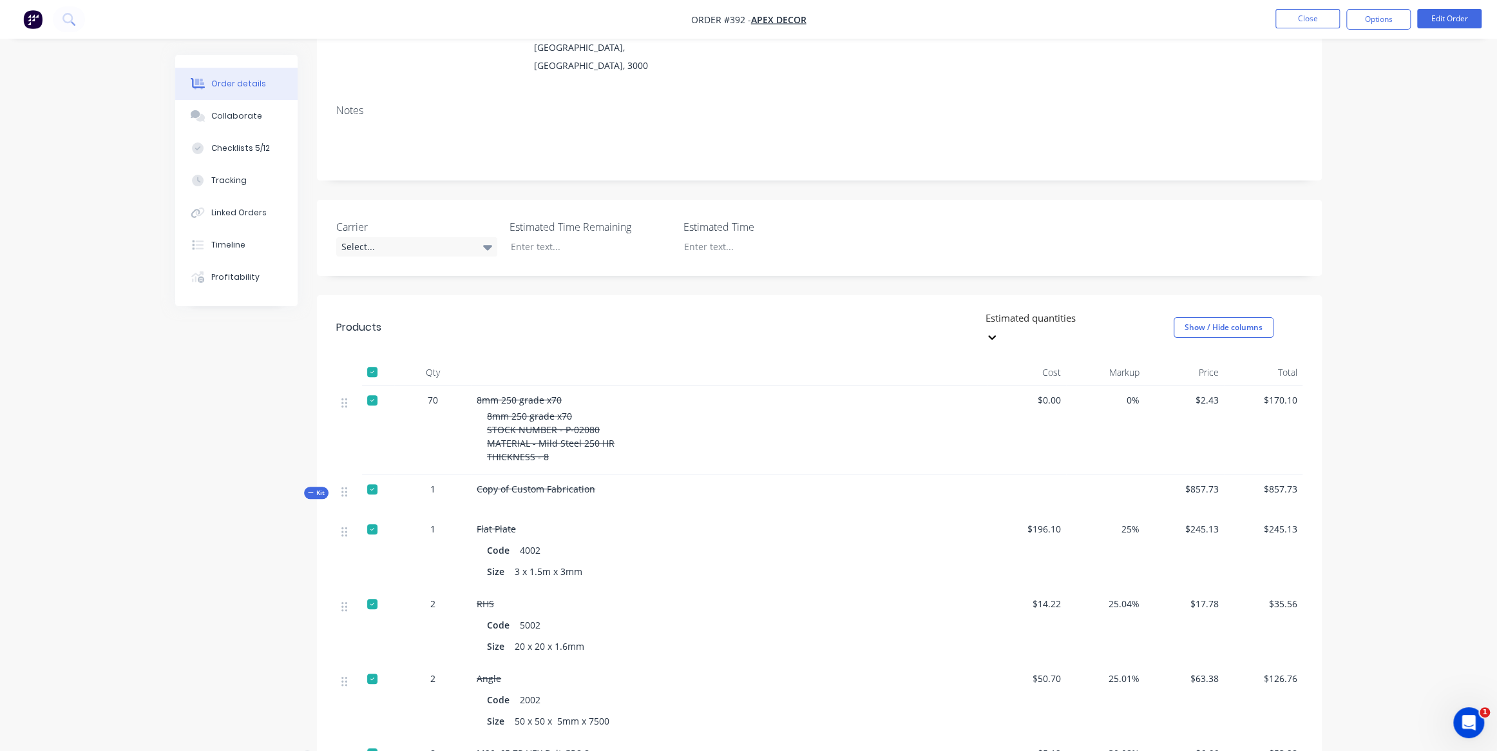
scroll to position [0, 0]
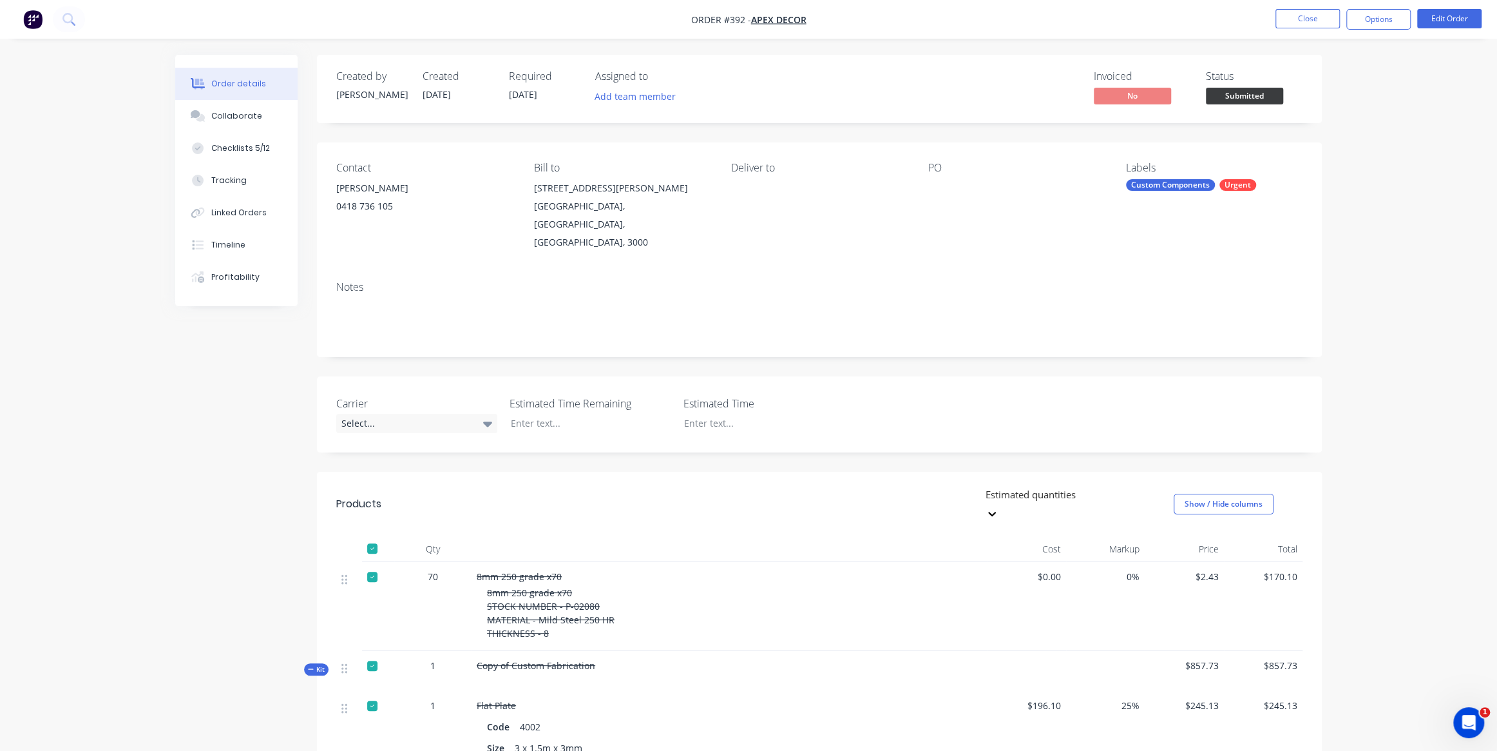
click at [32, 17] on img "button" at bounding box center [32, 19] width 19 height 19
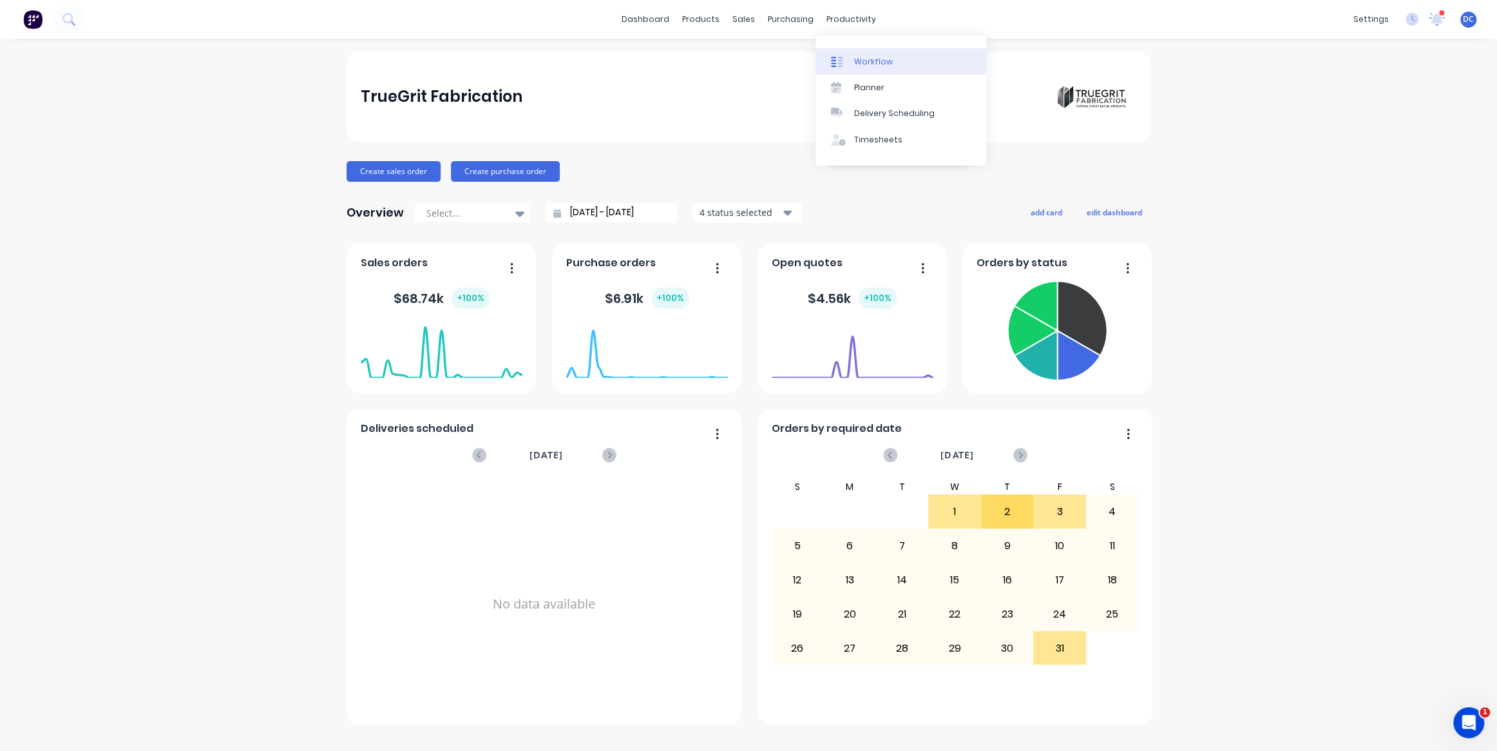
click at [878, 66] on div "Workflow" at bounding box center [873, 62] width 39 height 12
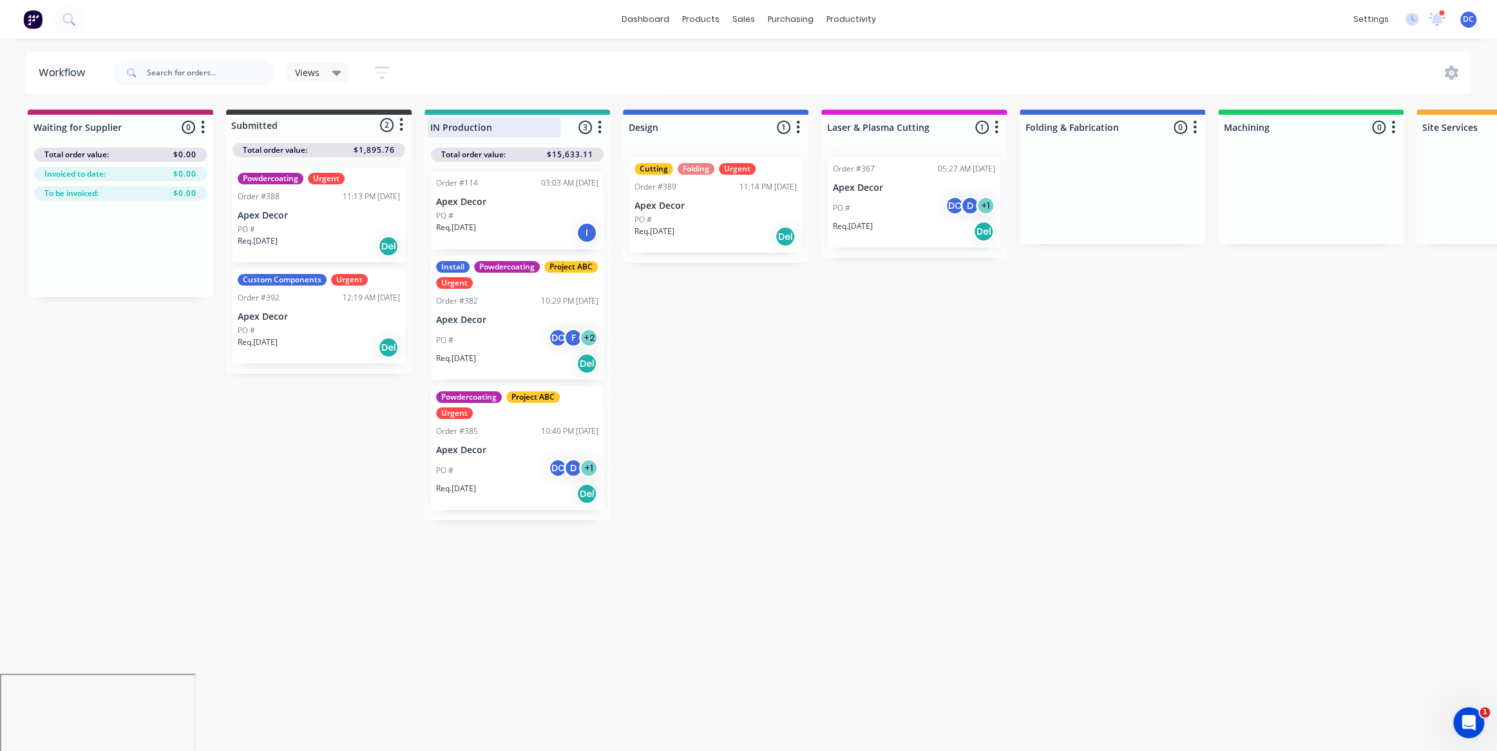
click at [485, 135] on div at bounding box center [518, 127] width 186 height 25
drag, startPoint x: 496, startPoint y: 130, endPoint x: 430, endPoint y: 125, distance: 65.9
click at [430, 125] on input "IN Production" at bounding box center [493, 127] width 127 height 14
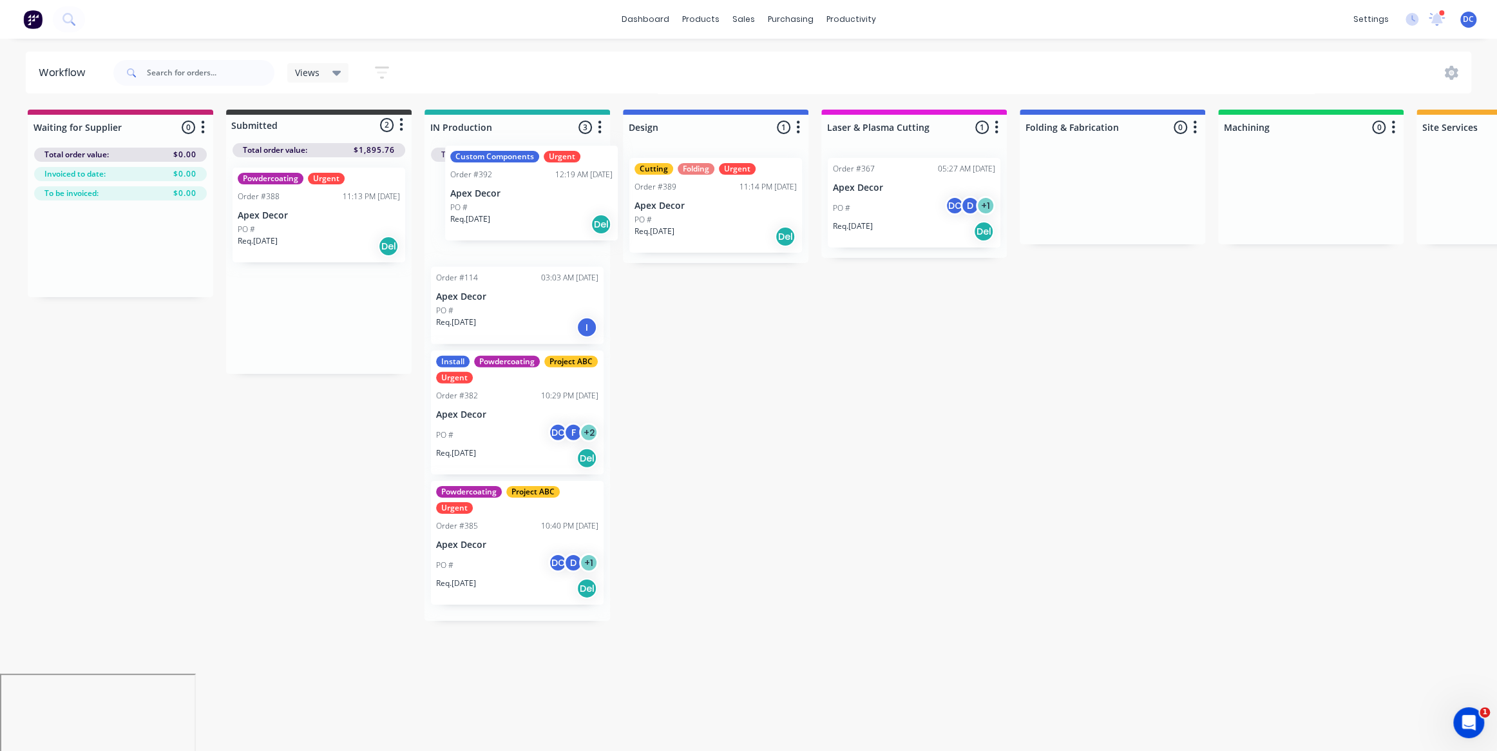
drag, startPoint x: 365, startPoint y: 309, endPoint x: 582, endPoint y: 184, distance: 250.0
click at [582, 184] on div "Waiting for Supplier 0 Status colour #C32373 hex #C32373 Save Cancel Notificati…" at bounding box center [1158, 365] width 2336 height 511
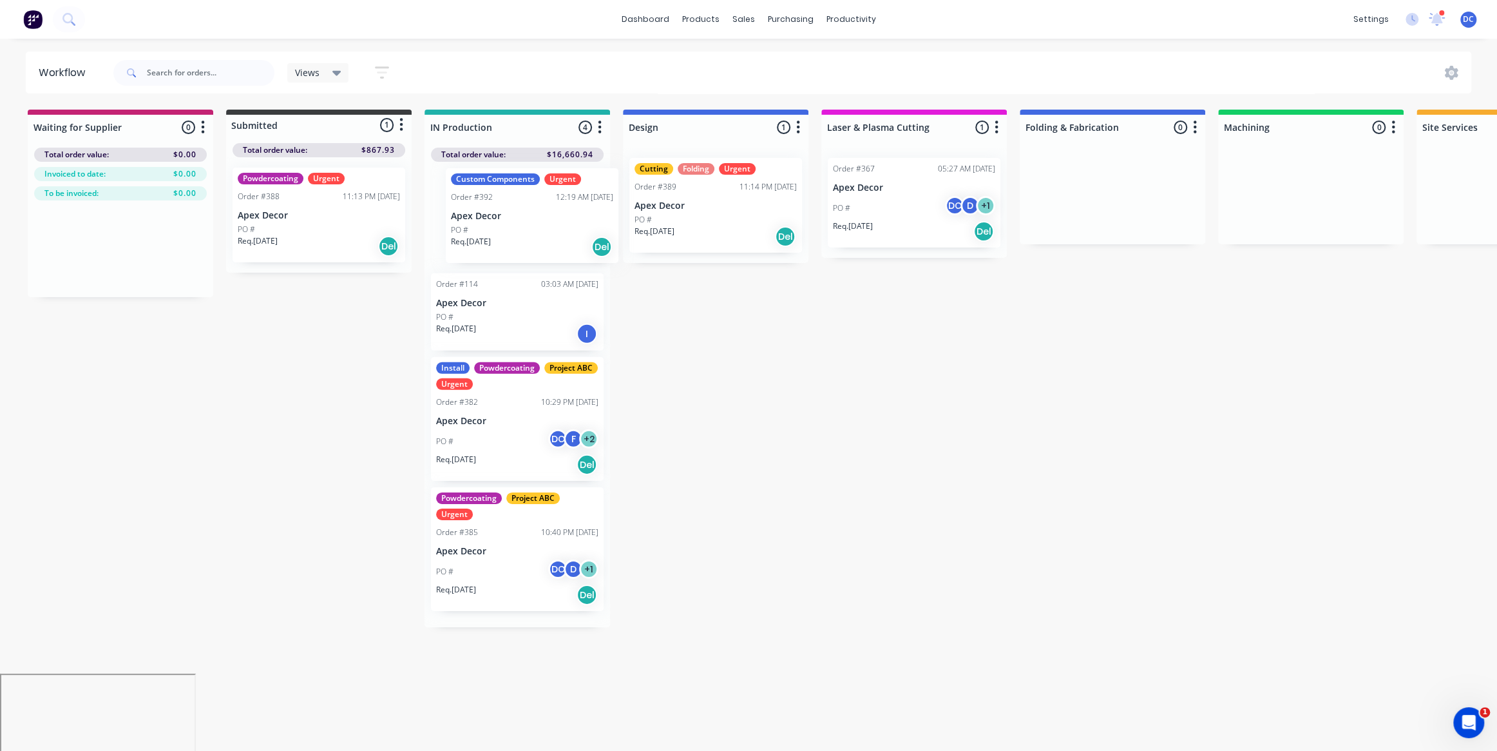
drag, startPoint x: 516, startPoint y: 228, endPoint x: 535, endPoint y: 225, distance: 19.0
click at [535, 225] on div "Custom Components Urgent Order #392 12:19 AM [DATE] Apex Decor PO # Req. [DATE]…" at bounding box center [518, 394] width 186 height 465
click at [339, 73] on icon at bounding box center [336, 73] width 9 height 5
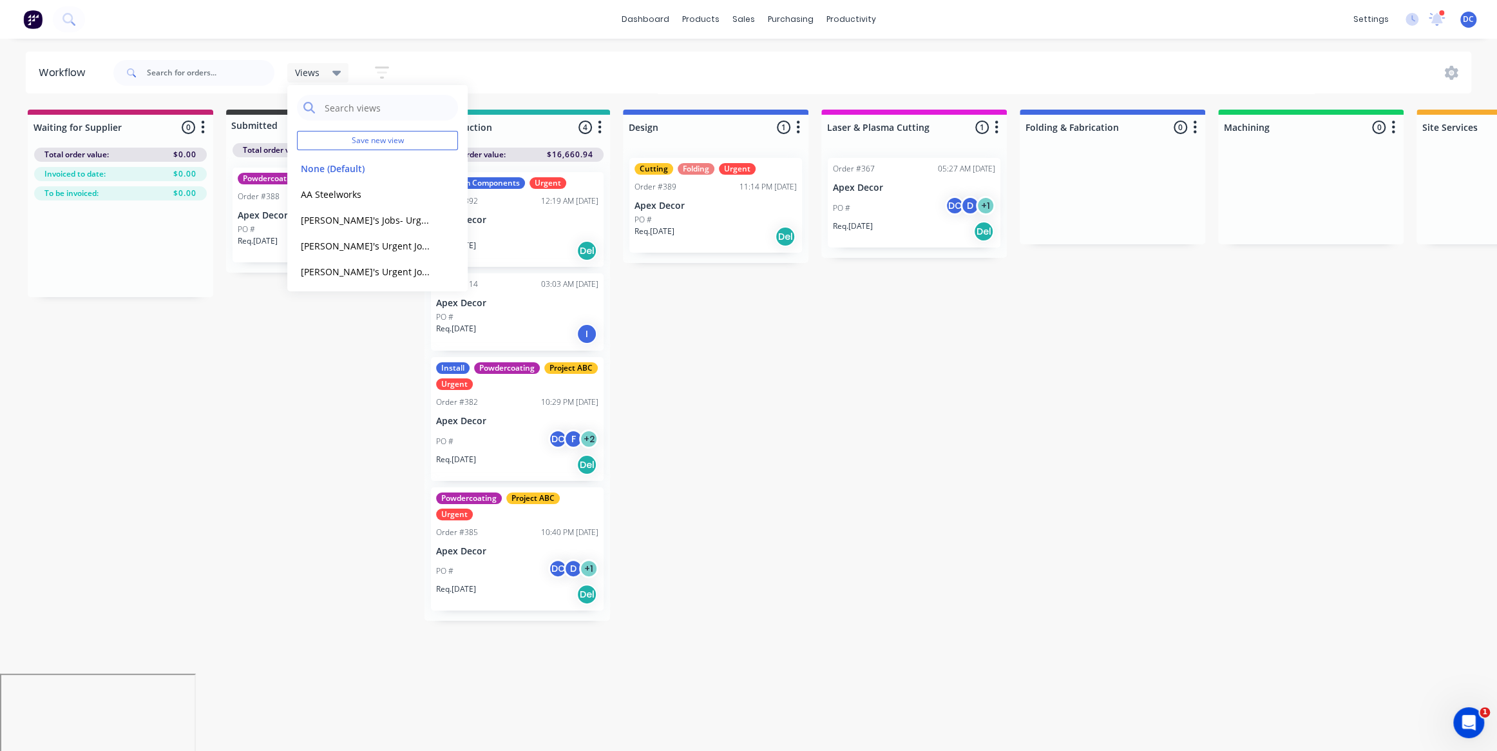
click at [379, 75] on icon "button" at bounding box center [382, 72] width 14 height 16
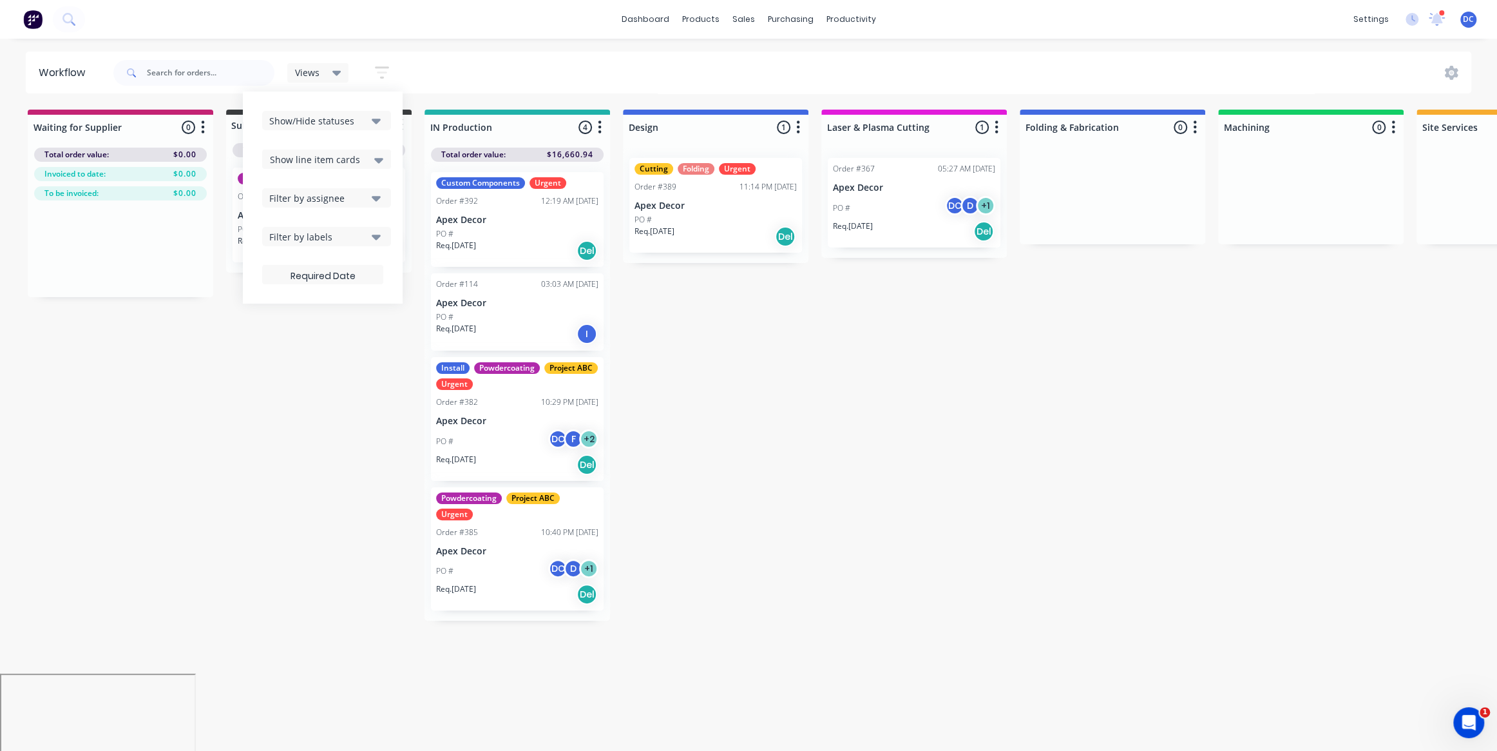
click at [693, 296] on div "Waiting for Supplier 0 Status colour #C32373 hex #C32373 Save Cancel Notificati…" at bounding box center [1158, 365] width 2336 height 511
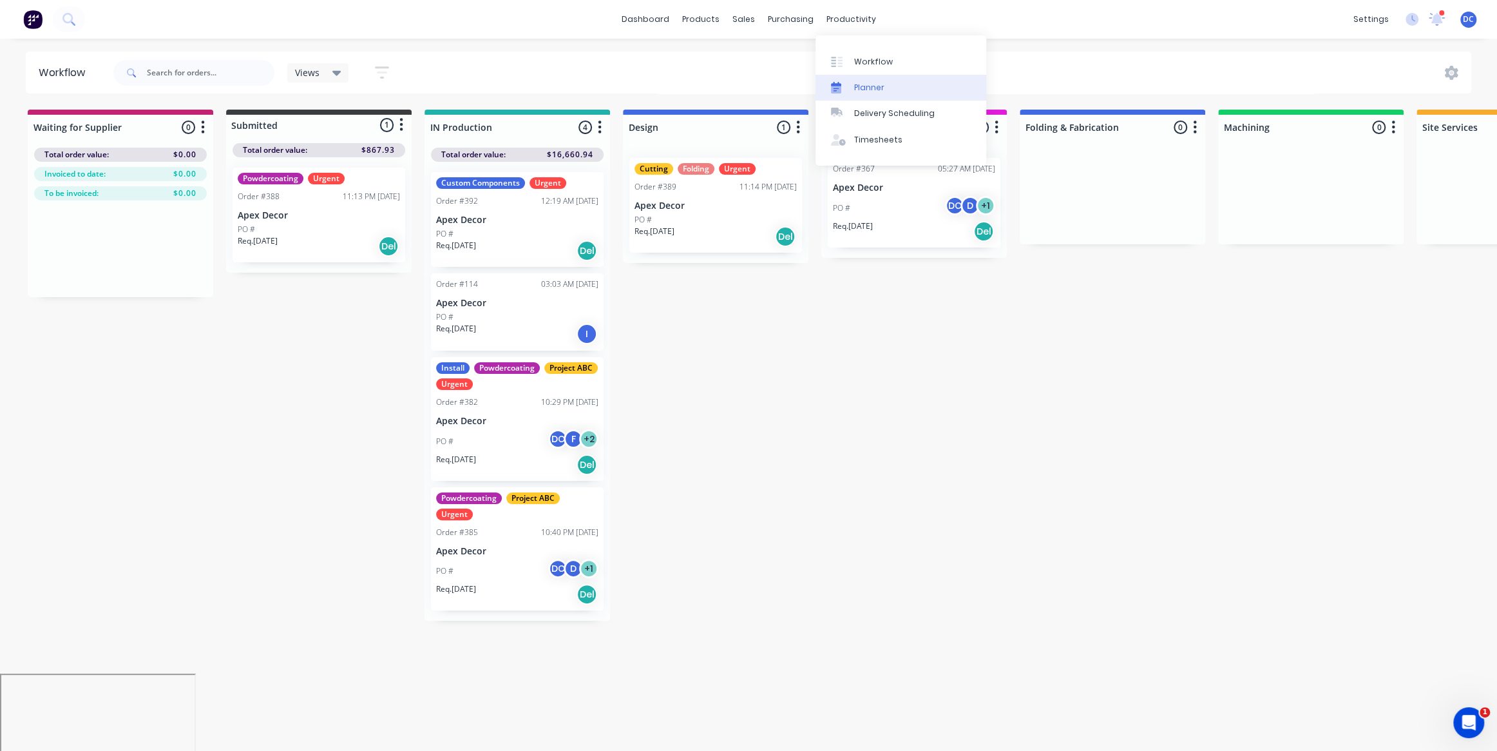
click at [869, 88] on div "Planner" at bounding box center [869, 88] width 30 height 12
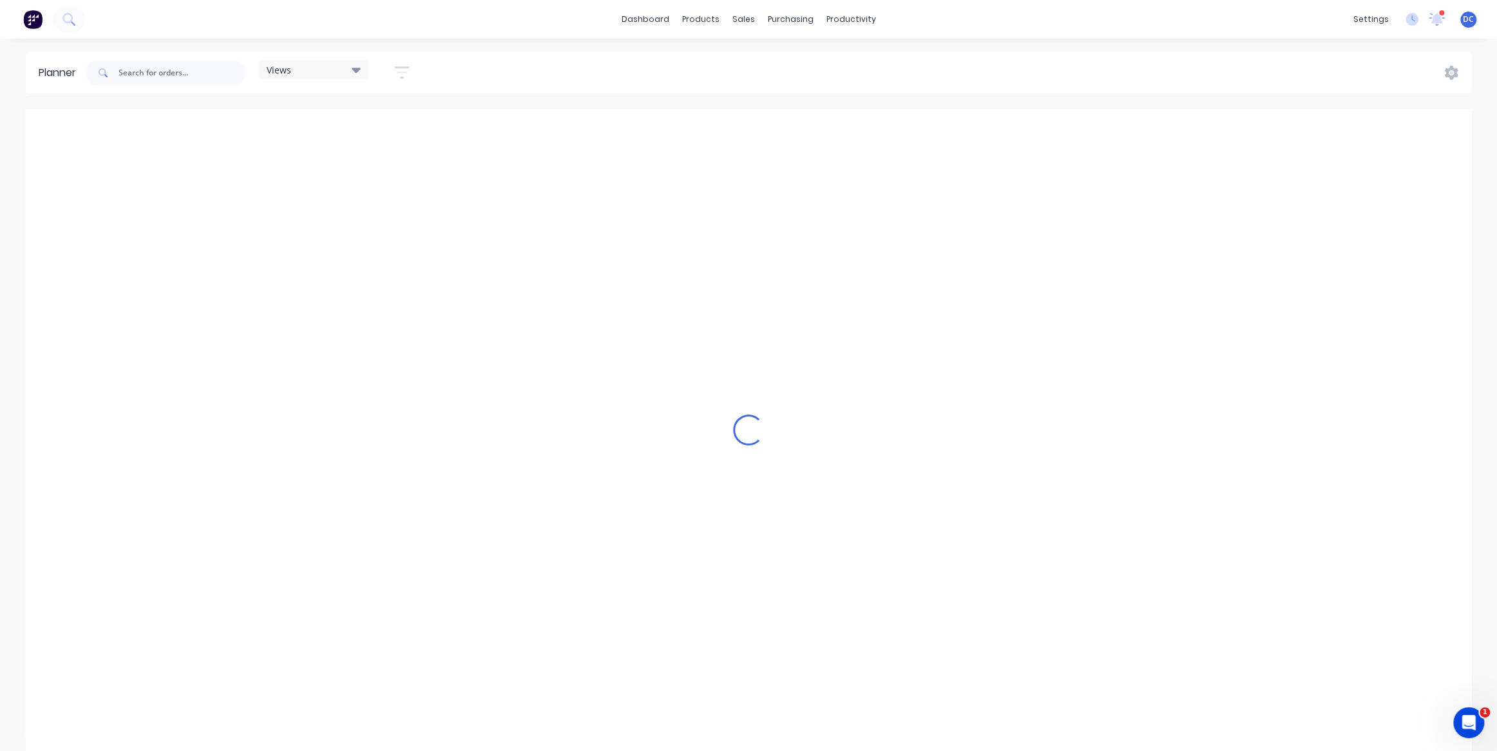
scroll to position [0, 2062]
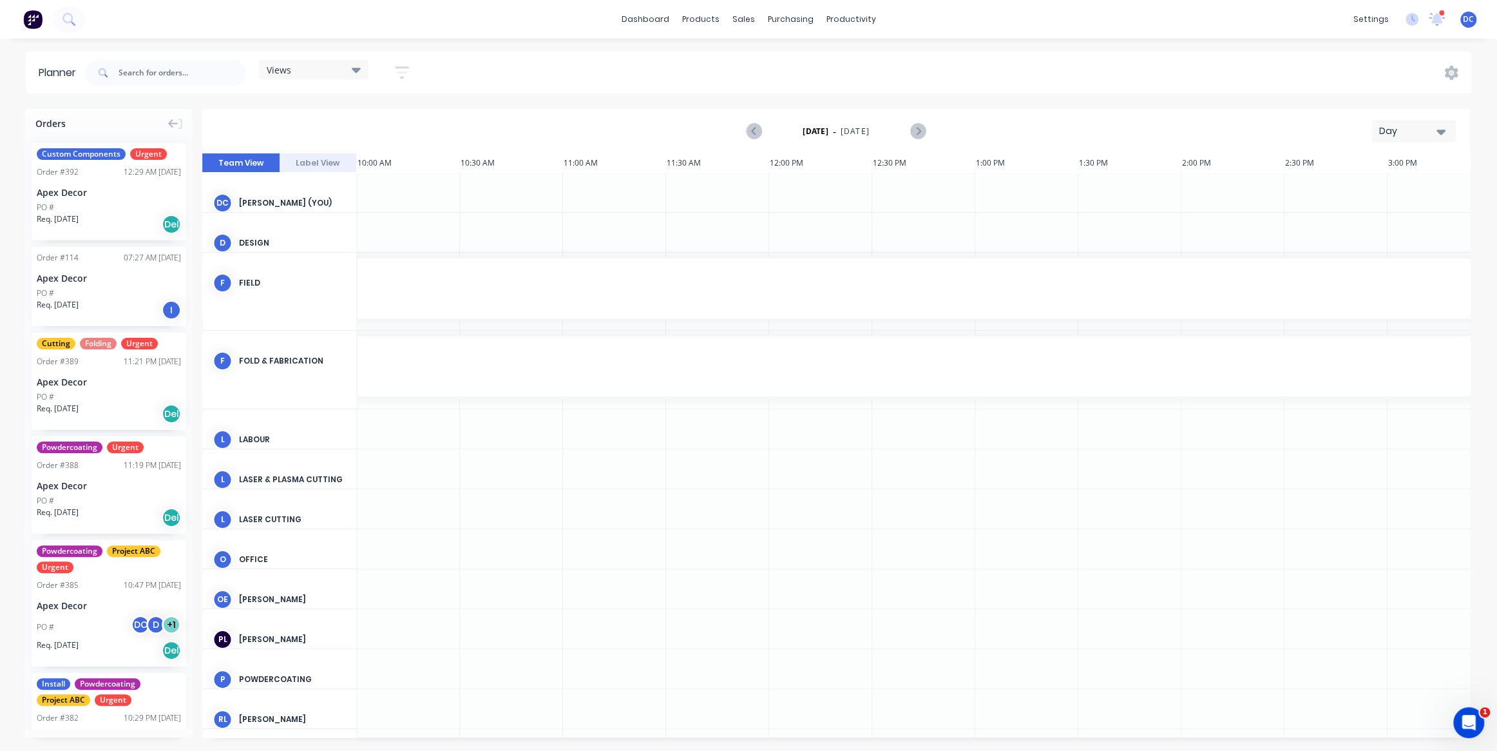
click at [1401, 130] on div "Day" at bounding box center [1408, 131] width 59 height 14
click at [1394, 184] on div "Week" at bounding box center [1391, 191] width 128 height 26
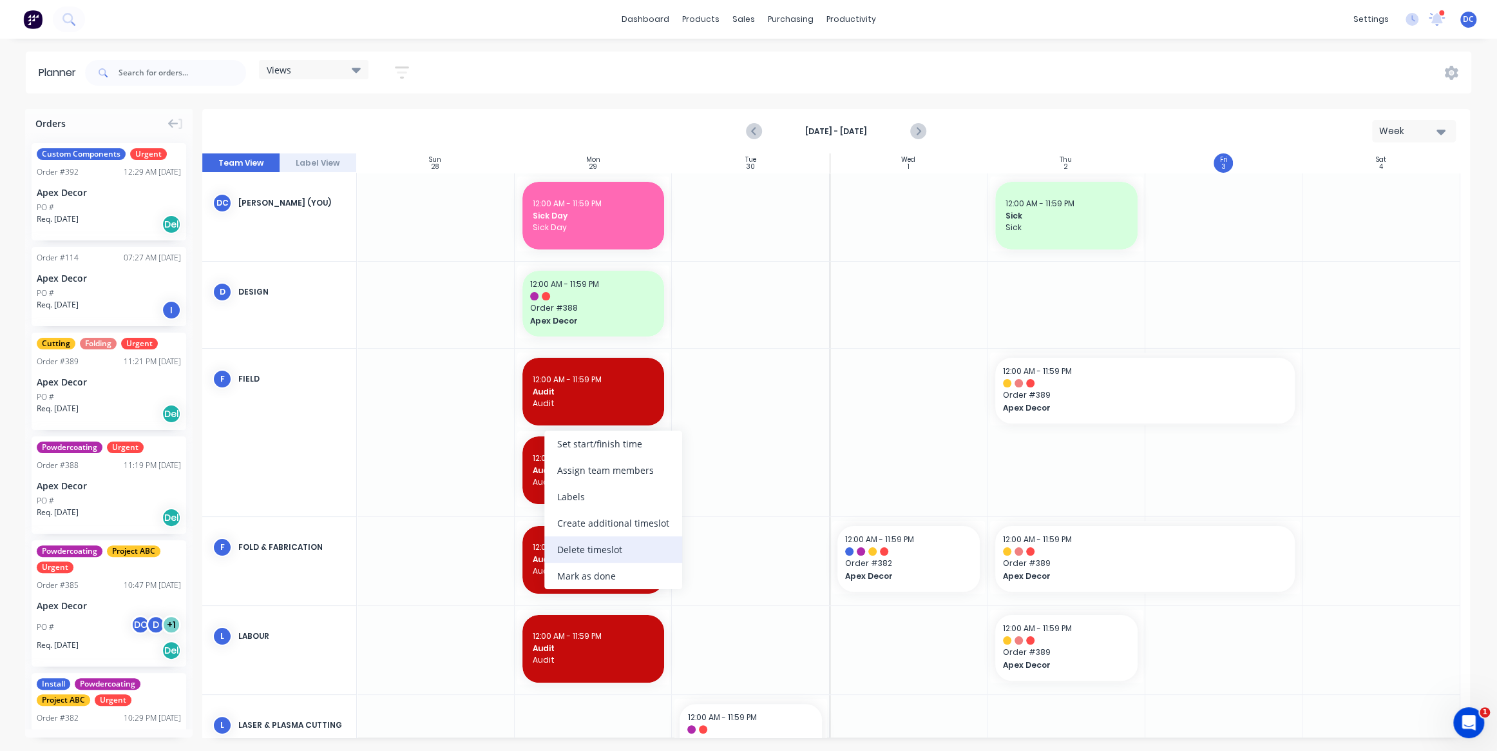
click at [579, 543] on div "Delete timeslot" at bounding box center [613, 549] width 138 height 26
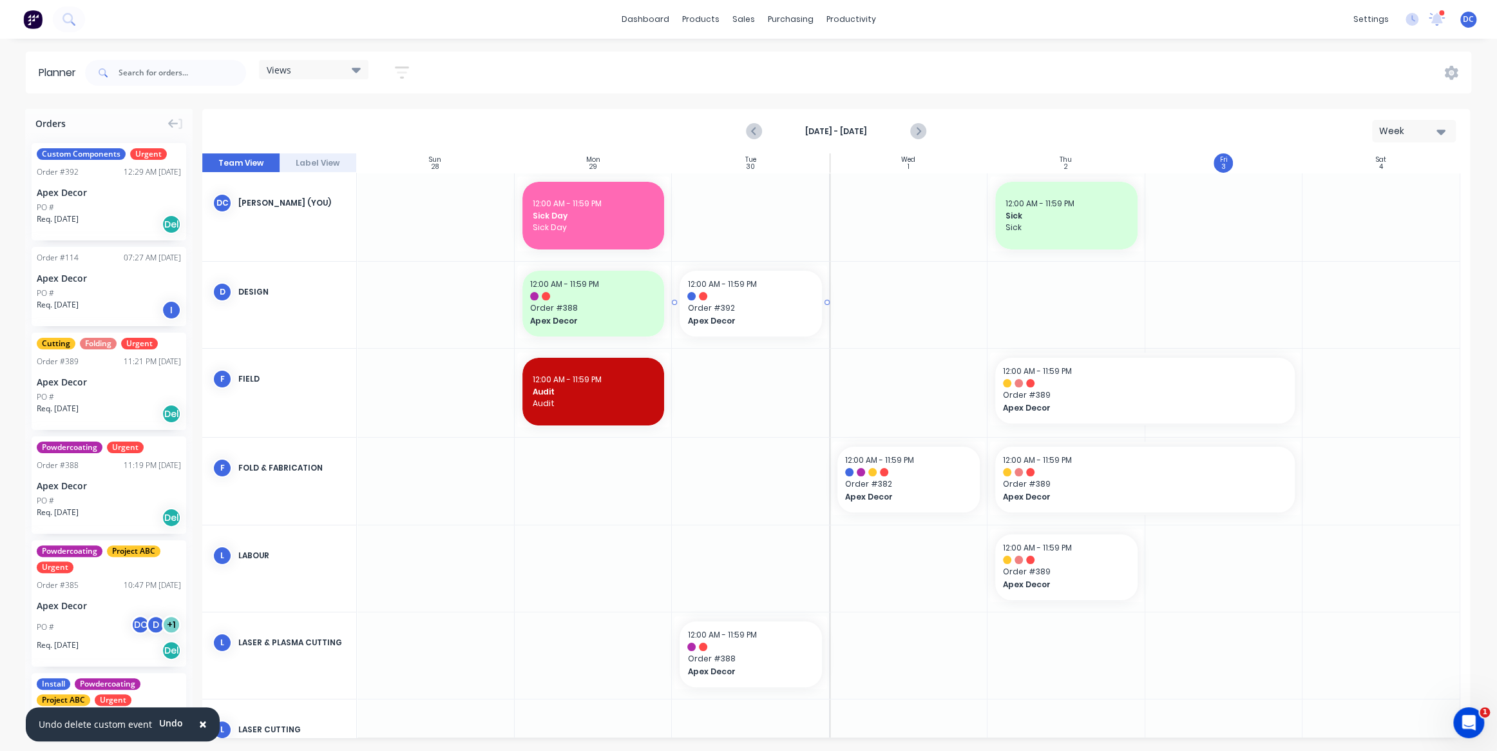
drag, startPoint x: 106, startPoint y: 189, endPoint x: 788, endPoint y: 280, distance: 687.7
click at [828, 303] on div at bounding box center [751, 305] width 158 height 86
drag, startPoint x: 827, startPoint y: 302, endPoint x: 1059, endPoint y: 297, distance: 232.6
drag, startPoint x: 938, startPoint y: 300, endPoint x: 1131, endPoint y: 287, distance: 193.1
drag, startPoint x: 789, startPoint y: 651, endPoint x: 780, endPoint y: 584, distance: 68.3
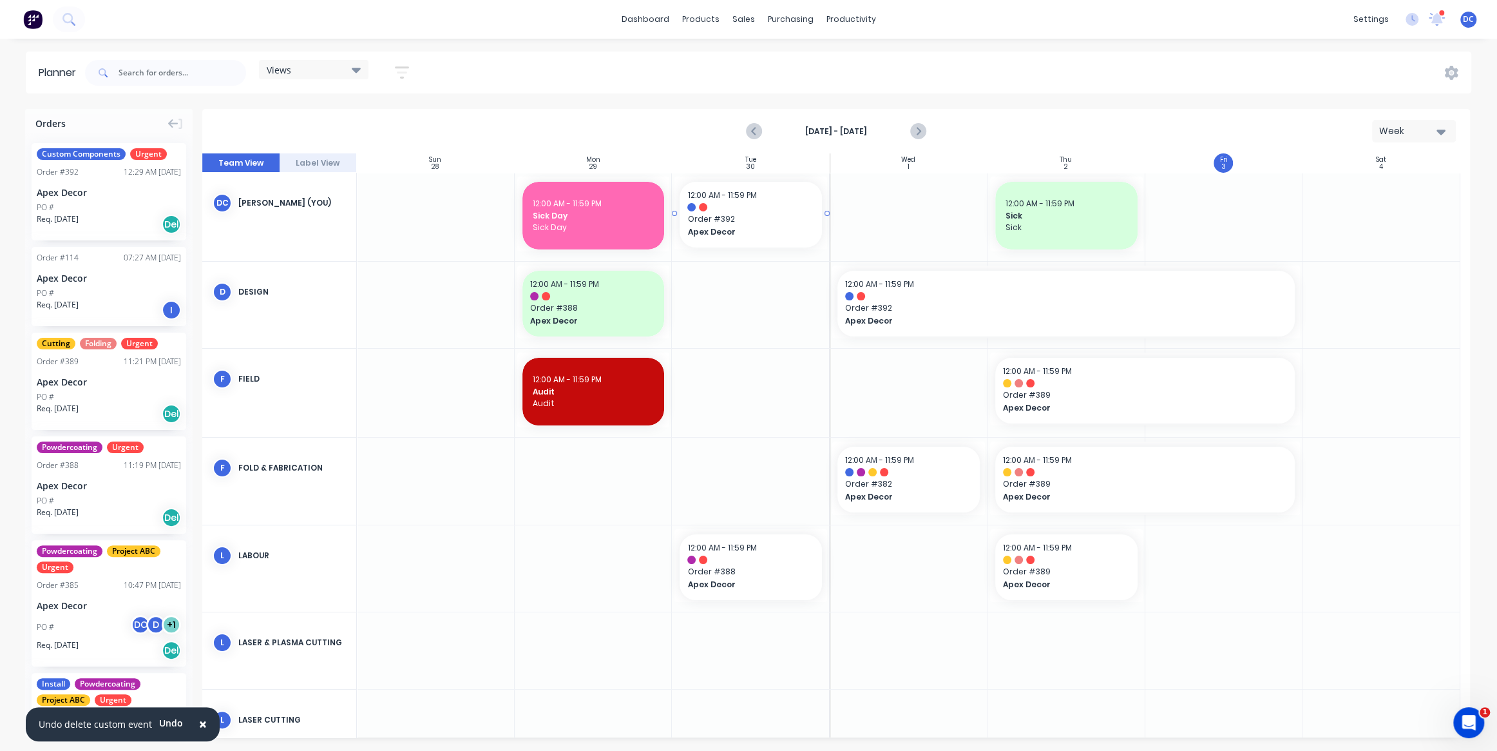
drag, startPoint x: 124, startPoint y: 193, endPoint x: 715, endPoint y: 209, distance: 591.1
click at [783, 338] on div "Mark as done" at bounding box center [813, 345] width 138 height 26
click at [1406, 131] on div "Week" at bounding box center [1408, 131] width 59 height 14
click at [1345, 215] on div "Month" at bounding box center [1391, 217] width 128 height 26
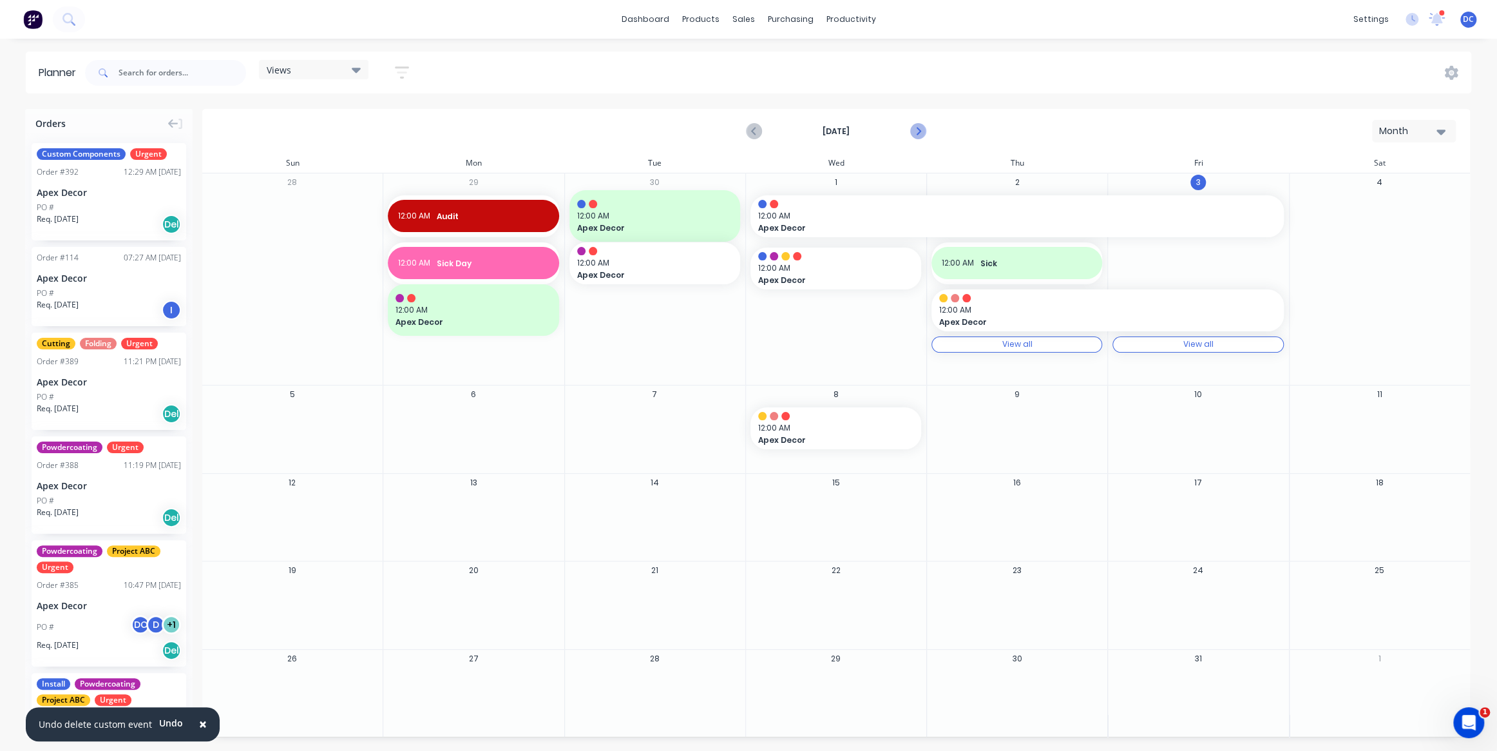
click at [921, 131] on icon "Next page" at bounding box center [917, 131] width 15 height 15
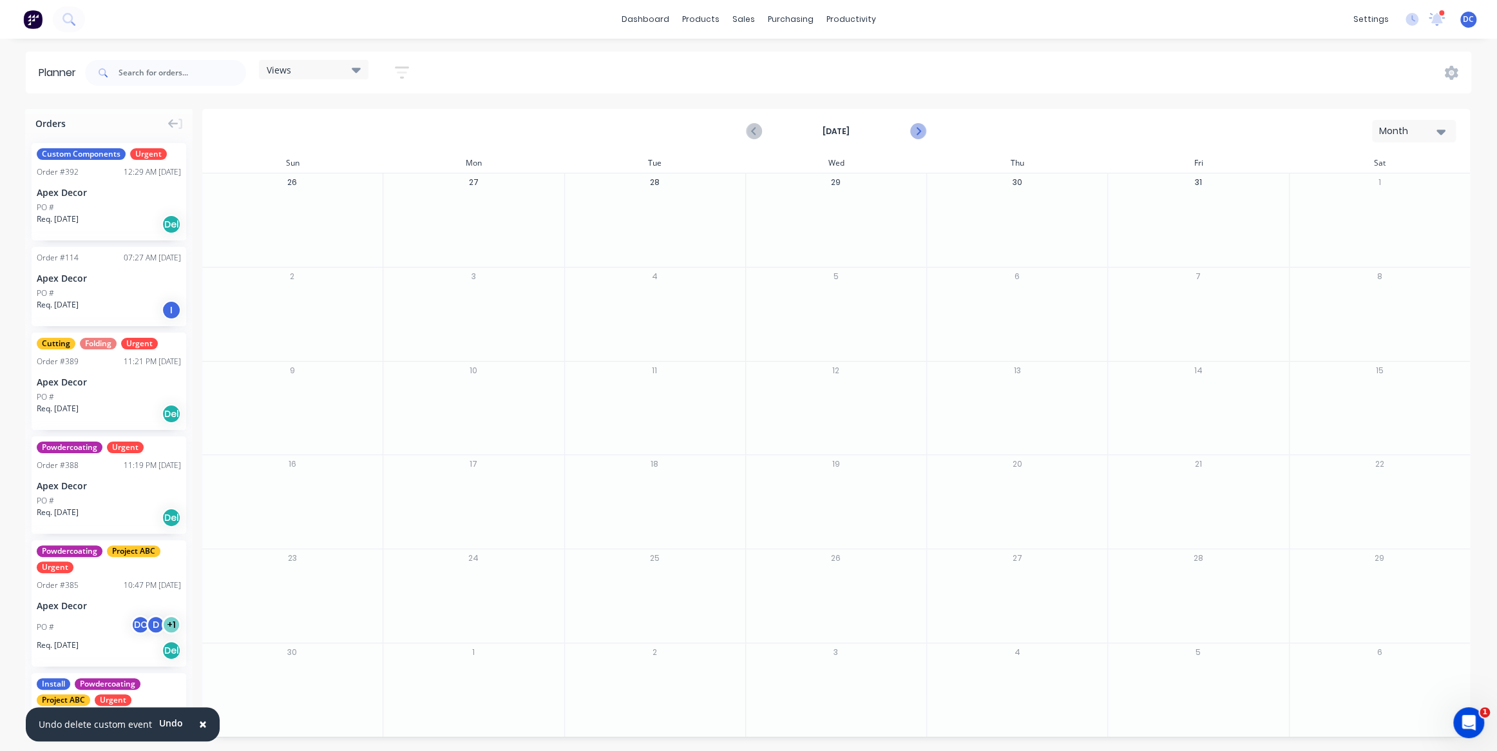
click at [921, 131] on icon "Next page" at bounding box center [917, 131] width 15 height 15
click at [751, 131] on icon "Previous page" at bounding box center [754, 131] width 15 height 15
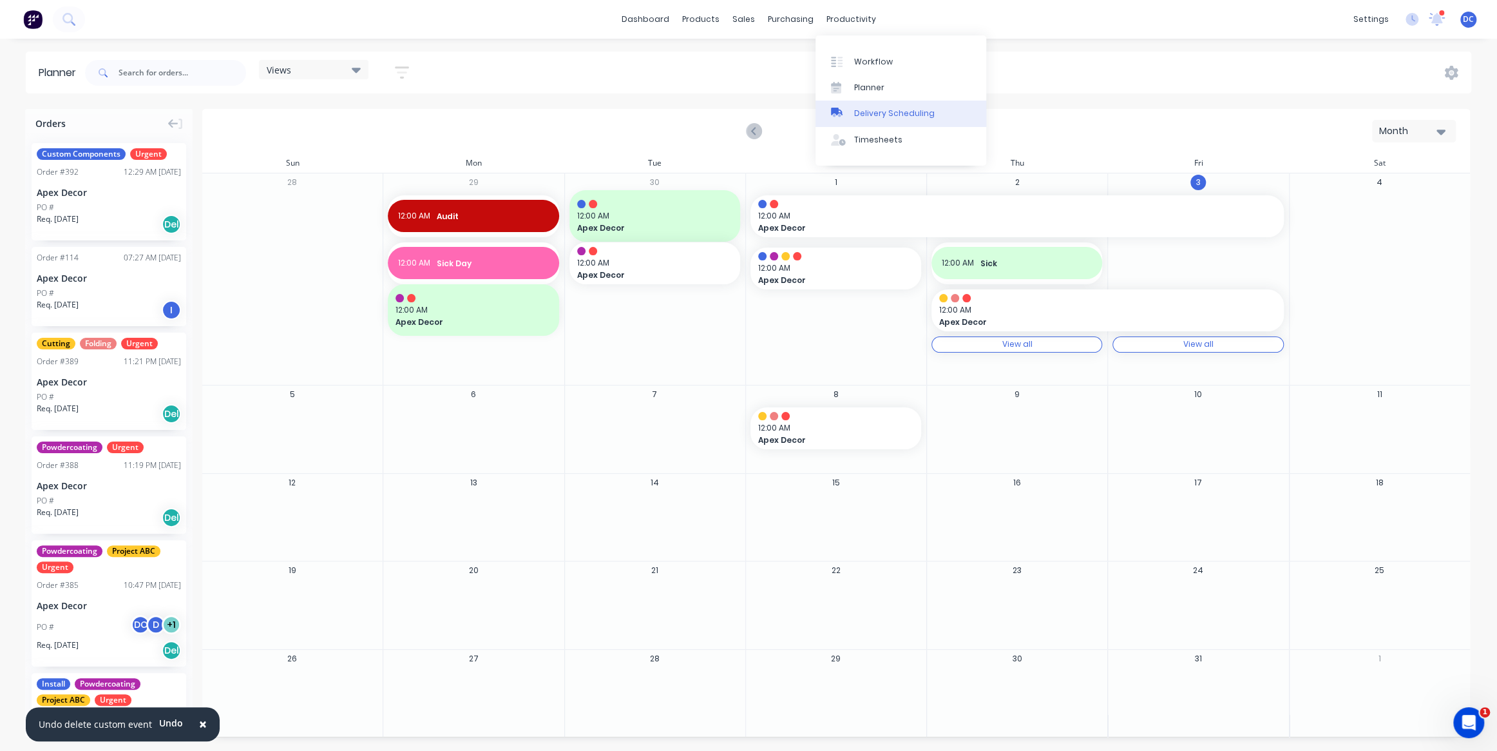
click at [880, 118] on div "Delivery Scheduling" at bounding box center [894, 114] width 81 height 12
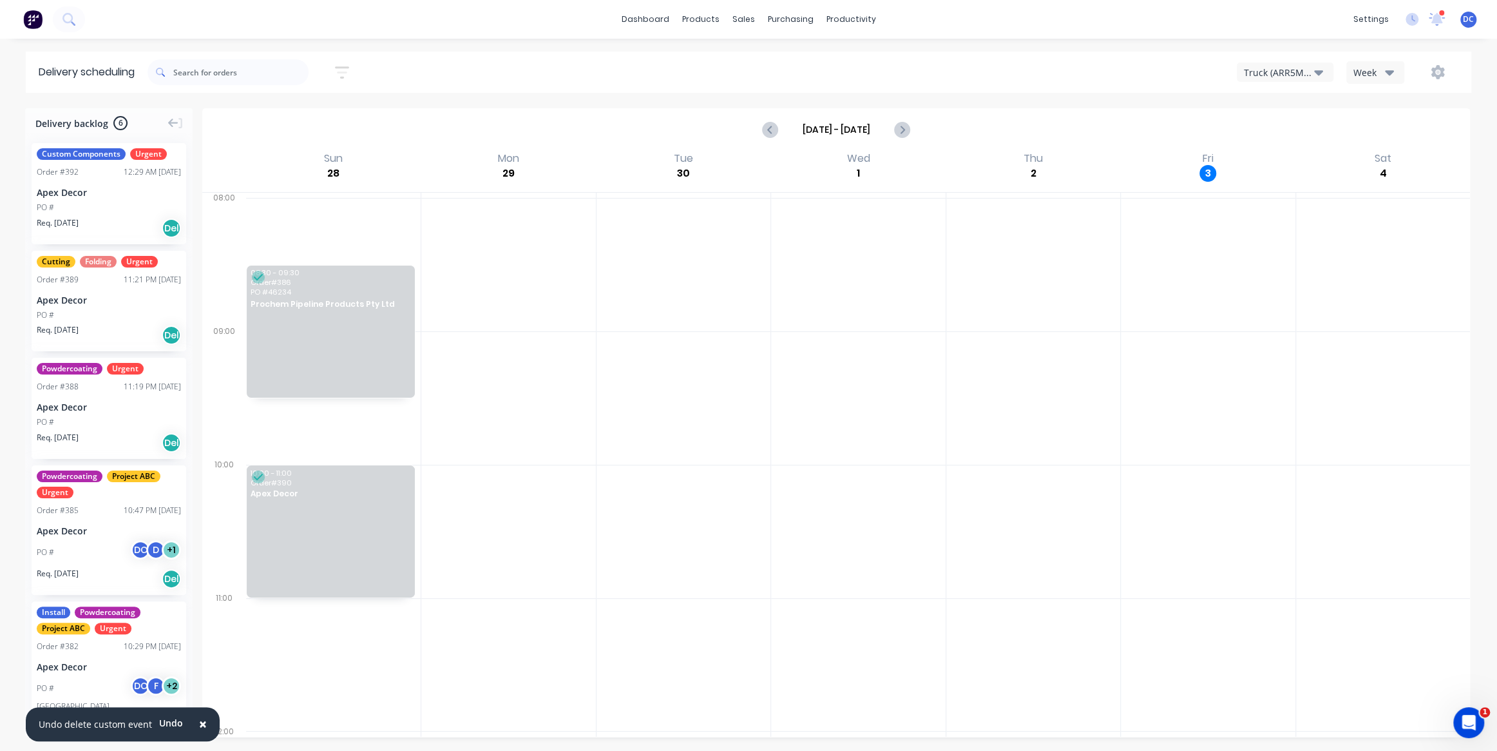
click at [1383, 70] on div "Week" at bounding box center [1372, 73] width 37 height 14
click at [1423, 133] on div "Vehicle" at bounding box center [1411, 132] width 128 height 26
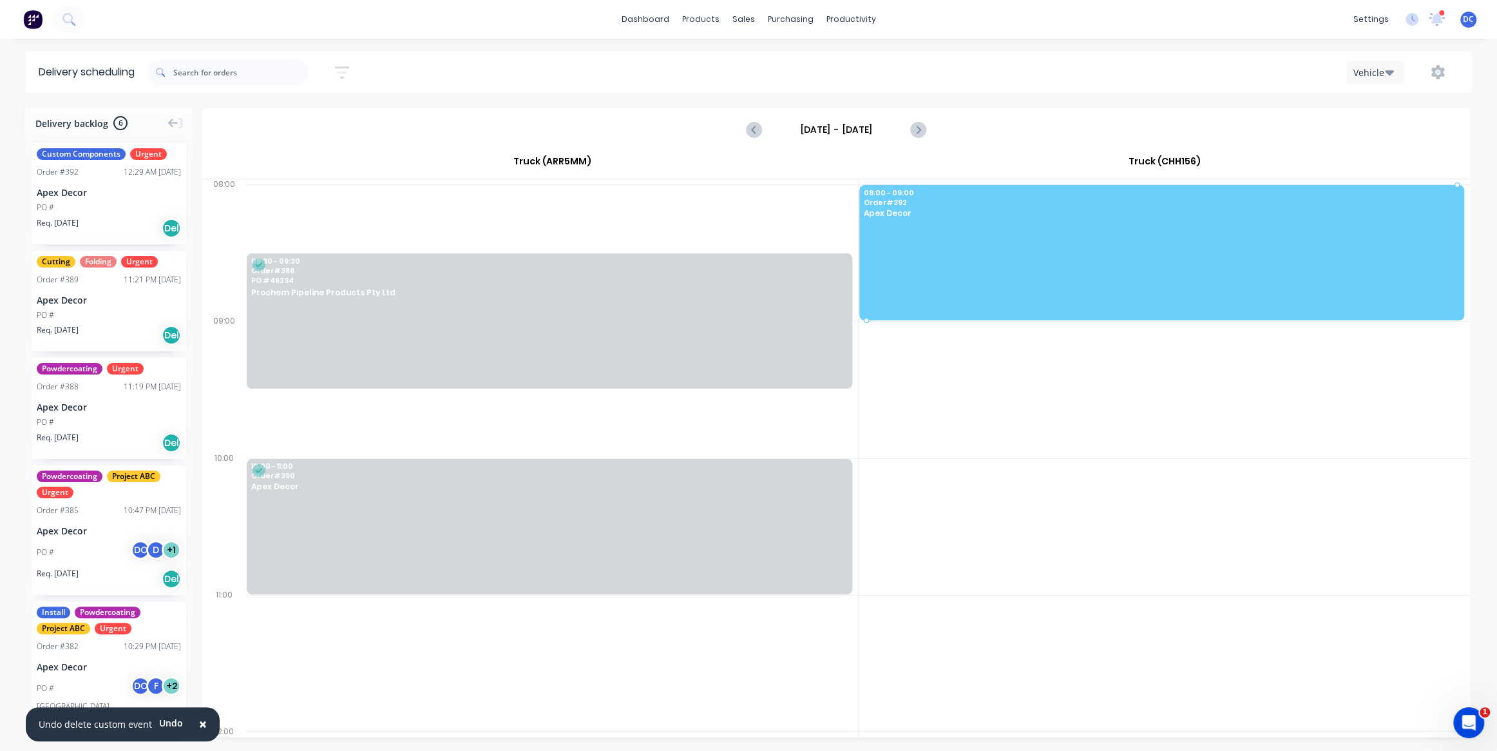
drag, startPoint x: 110, startPoint y: 195, endPoint x: 1017, endPoint y: 244, distance: 908.5
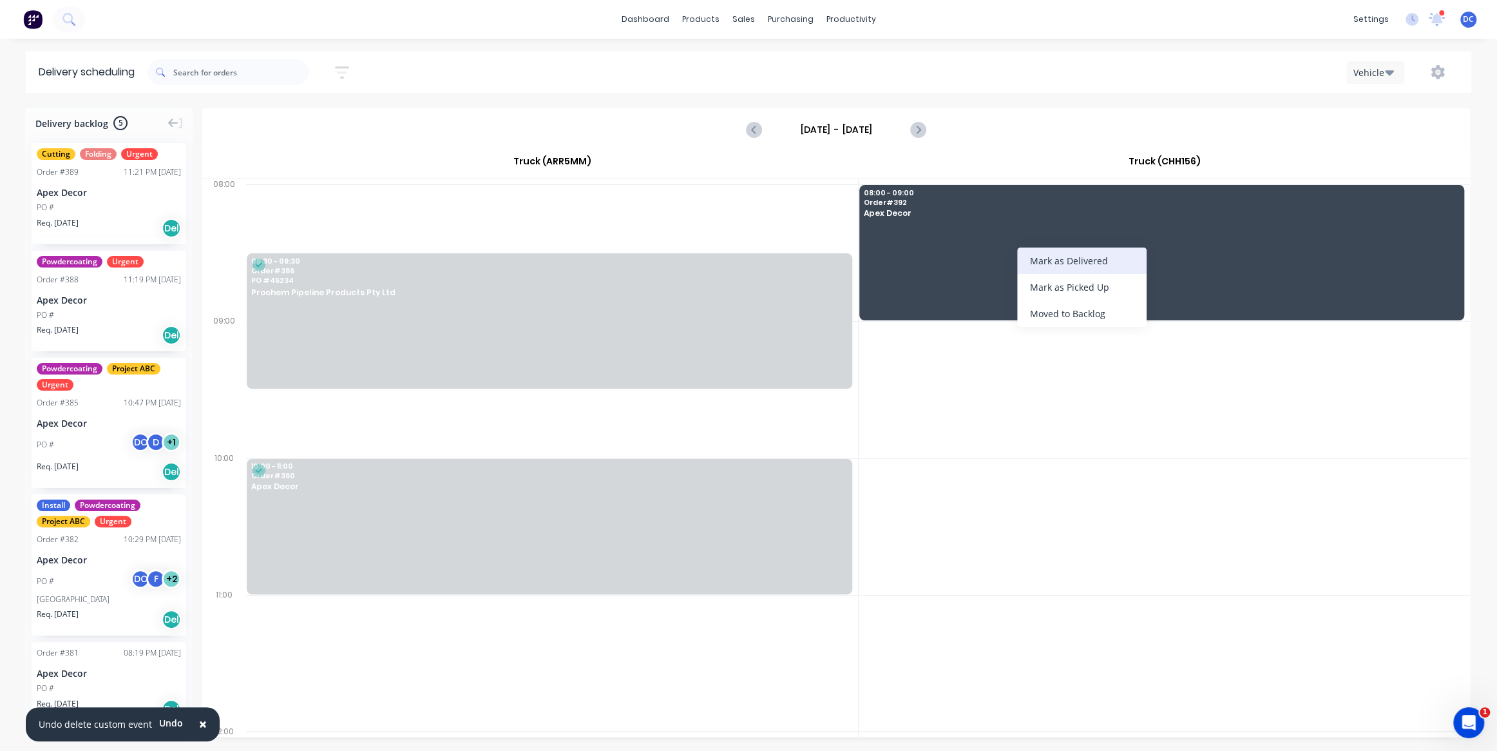
click at [1043, 256] on div "Mark as Delivered" at bounding box center [1082, 260] width 130 height 26
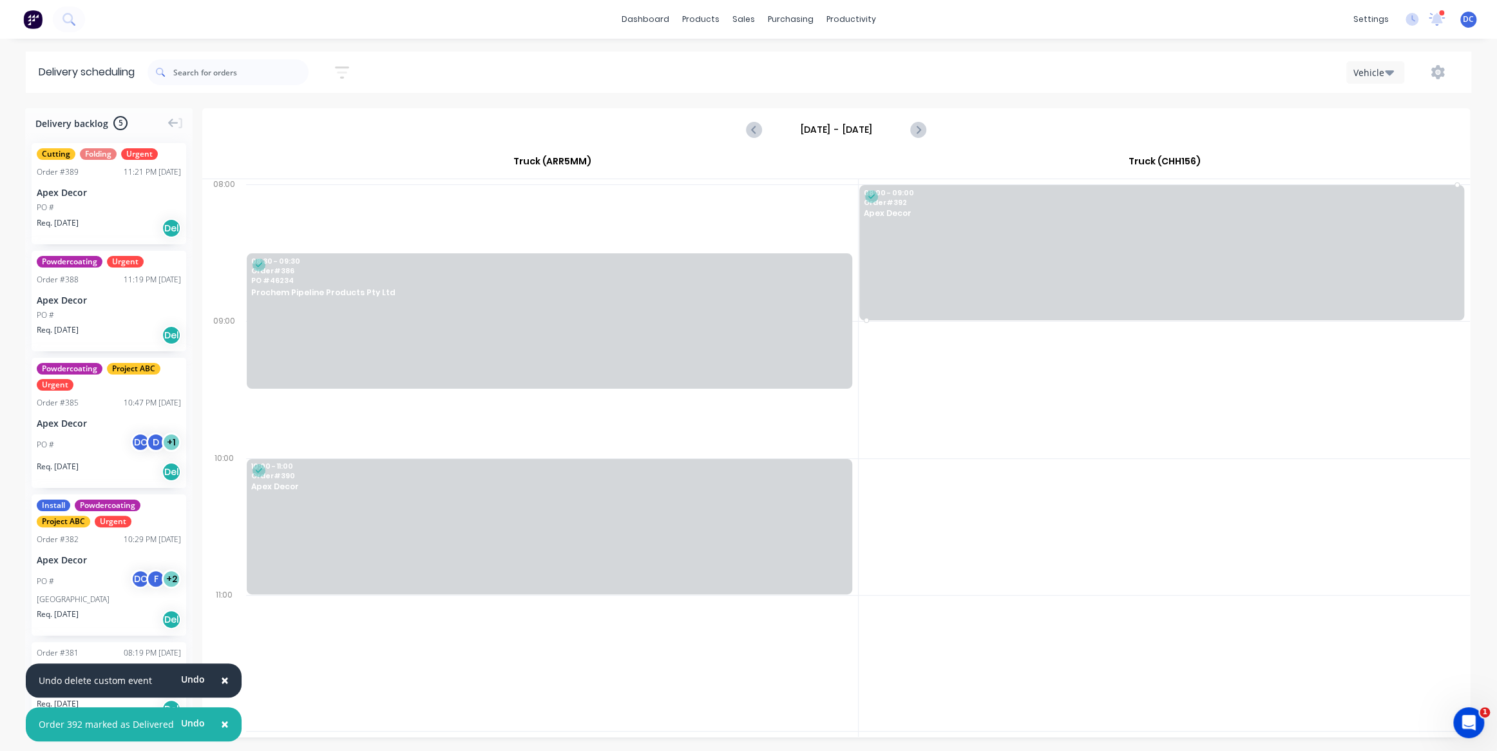
click at [1043, 256] on div at bounding box center [1162, 252] width 605 height 135
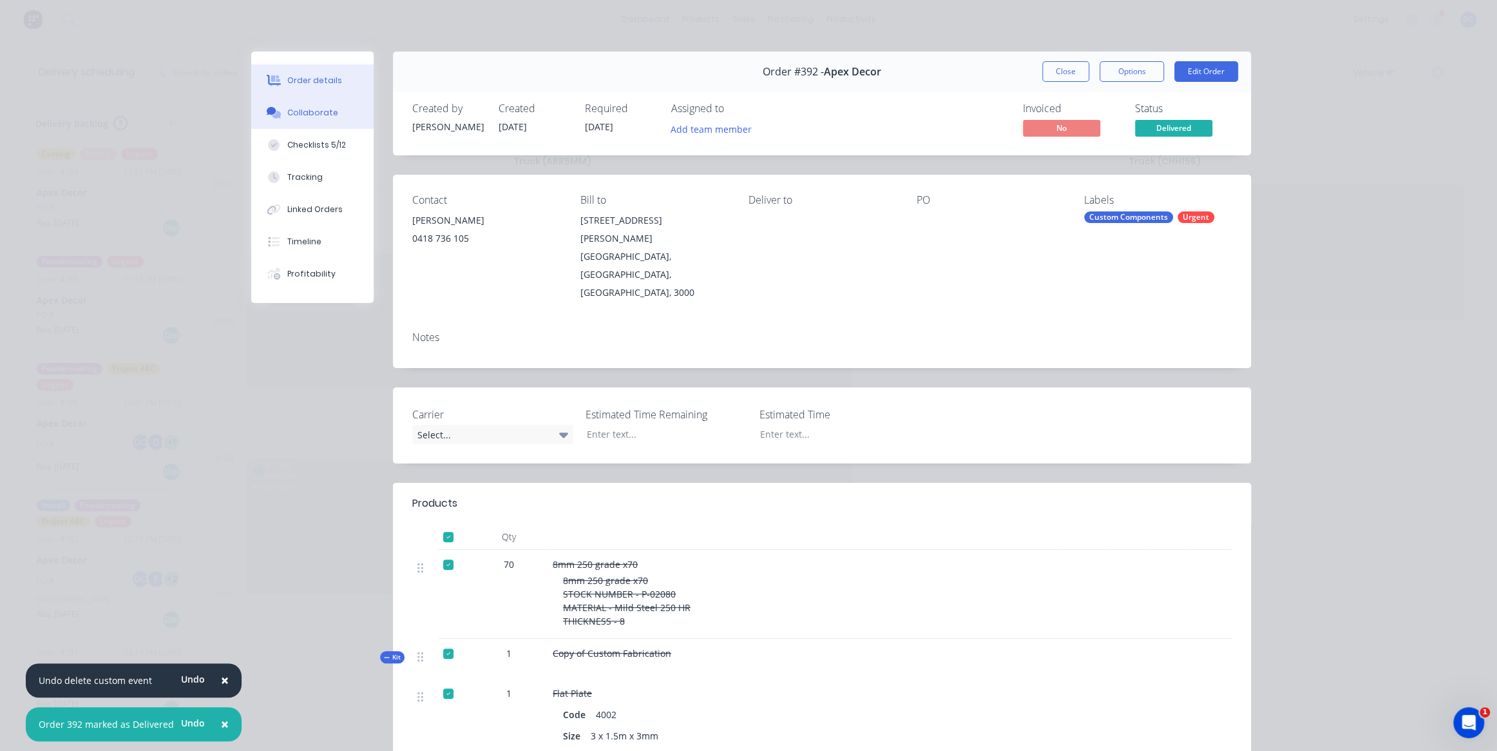
click at [316, 116] on div "Collaborate" at bounding box center [312, 113] width 51 height 12
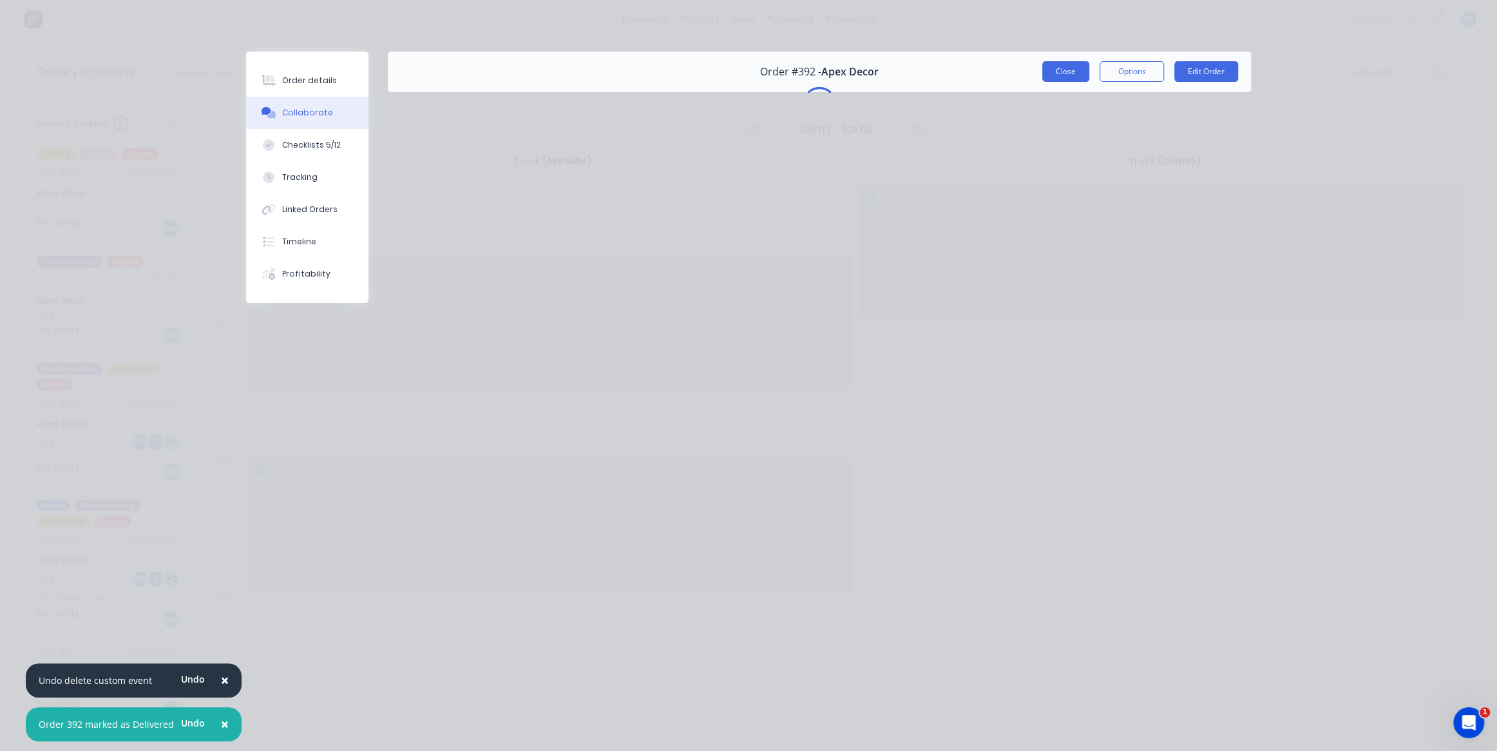
click at [1060, 77] on button "Close" at bounding box center [1066, 71] width 47 height 21
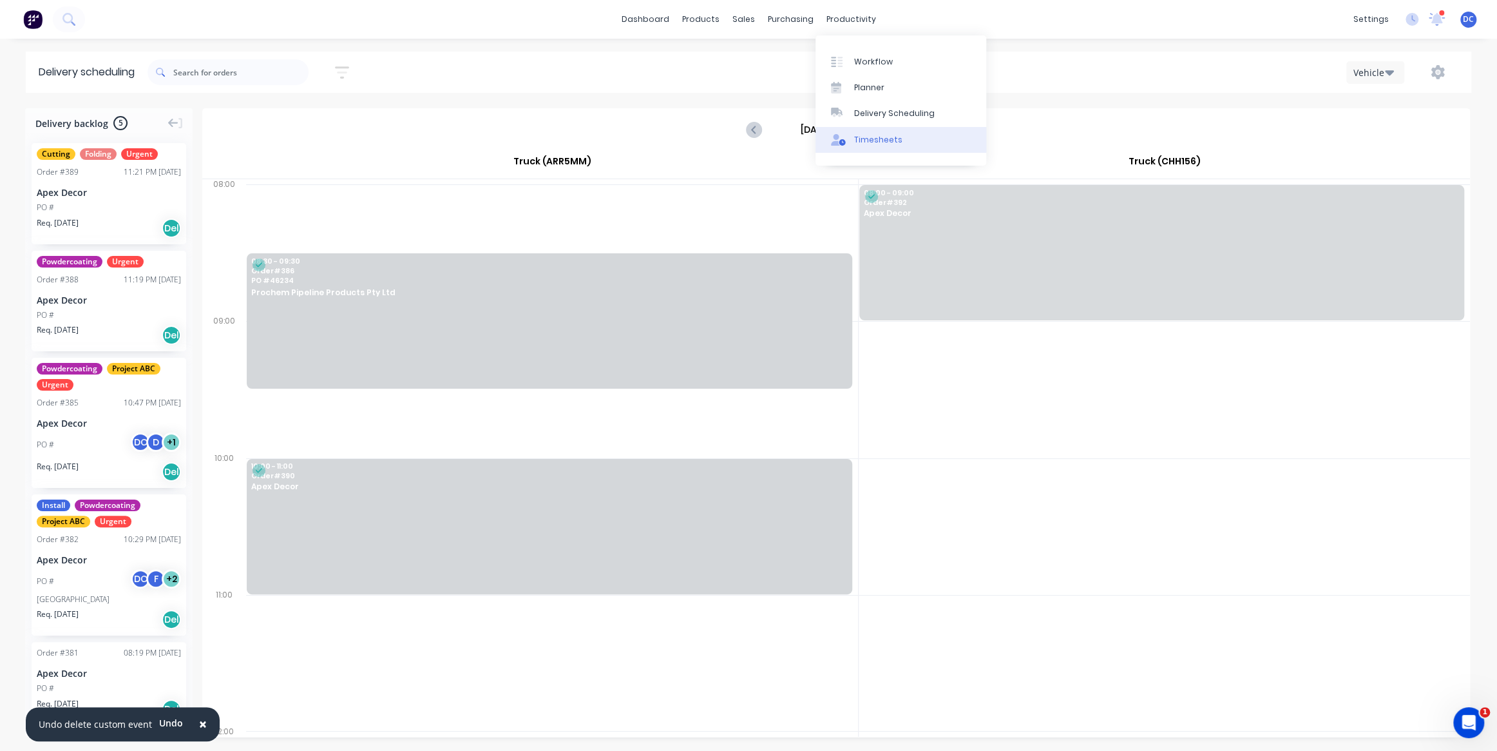
click at [871, 128] on link "Timesheets" at bounding box center [901, 140] width 171 height 26
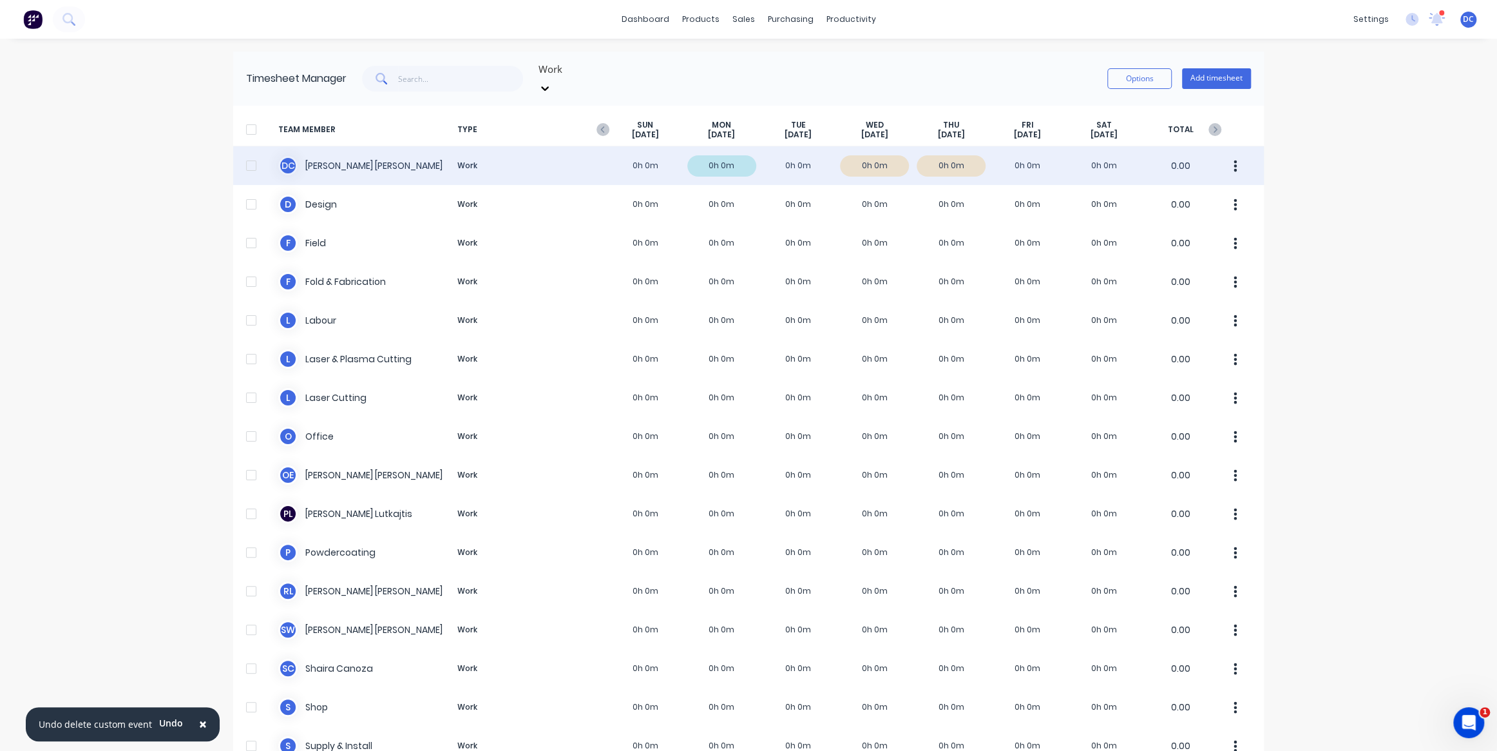
click at [948, 154] on div "D C [PERSON_NAME] Work 0h 0m 0h 0m 0h 0m 0h 0m 0h 0m 0h 0m 0h 0m 0.00" at bounding box center [748, 165] width 1031 height 39
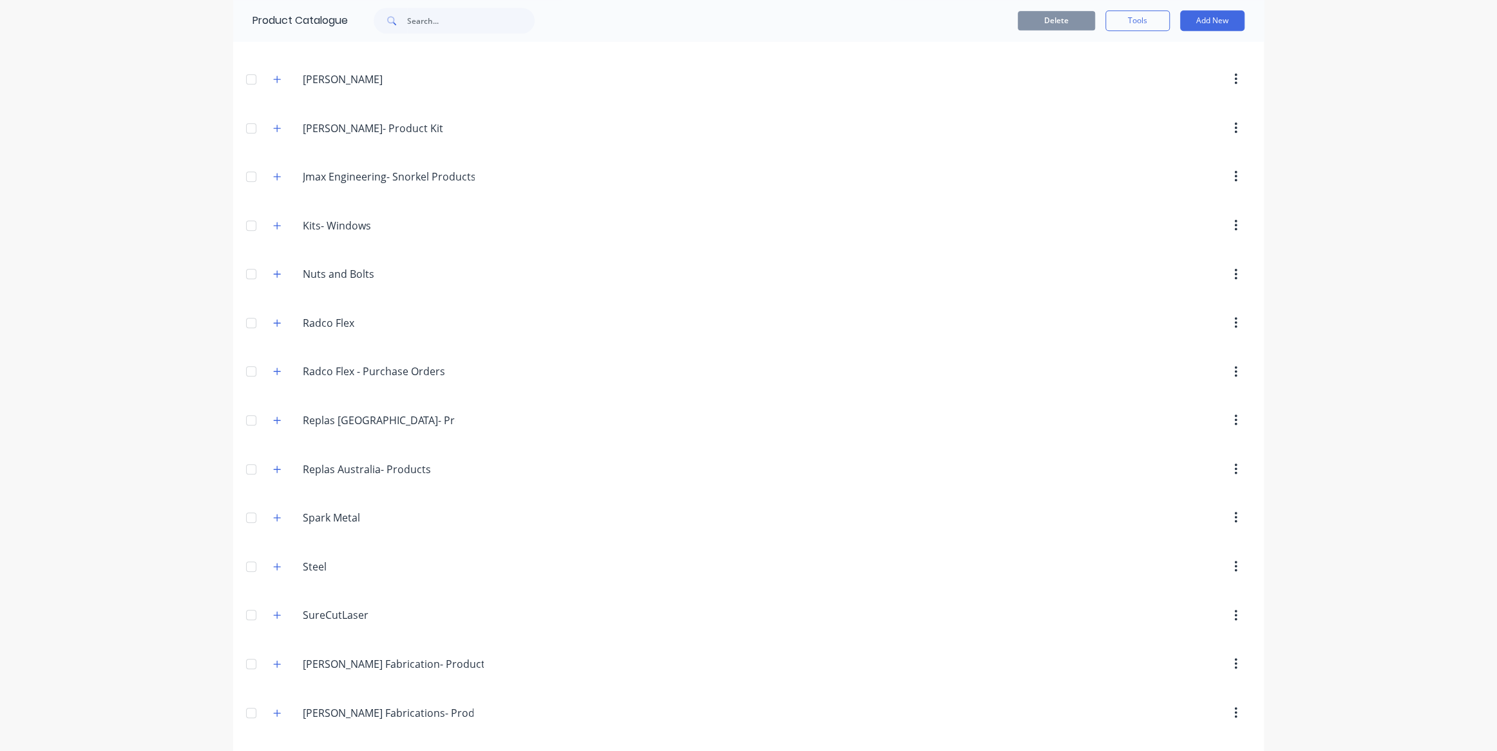
scroll to position [666, 0]
click at [285, 263] on div "Nuts.and.Bolts Nuts and Bolts" at bounding box center [364, 273] width 202 height 23
click at [279, 269] on icon "button" at bounding box center [277, 272] width 8 height 9
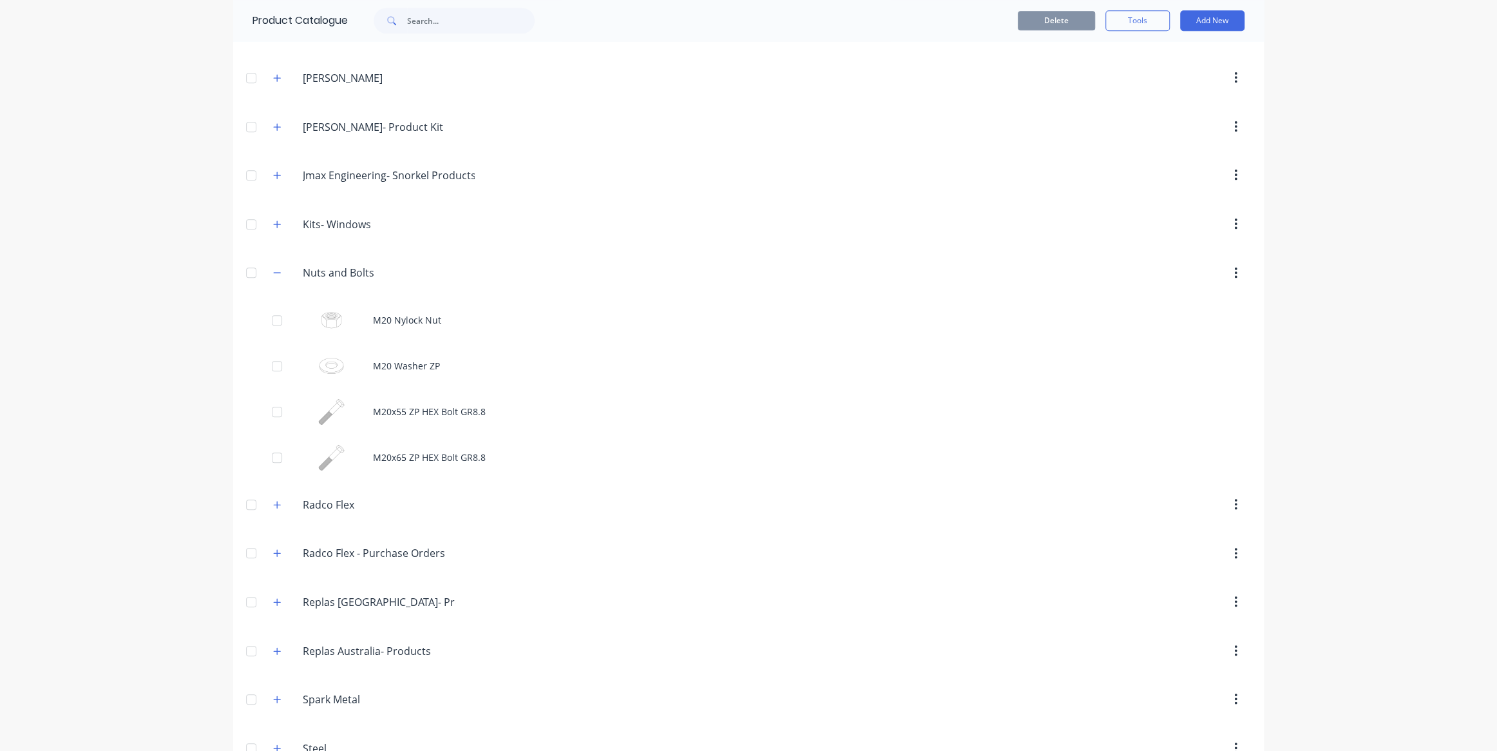
scroll to position [988, 0]
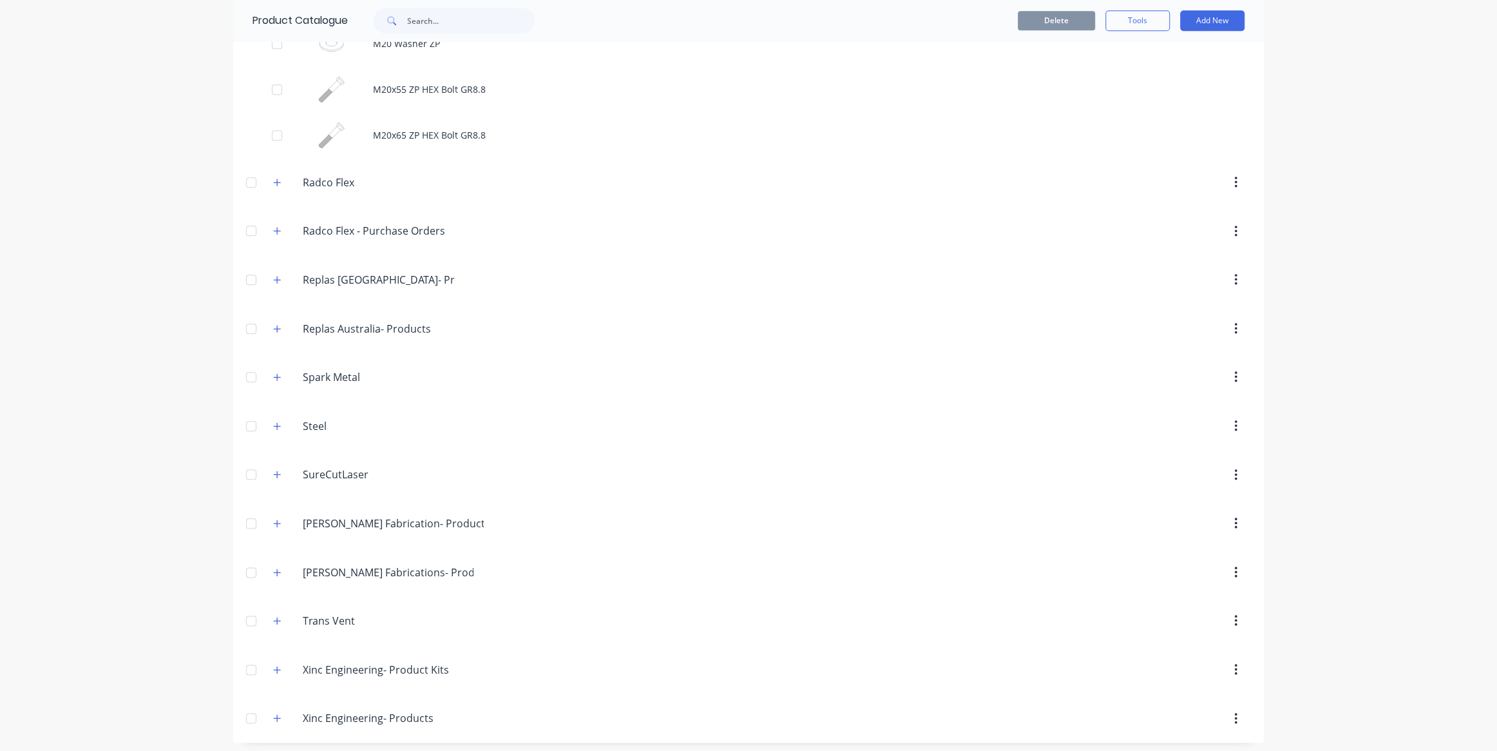
click at [269, 426] on span at bounding box center [277, 426] width 16 height 16
click at [274, 423] on icon "button" at bounding box center [277, 425] width 8 height 9
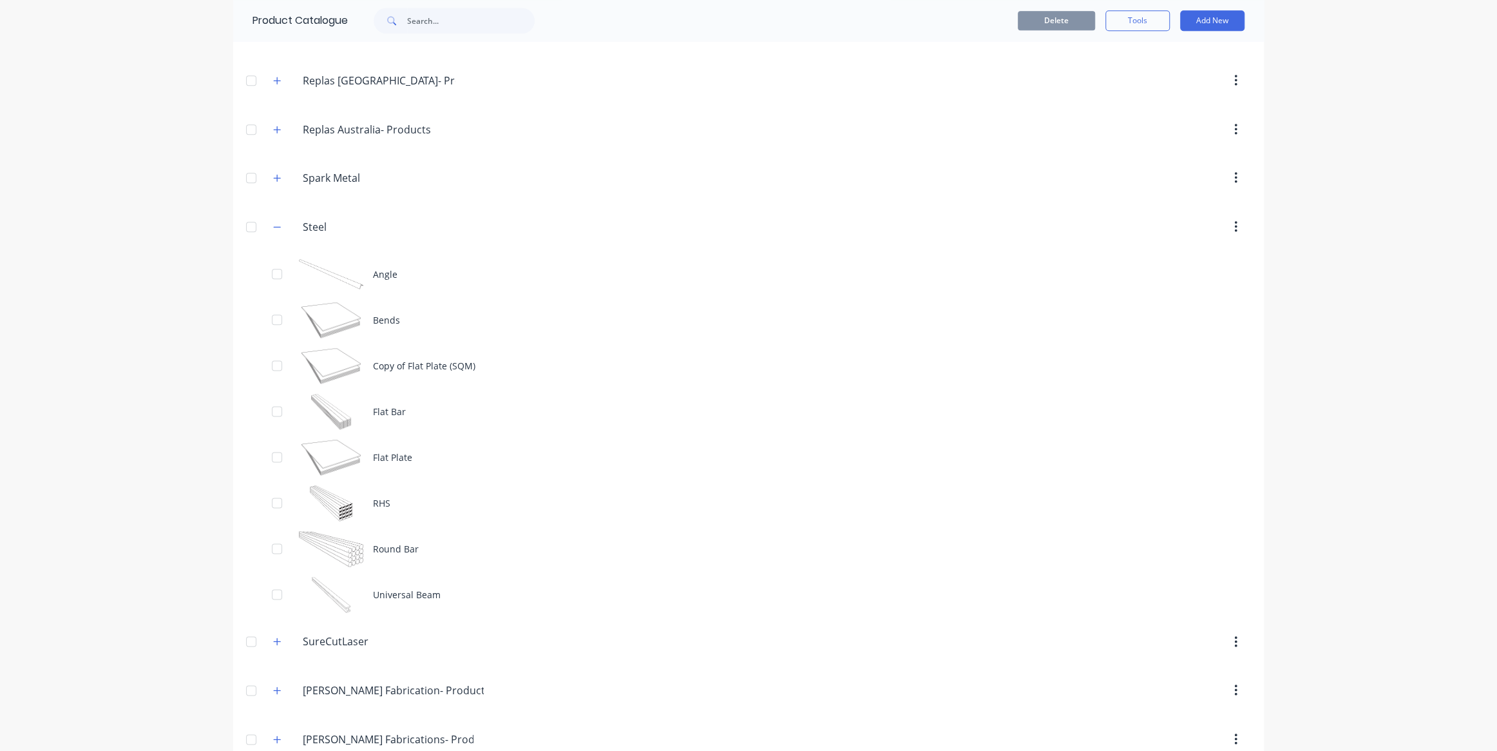
scroll to position [1216, 0]
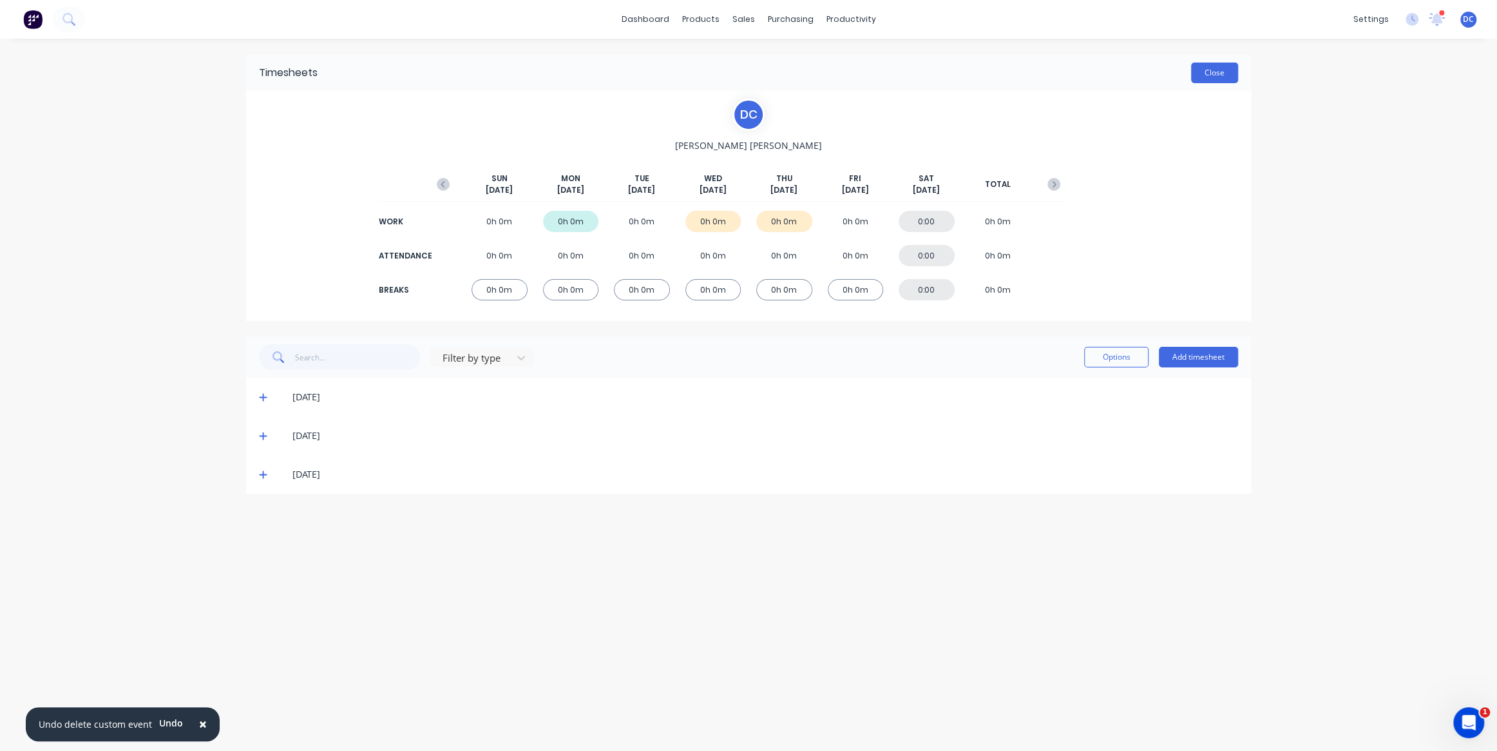
click at [1215, 73] on button "Close" at bounding box center [1214, 72] width 47 height 21
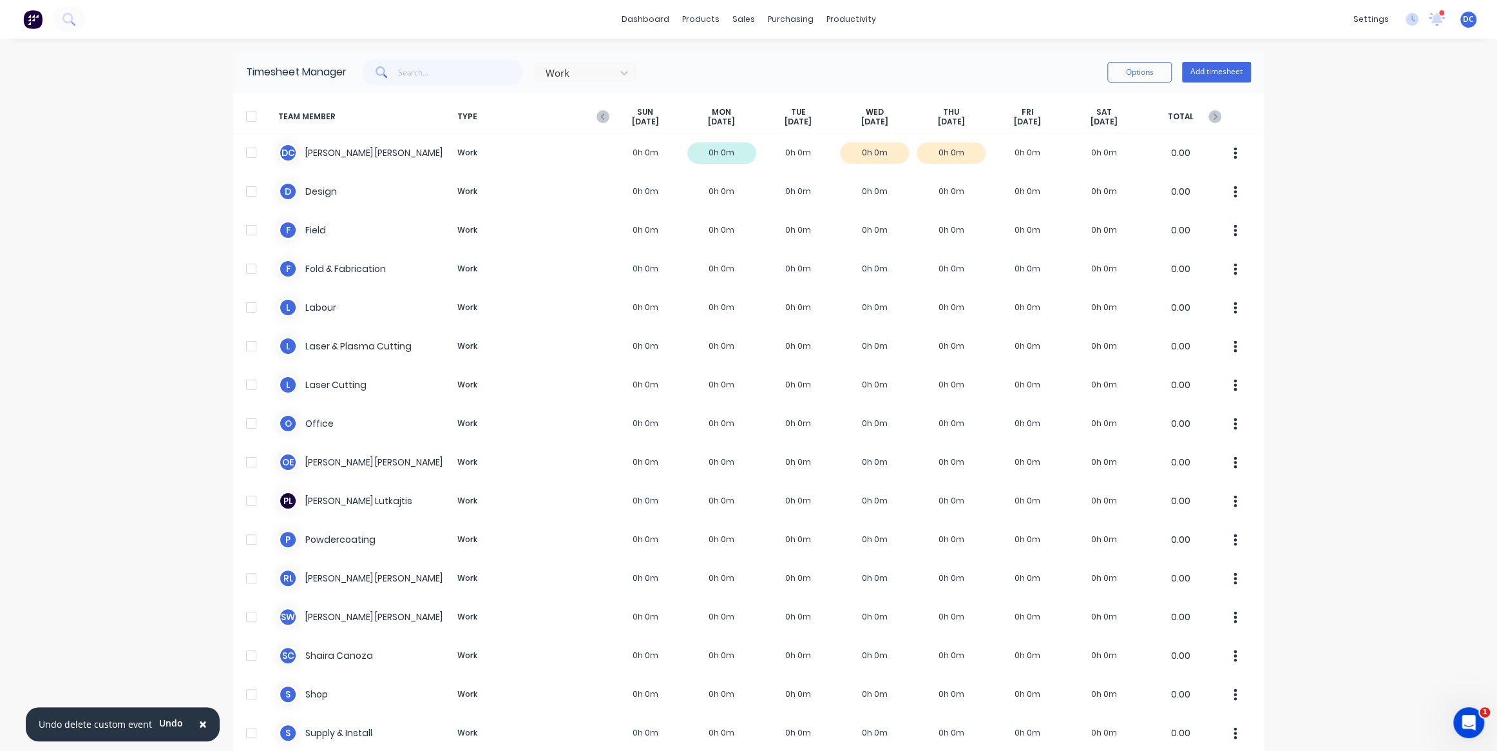
click at [33, 27] on img at bounding box center [32, 19] width 19 height 19
